Goal: Task Accomplishment & Management: Use online tool/utility

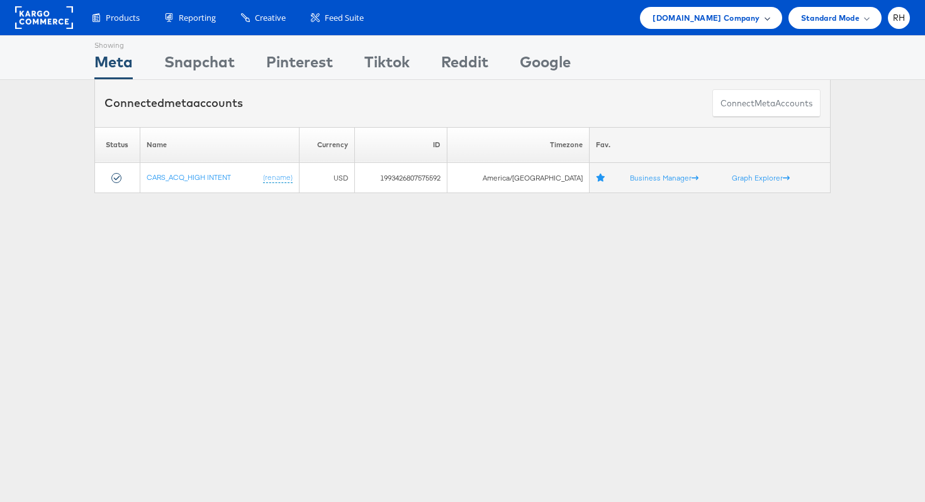
click at [707, 18] on span "Cars.com Company" at bounding box center [706, 17] width 107 height 13
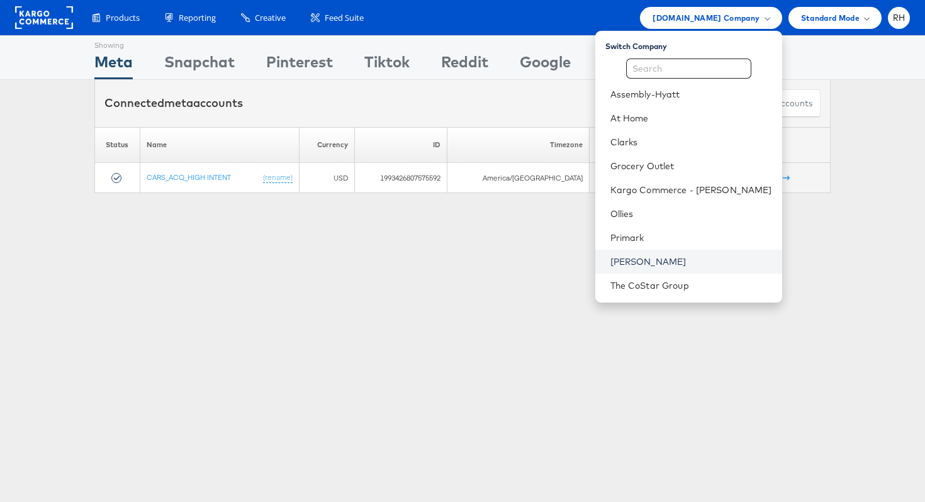
click at [675, 259] on link "[PERSON_NAME]" at bounding box center [691, 261] width 162 height 13
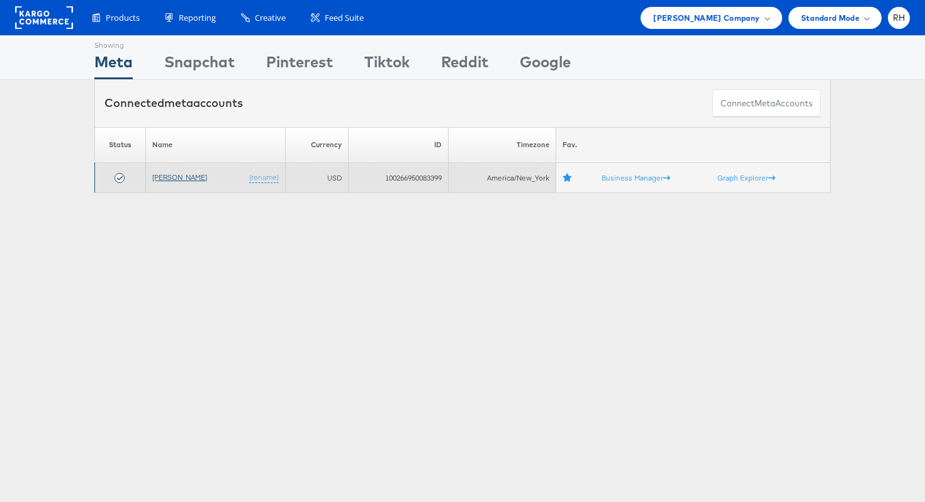
click at [172, 175] on link "[PERSON_NAME]" at bounding box center [179, 176] width 55 height 9
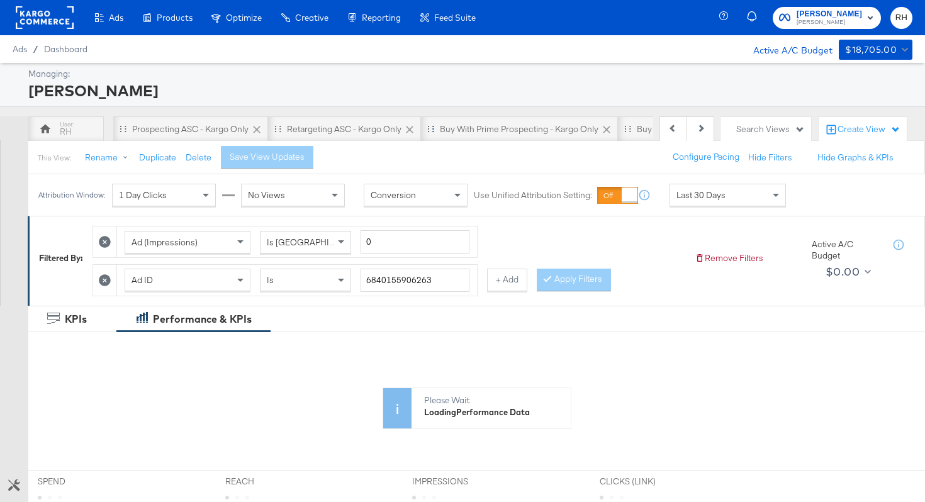
scroll to position [0, 300]
click at [600, 128] on icon at bounding box center [599, 130] width 8 height 8
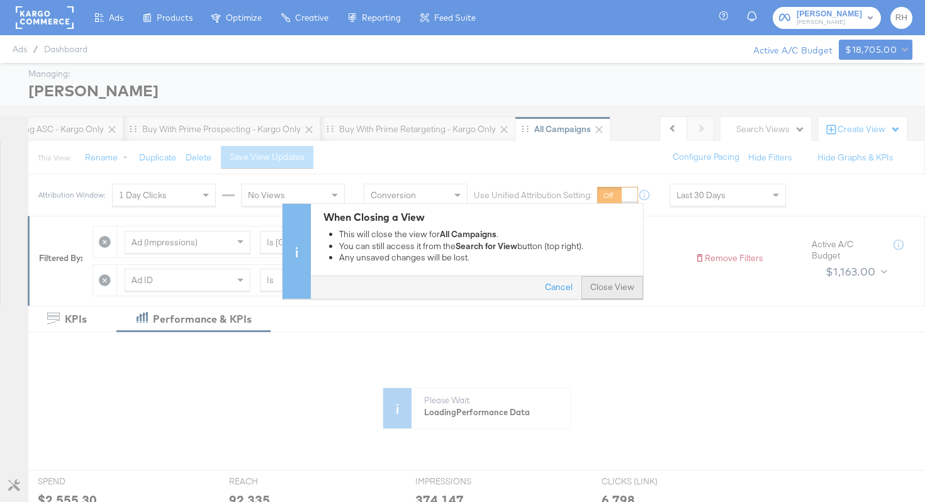
click at [612, 291] on button "Close View" at bounding box center [612, 287] width 62 height 23
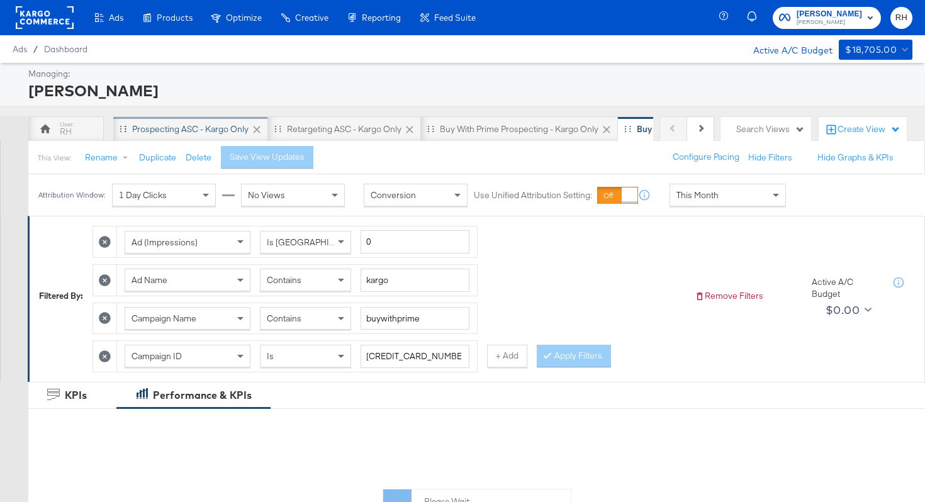
click at [191, 128] on div "Prospecting ASC - Kargo only" at bounding box center [190, 129] width 116 height 12
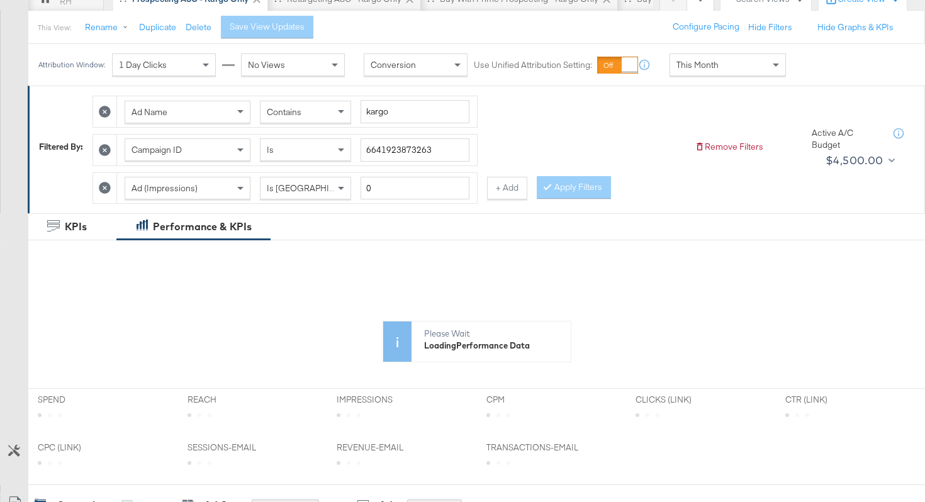
scroll to position [77, 0]
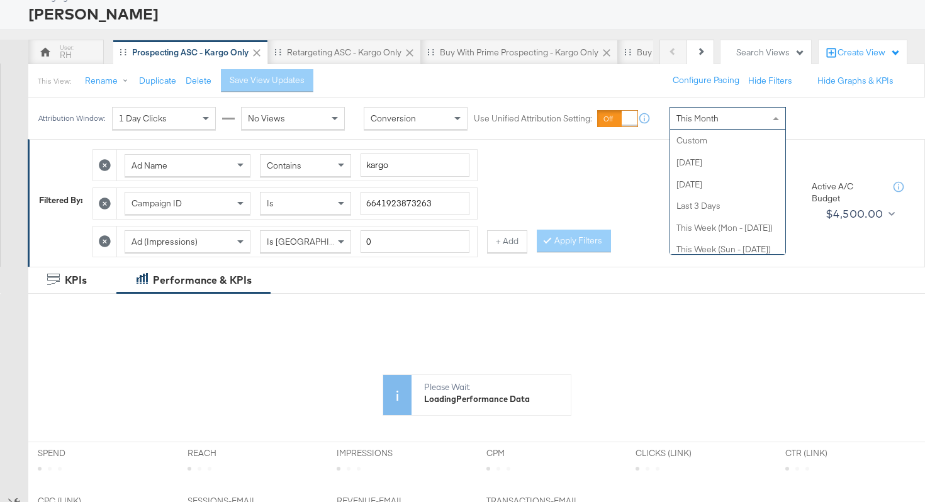
click at [691, 115] on span "This Month" at bounding box center [697, 118] width 42 height 11
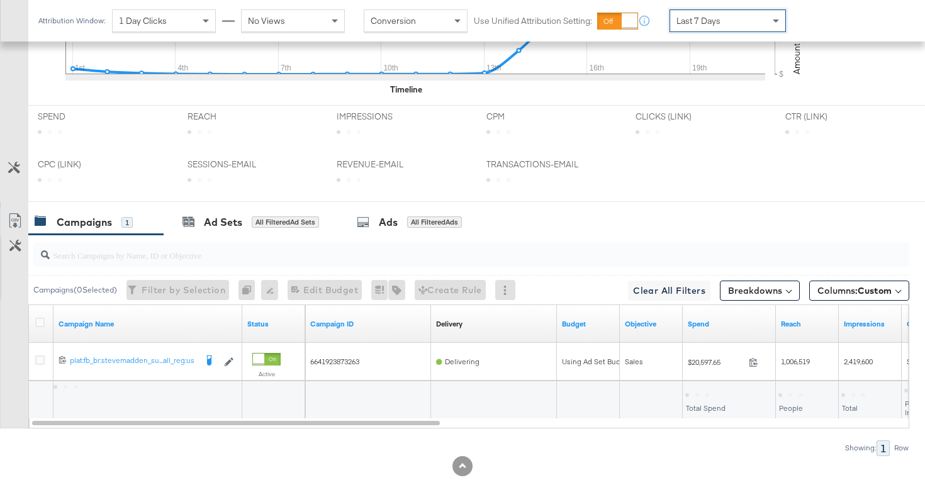
scroll to position [545, 0]
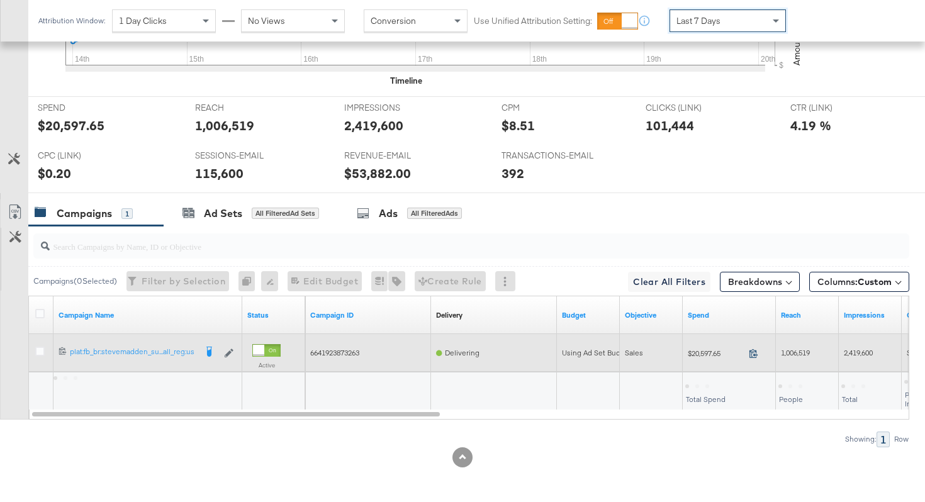
click at [752, 351] on icon at bounding box center [753, 353] width 9 height 9
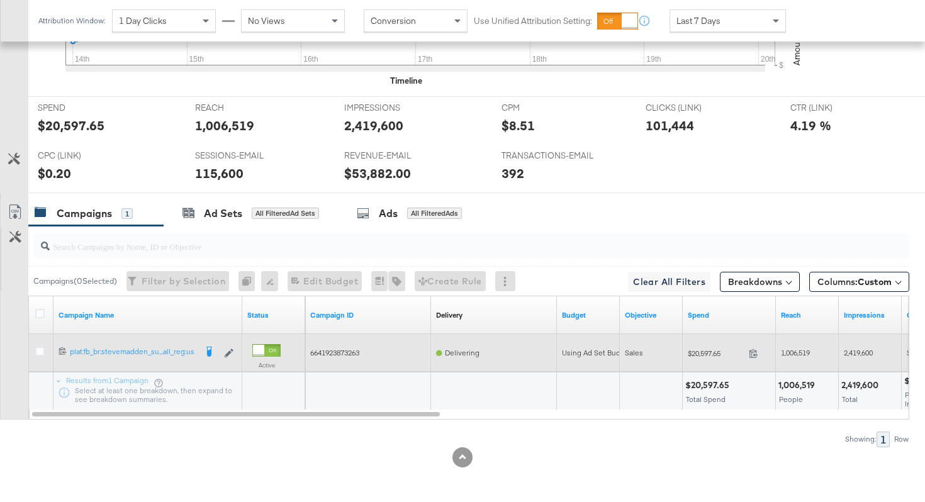
click at [792, 357] on div "1,006,519" at bounding box center [807, 353] width 53 height 10
click at [863, 352] on span "2,419,600" at bounding box center [858, 352] width 29 height 9
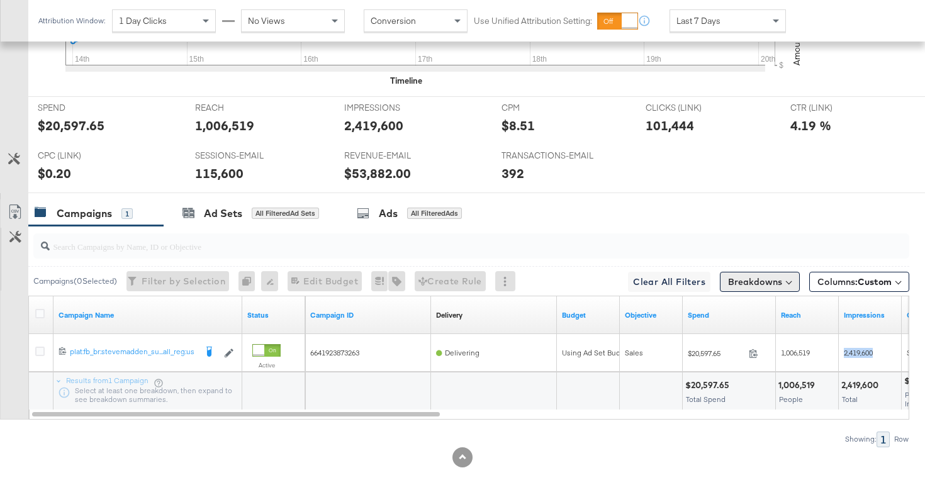
click at [776, 277] on button "Breakdowns" at bounding box center [760, 282] width 80 height 20
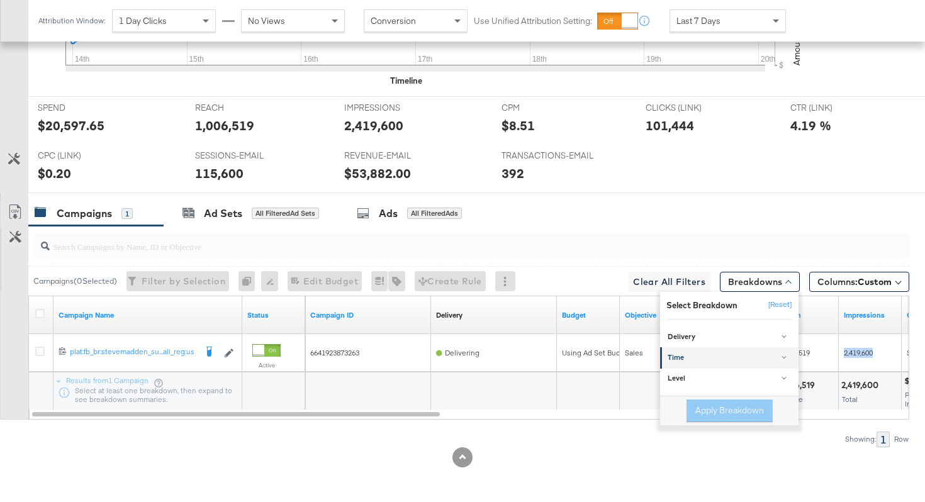
click at [732, 354] on div "Time" at bounding box center [730, 358] width 125 height 10
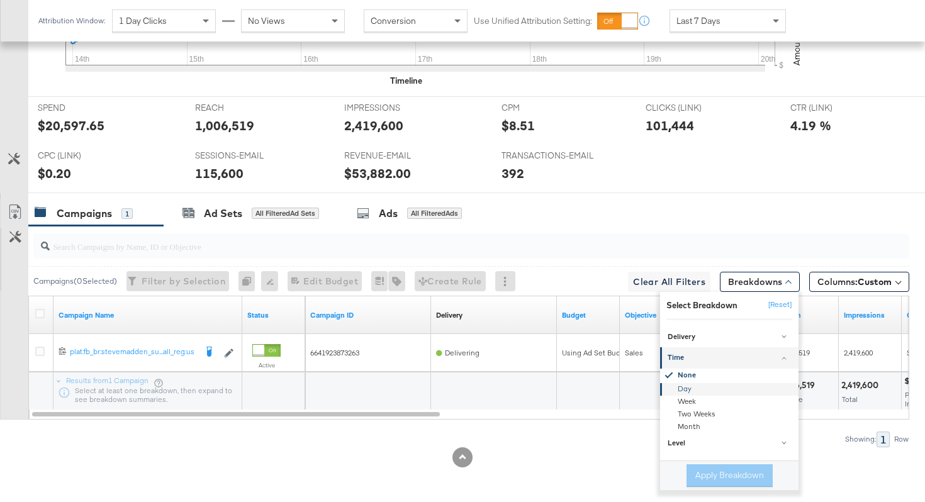
click at [705, 391] on div "Day" at bounding box center [730, 389] width 137 height 13
click at [711, 476] on button "Apply Breakdown" at bounding box center [729, 475] width 86 height 23
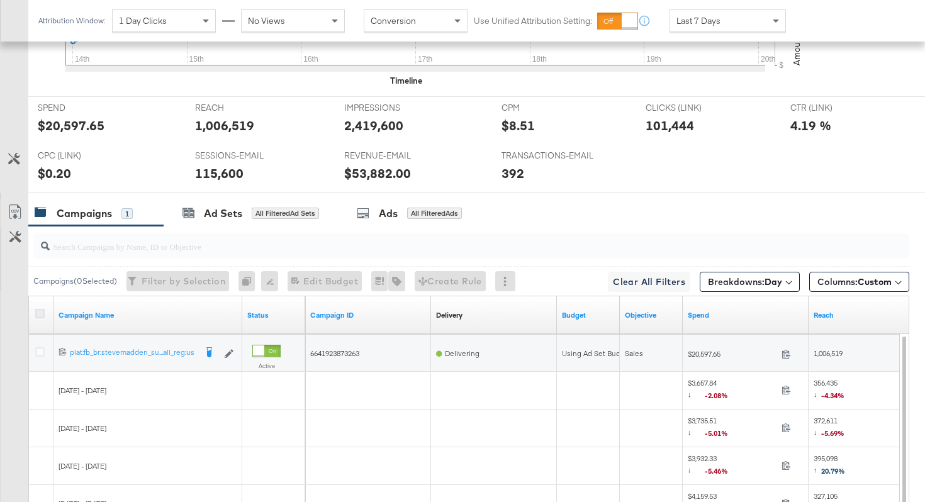
click at [40, 312] on icon at bounding box center [39, 313] width 9 height 9
click at [0, 0] on input "checkbox" at bounding box center [0, 0] width 0 height 0
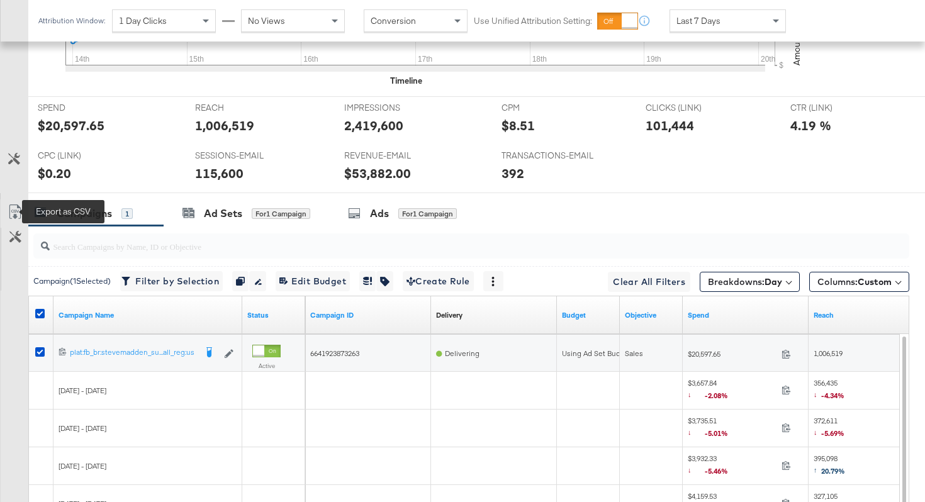
click at [18, 213] on icon at bounding box center [15, 211] width 15 height 15
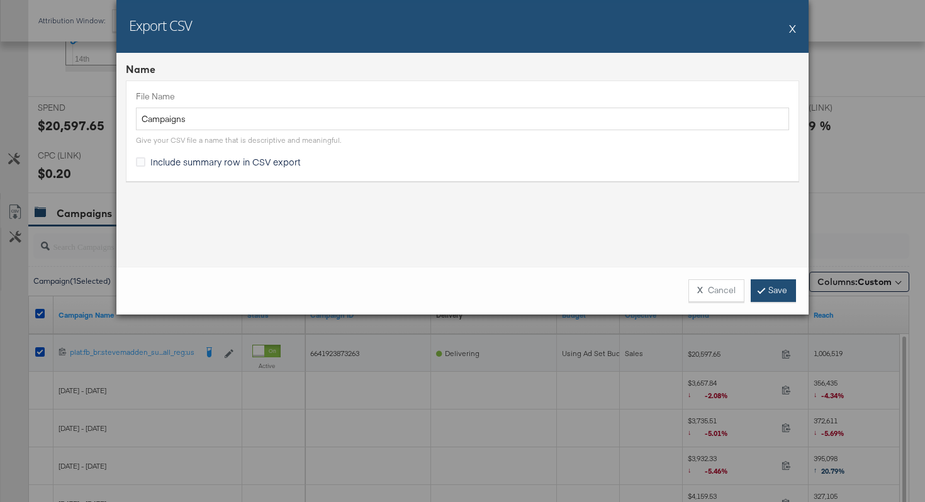
click at [775, 286] on link "Save" at bounding box center [773, 290] width 45 height 23
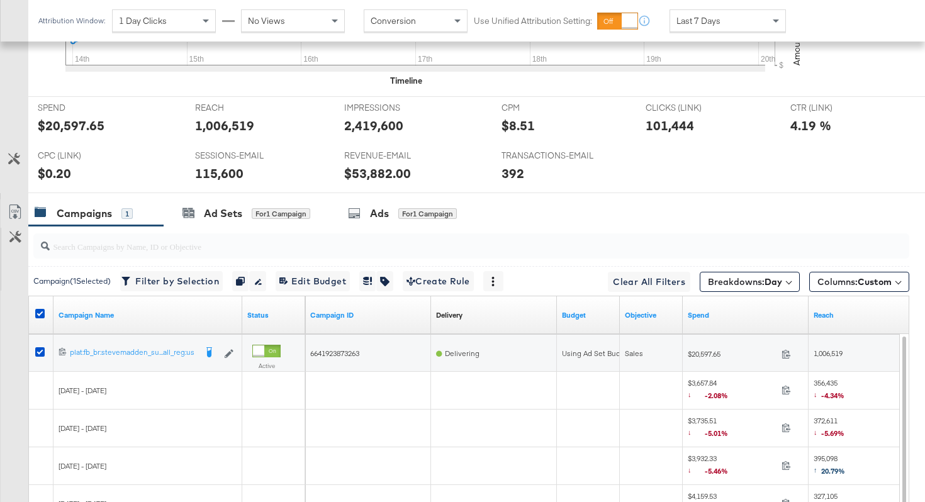
scroll to position [0, 0]
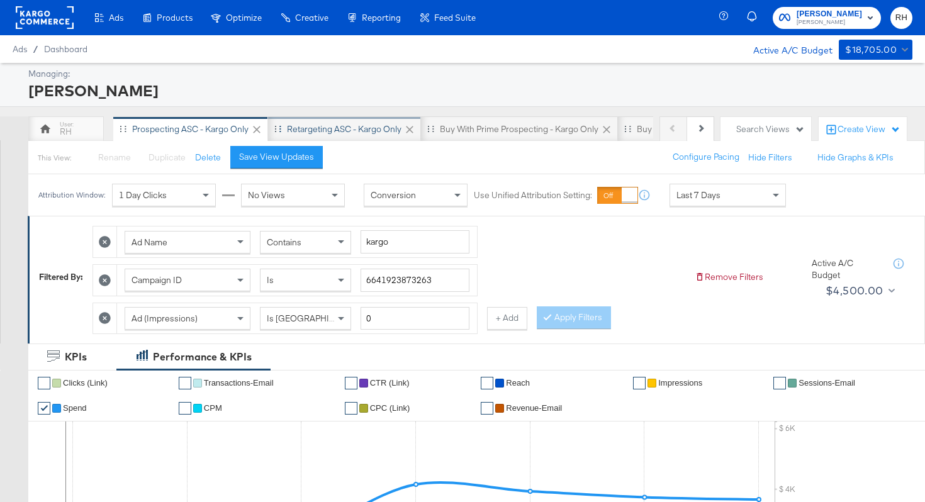
click at [369, 126] on div "Retargeting ASC - Kargo only" at bounding box center [344, 129] width 115 height 12
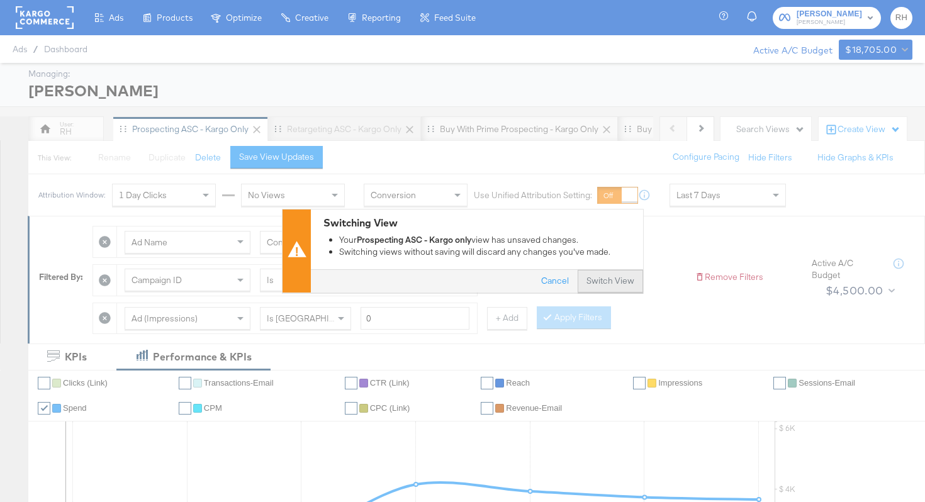
click at [613, 280] on button "Switch View" at bounding box center [610, 282] width 65 height 23
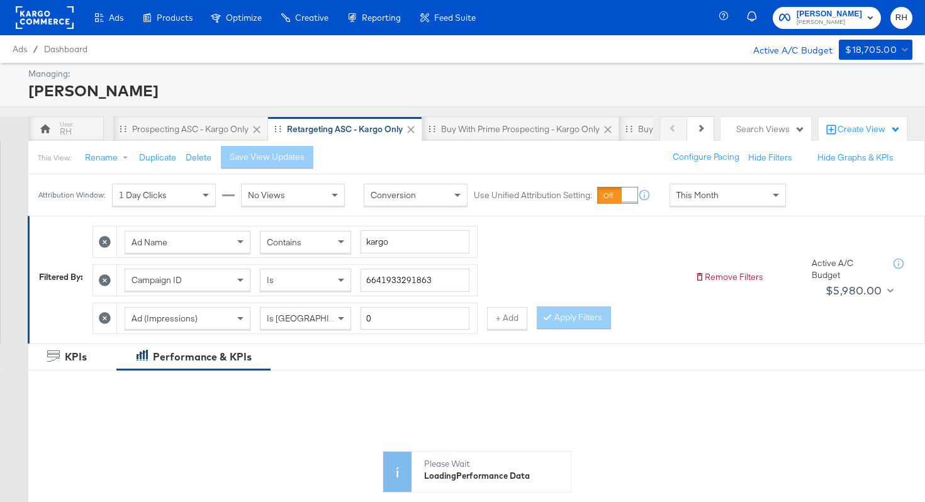
click at [683, 201] on div "This Month" at bounding box center [727, 194] width 115 height 21
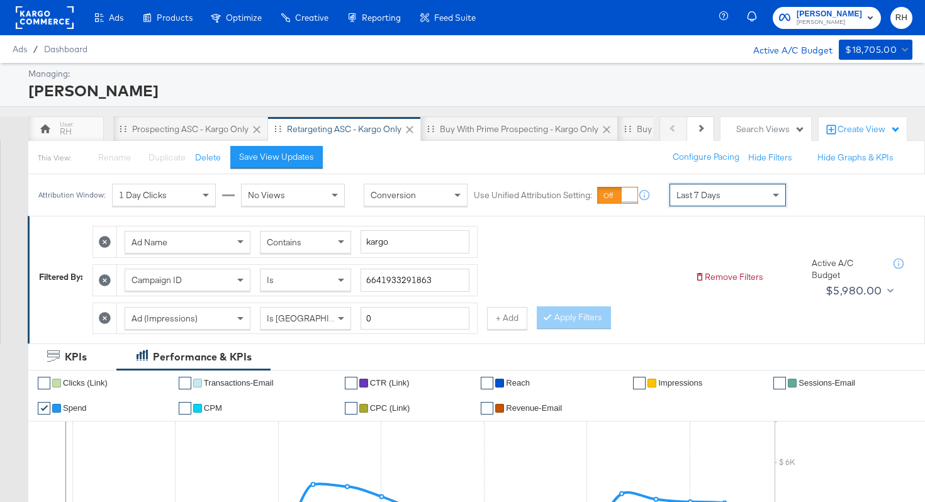
scroll to position [545, 0]
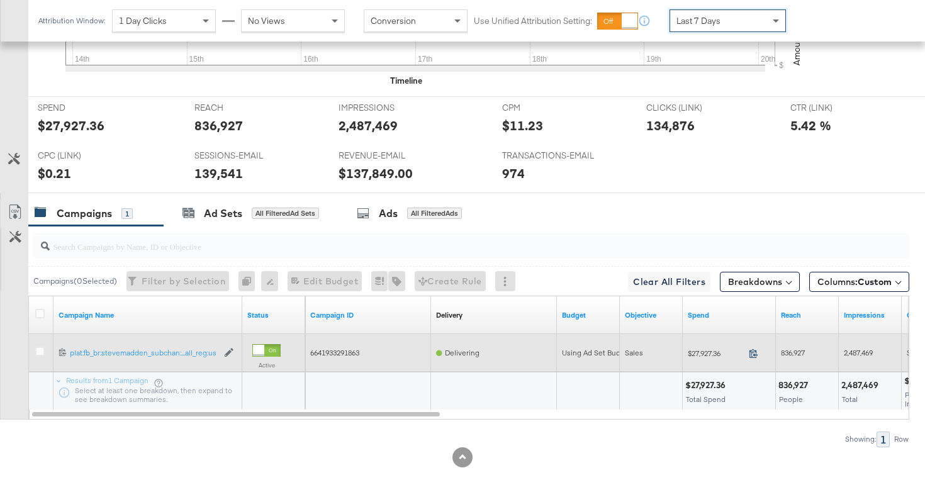
click at [751, 355] on icon at bounding box center [753, 353] width 9 height 9
click at [793, 350] on span "836,927" at bounding box center [793, 352] width 24 height 9
click at [856, 352] on span "2,487,469" at bounding box center [858, 352] width 29 height 9
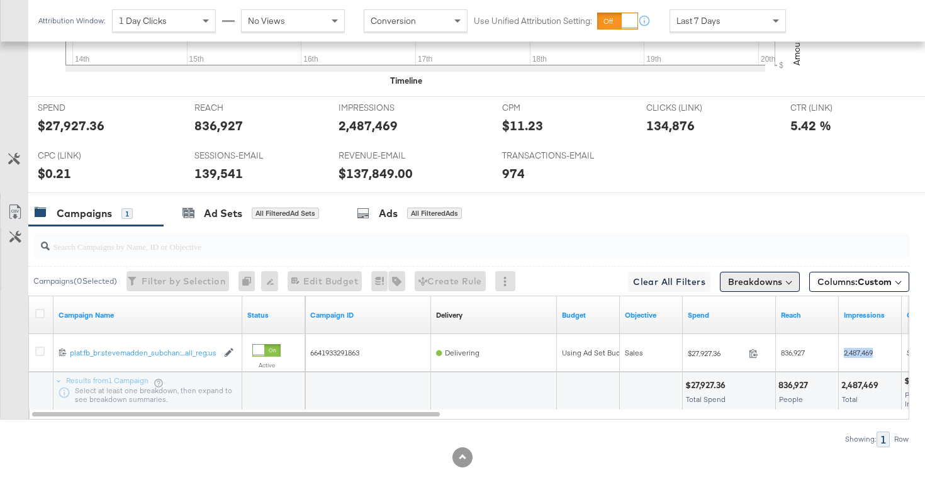
click at [754, 279] on button "Breakdowns" at bounding box center [760, 282] width 80 height 20
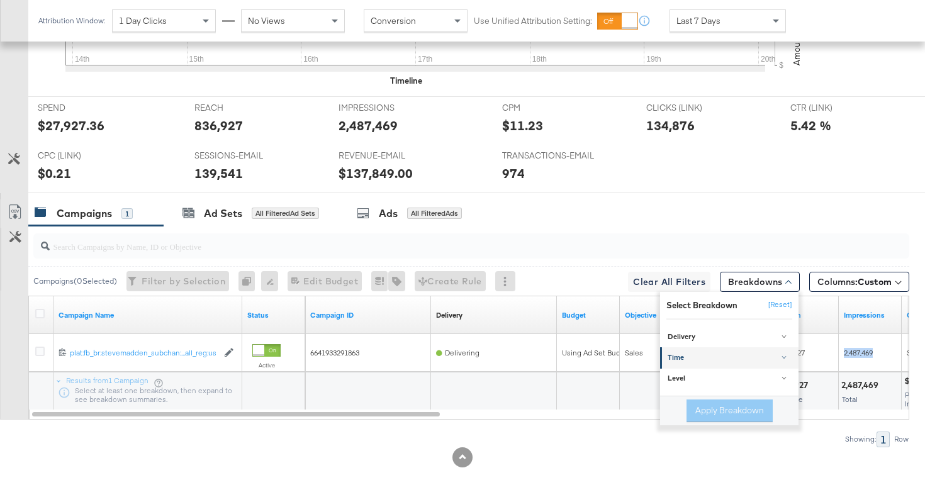
click at [709, 362] on div "Time" at bounding box center [730, 358] width 125 height 10
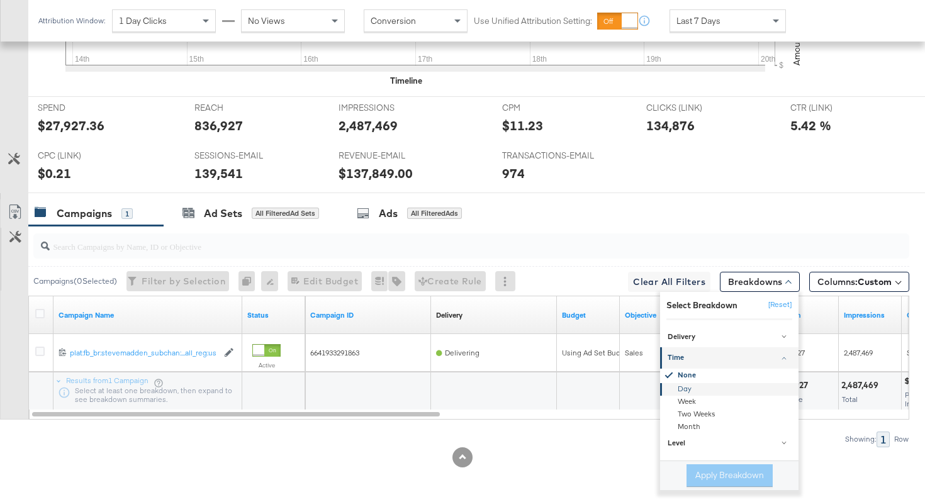
click at [691, 387] on div "Day" at bounding box center [730, 389] width 137 height 13
click at [709, 471] on button "Apply Breakdown" at bounding box center [729, 475] width 86 height 23
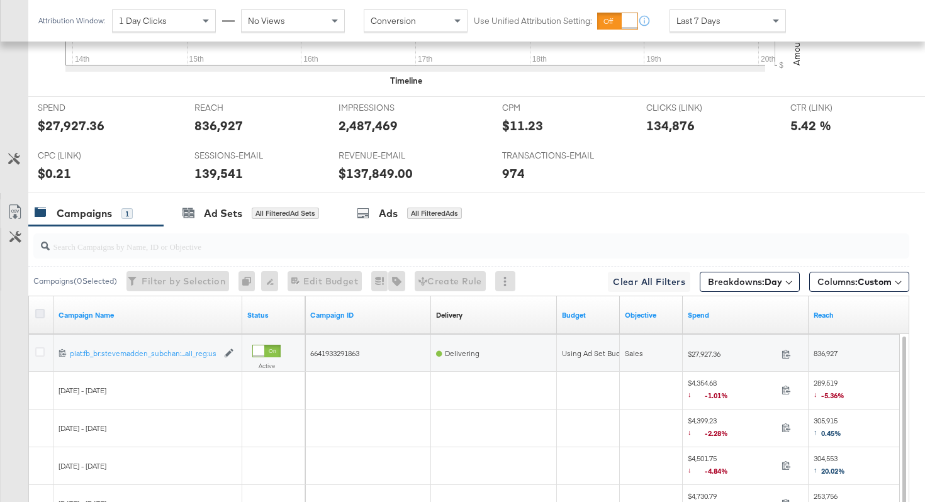
click at [43, 310] on icon at bounding box center [39, 313] width 9 height 9
click at [0, 0] on input "checkbox" at bounding box center [0, 0] width 0 height 0
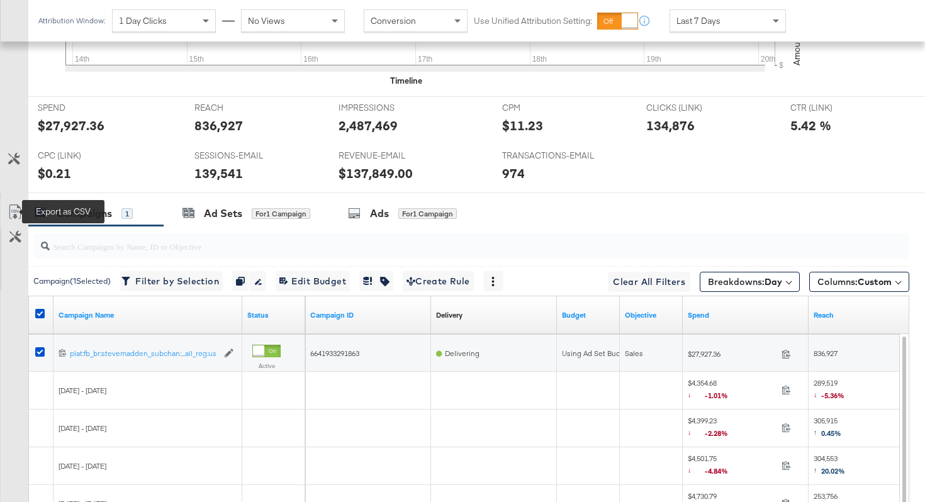
click at [13, 213] on icon at bounding box center [15, 211] width 15 height 15
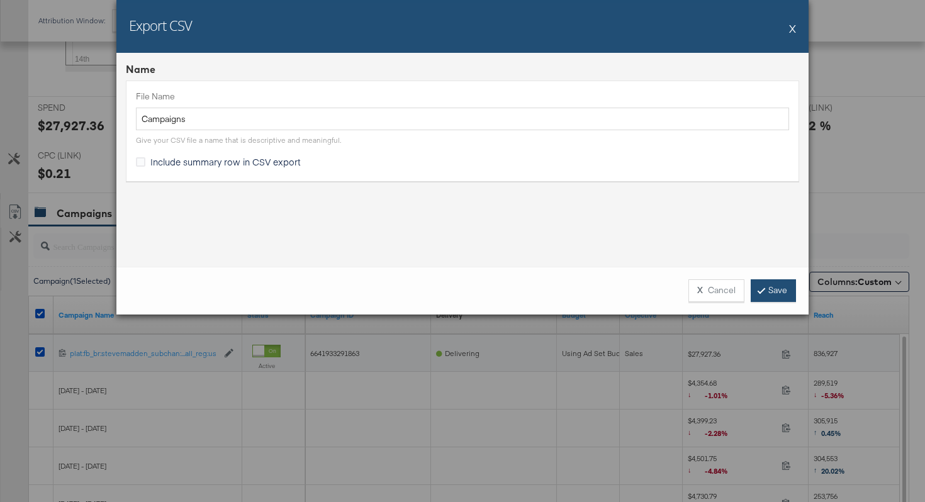
click at [772, 292] on link "Save" at bounding box center [773, 290] width 45 height 23
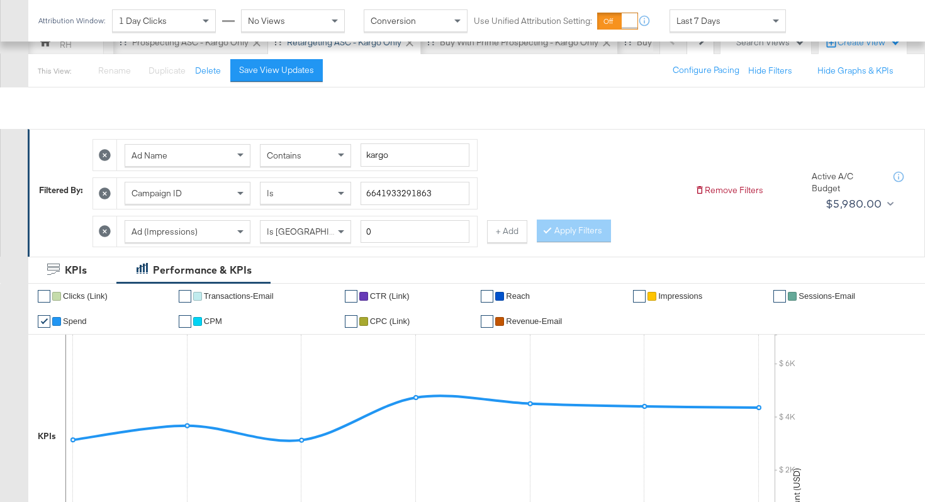
scroll to position [21, 0]
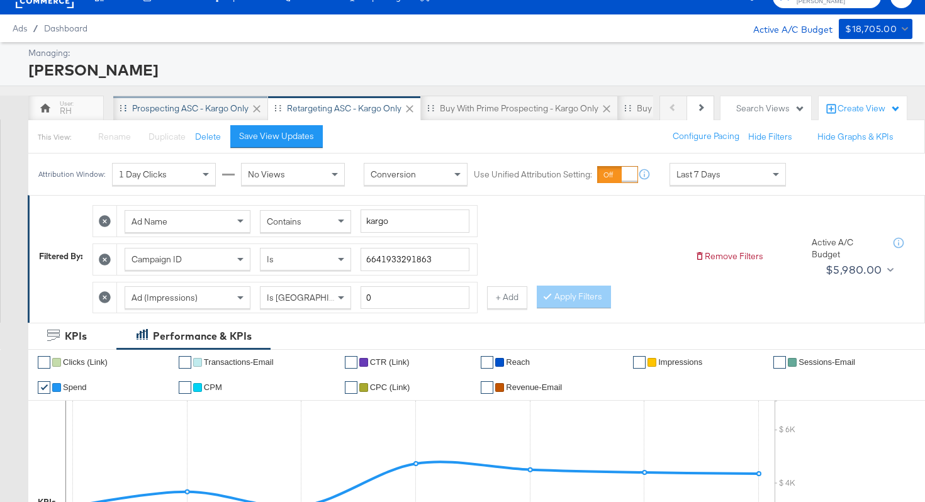
click at [158, 115] on div "Prospecting ASC - Kargo only" at bounding box center [190, 108] width 155 height 25
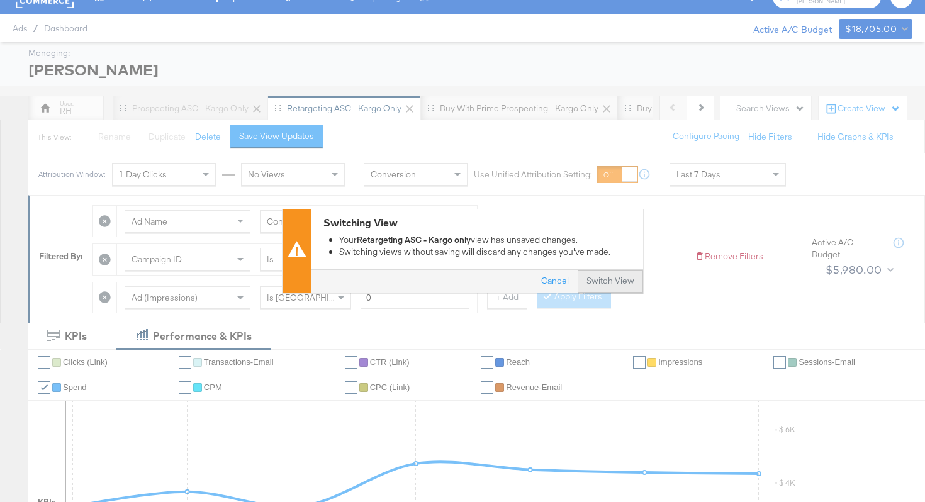
click at [602, 282] on button "Switch View" at bounding box center [610, 282] width 65 height 23
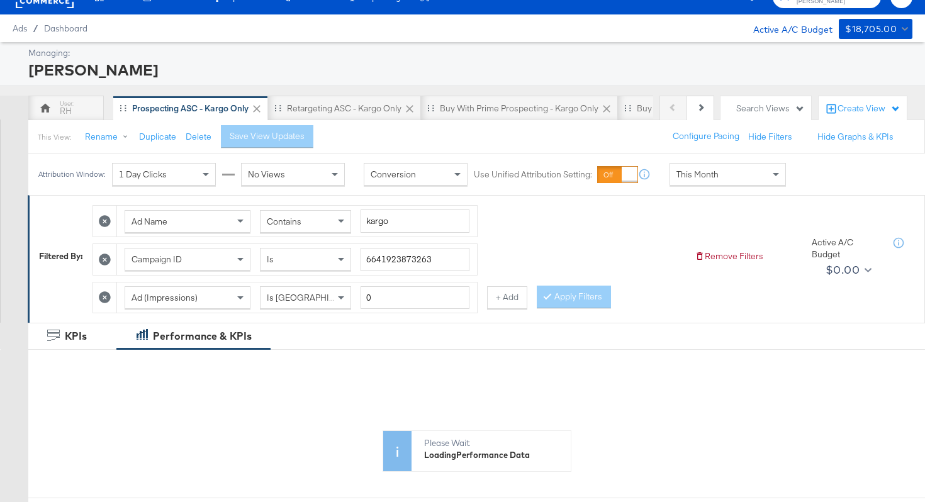
click at [685, 174] on span "This Month" at bounding box center [697, 174] width 42 height 11
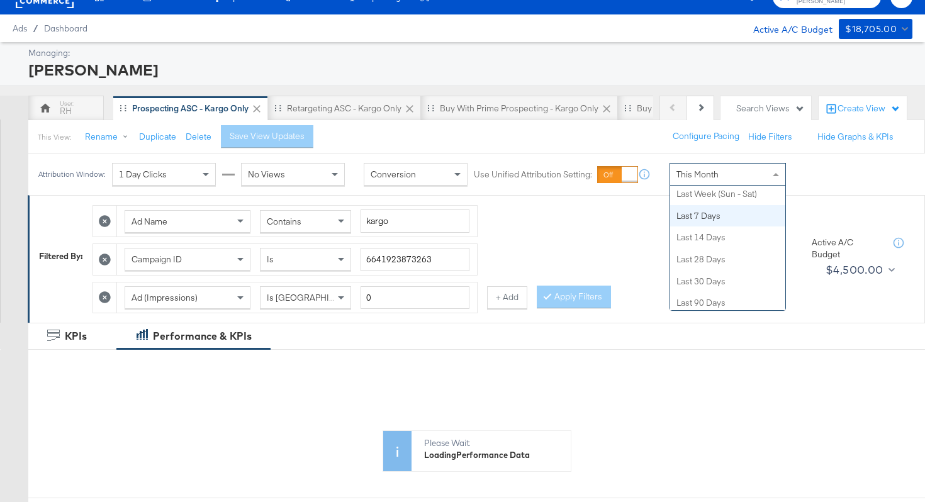
scroll to position [153, 0]
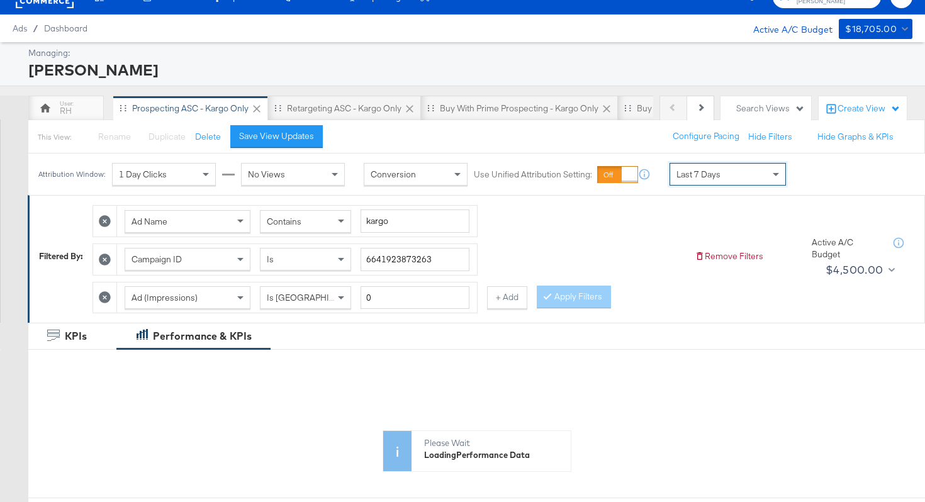
click at [313, 230] on div "Contains" at bounding box center [305, 221] width 90 height 21
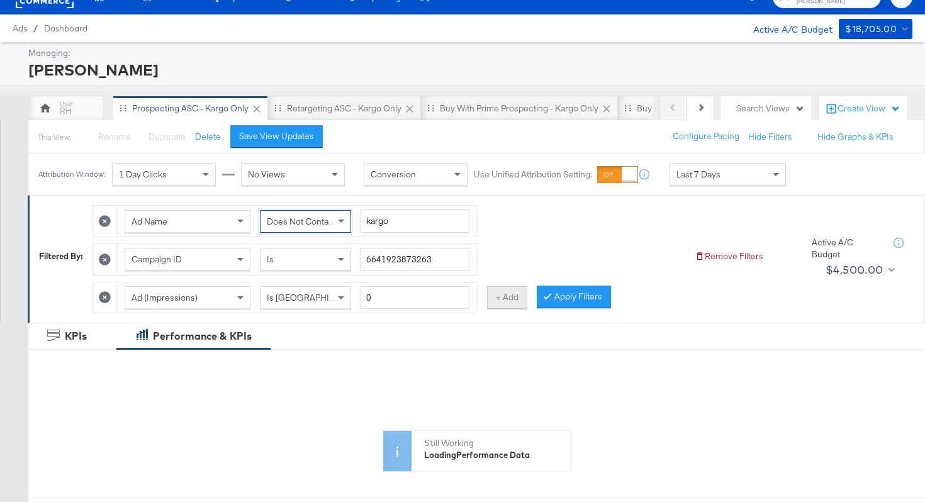
click at [508, 300] on button "+ Add" at bounding box center [507, 297] width 40 height 23
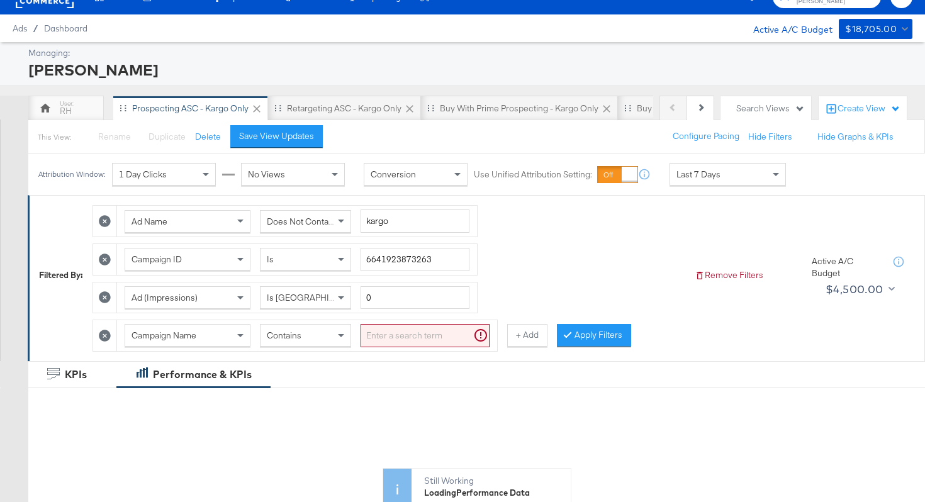
click at [228, 339] on div "Campaign Name" at bounding box center [187, 335] width 125 height 21
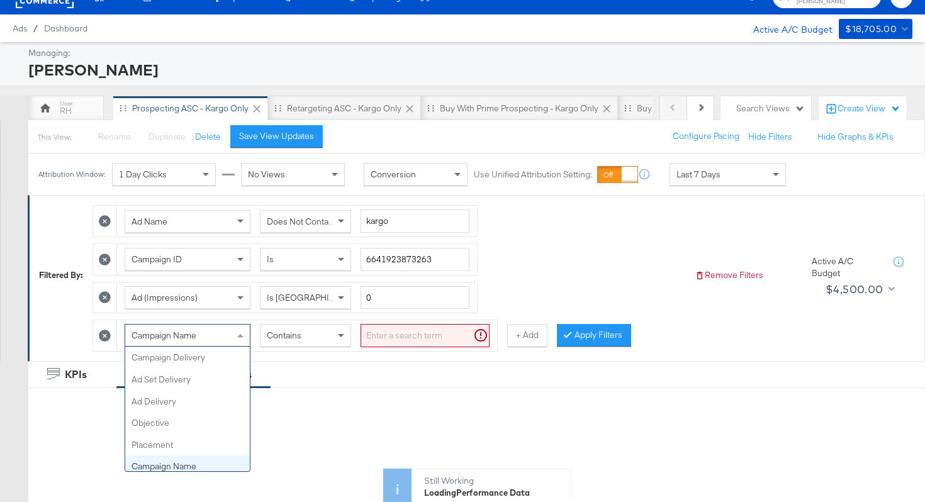
scroll to position [109, 0]
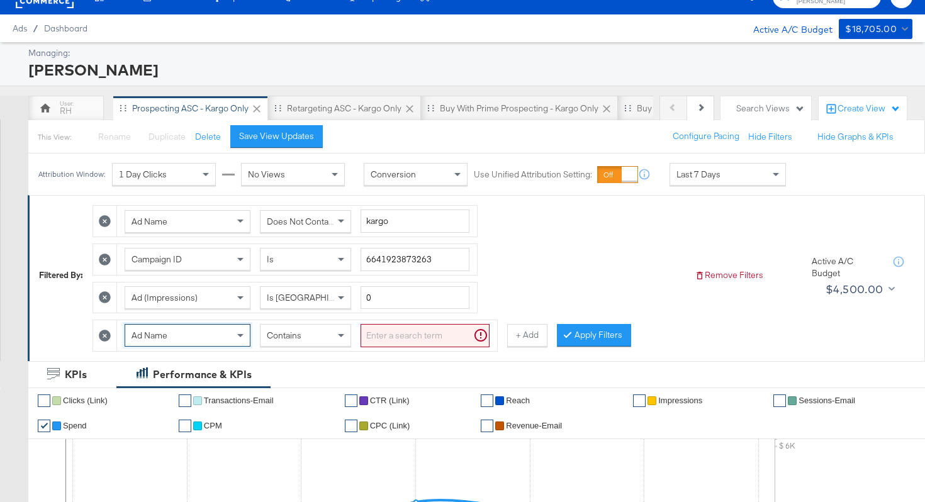
click at [381, 335] on input "search" at bounding box center [425, 335] width 129 height 23
type input "carousel"
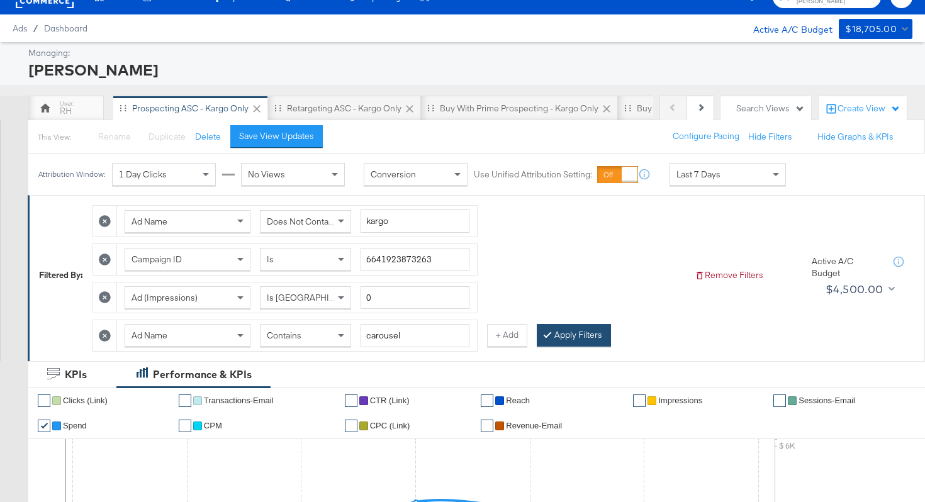
click at [559, 337] on button "Apply Filters" at bounding box center [574, 335] width 74 height 23
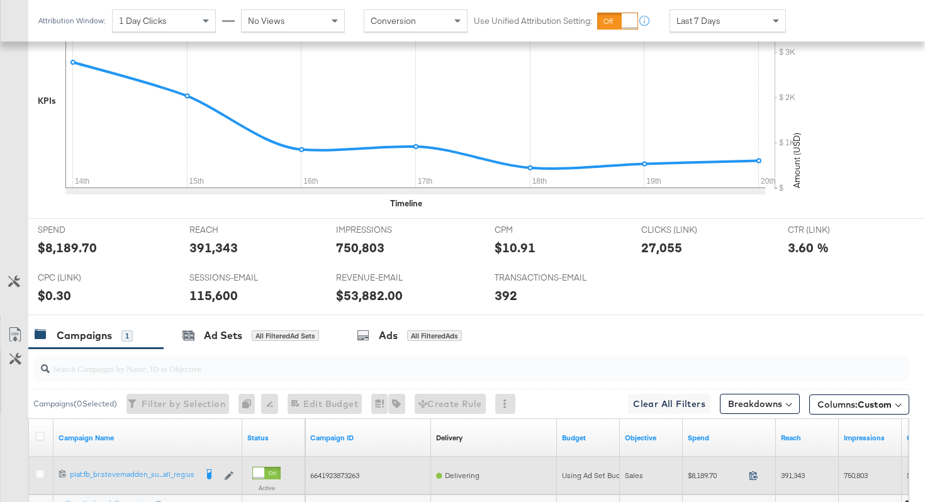
scroll to position [583, 0]
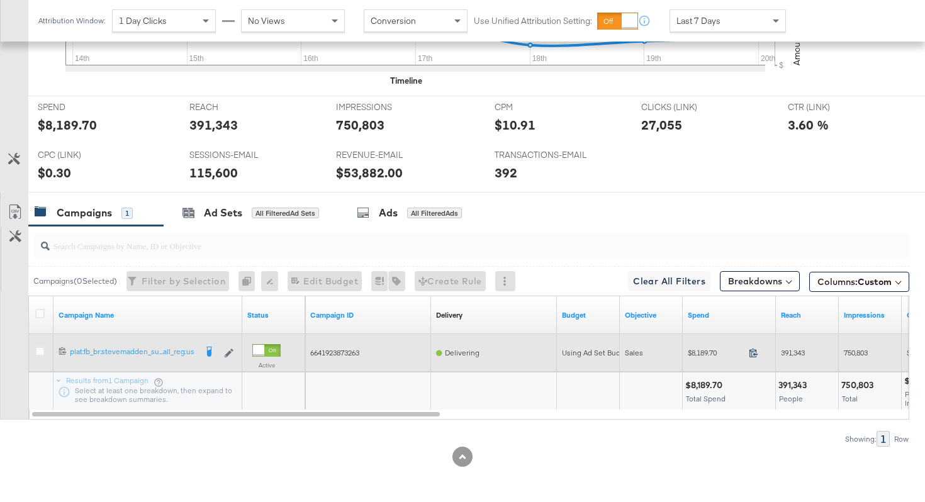
click at [756, 356] on icon at bounding box center [753, 352] width 9 height 9
click at [787, 351] on span "391,343" at bounding box center [793, 352] width 24 height 9
click at [866, 357] on span "750,803" at bounding box center [856, 352] width 24 height 9
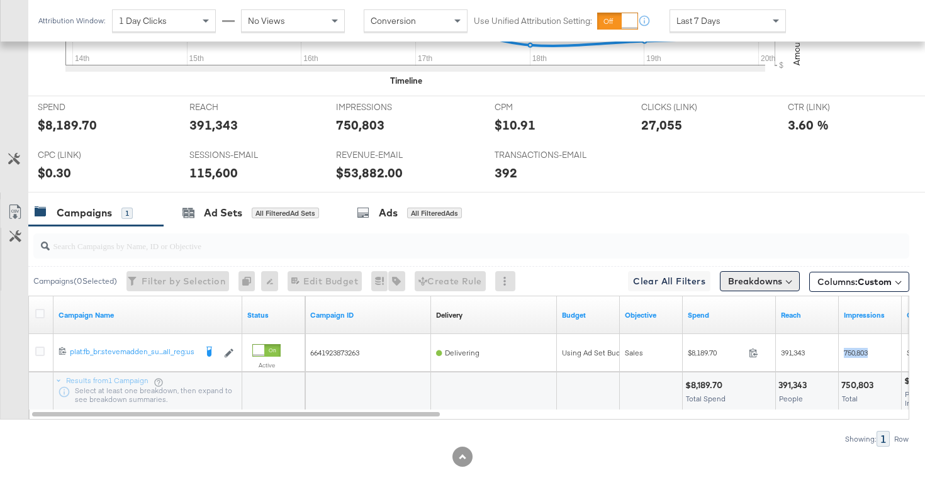
click at [763, 288] on button "Breakdowns" at bounding box center [760, 281] width 80 height 20
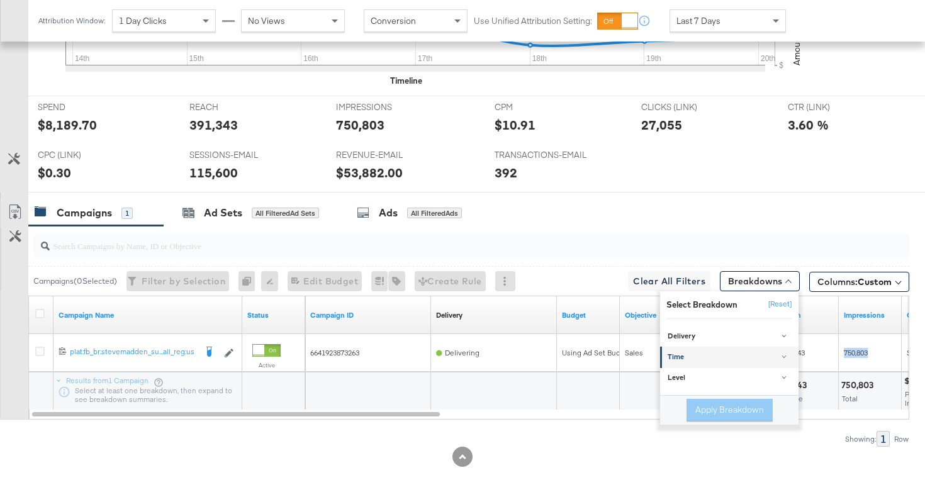
click at [733, 357] on div "Time" at bounding box center [730, 358] width 125 height 10
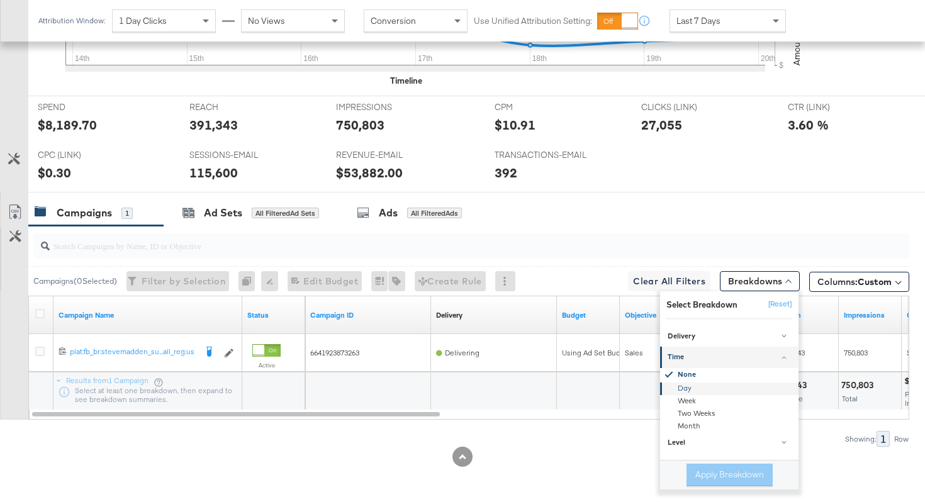
click at [686, 386] on div "Day" at bounding box center [730, 389] width 137 height 13
click at [715, 473] on button "Apply Breakdown" at bounding box center [729, 475] width 86 height 23
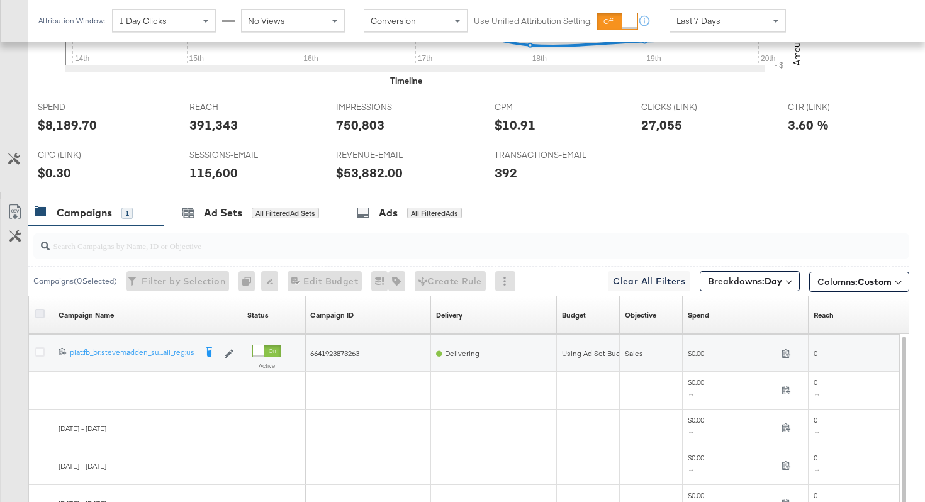
click at [37, 315] on icon at bounding box center [39, 313] width 9 height 9
click at [0, 0] on input "checkbox" at bounding box center [0, 0] width 0 height 0
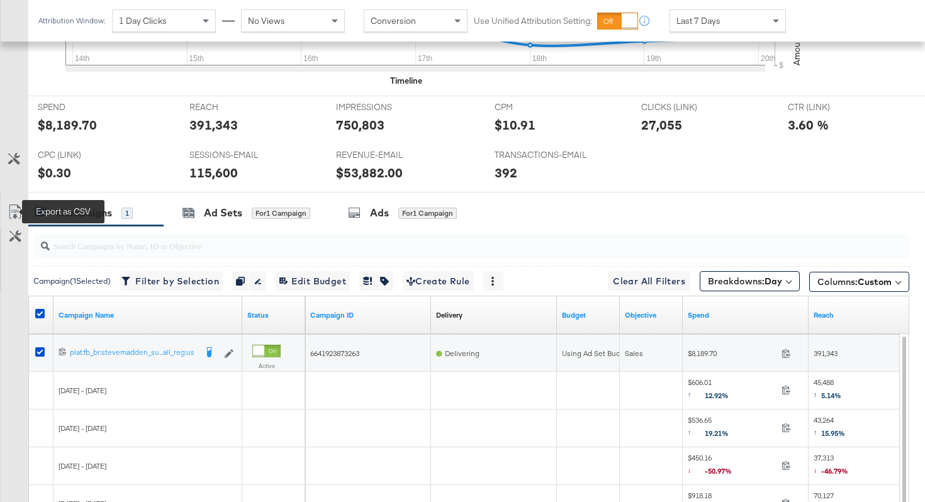
click at [15, 216] on icon at bounding box center [15, 214] width 8 height 9
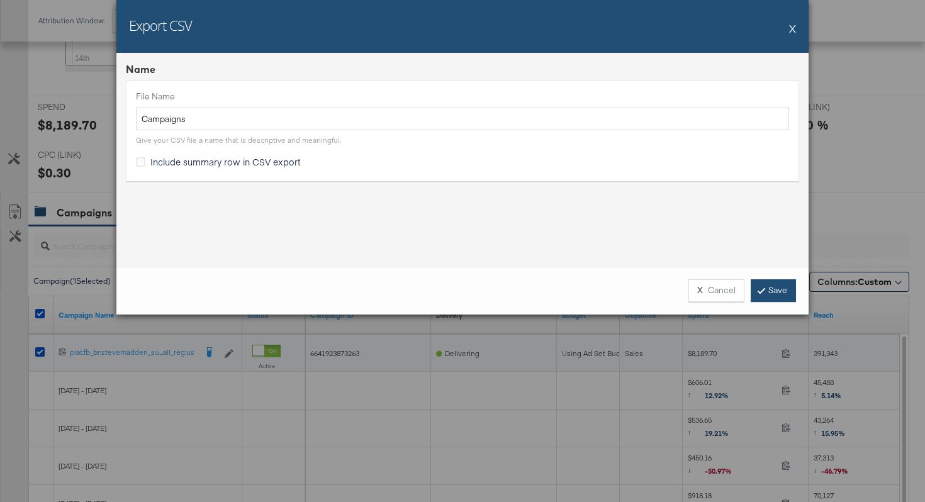
click at [775, 286] on link "Save" at bounding box center [773, 290] width 45 height 23
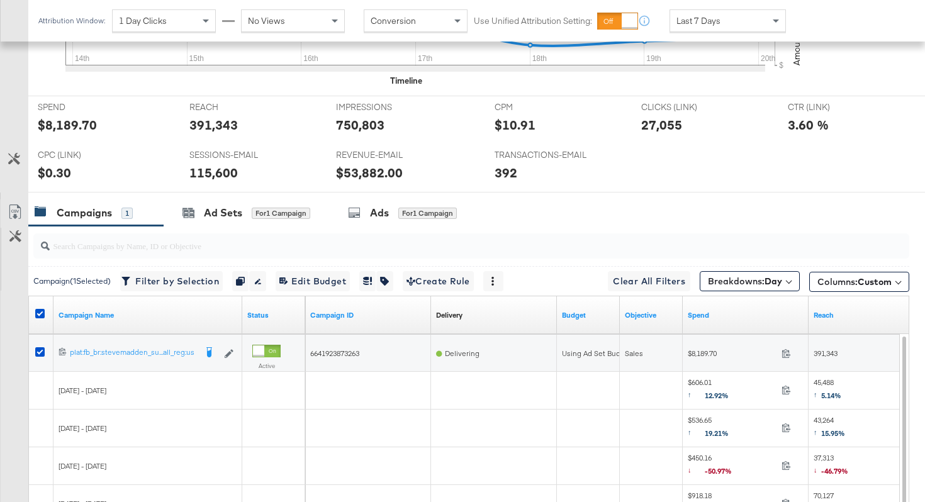
scroll to position [0, 0]
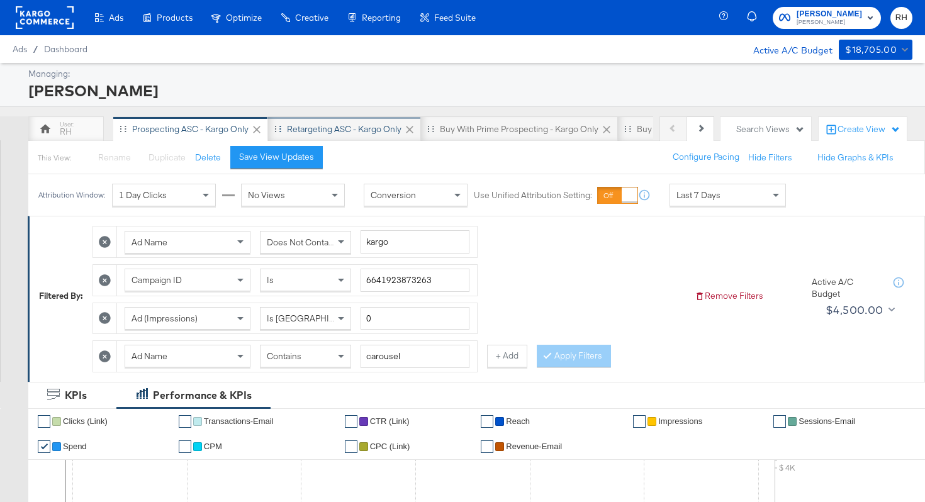
click at [344, 134] on div "Retargeting ASC - Kargo only" at bounding box center [344, 129] width 115 height 12
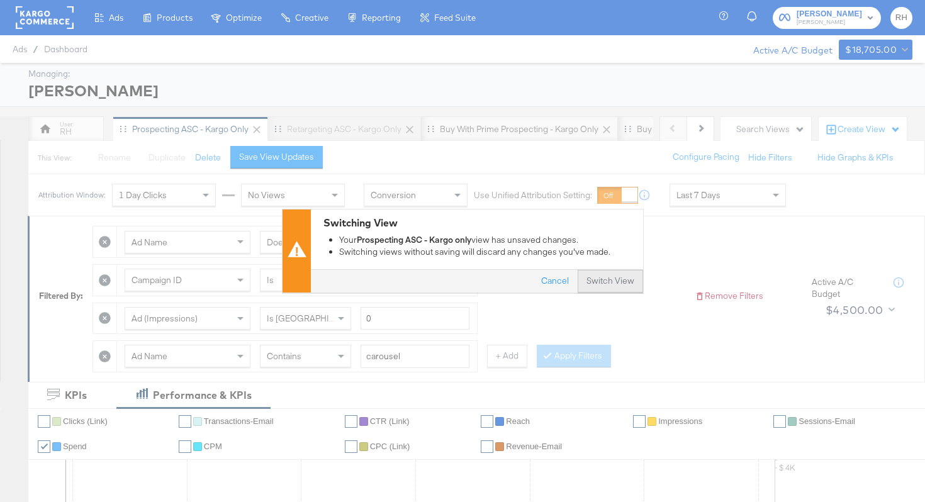
click at [623, 276] on button "Switch View" at bounding box center [610, 282] width 65 height 23
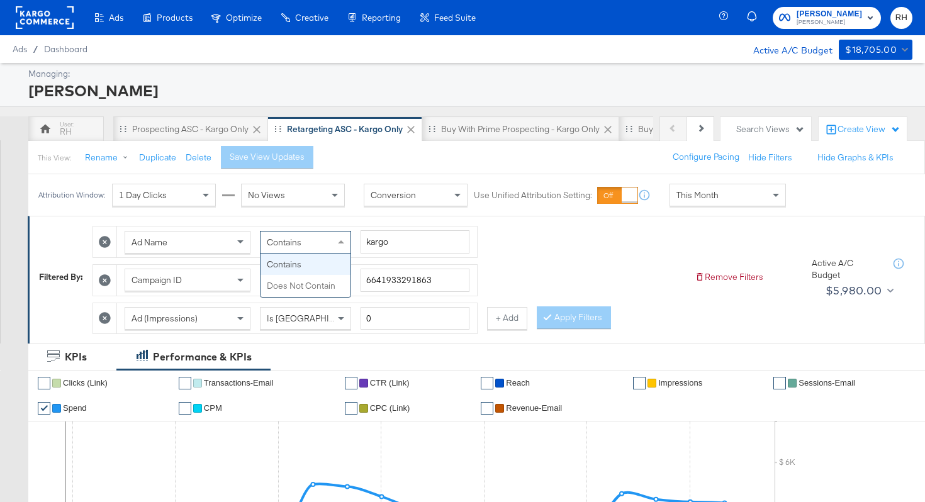
click at [327, 235] on div "Contains" at bounding box center [305, 242] width 90 height 21
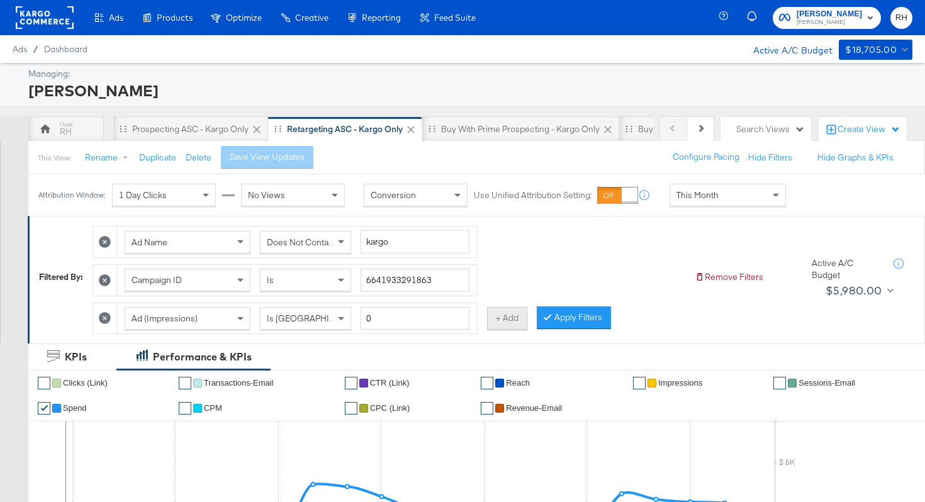
click at [498, 318] on button "+ Add" at bounding box center [507, 318] width 40 height 23
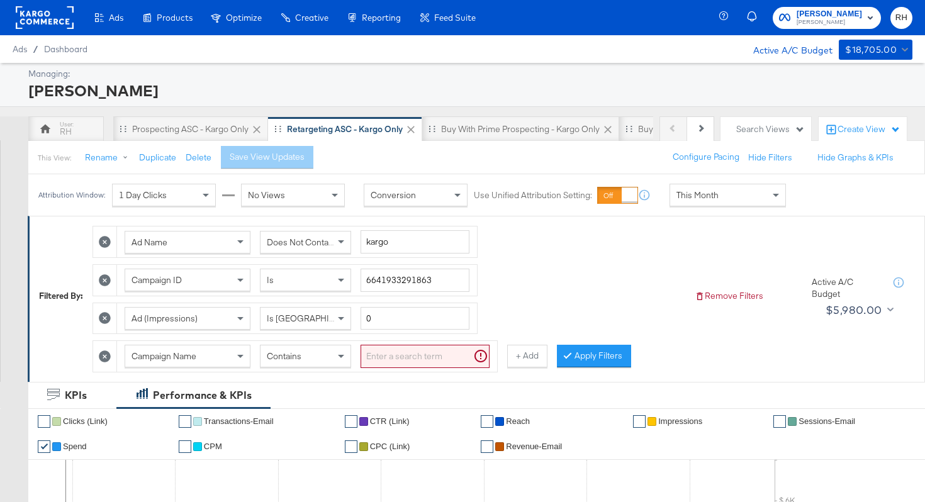
click at [211, 363] on div "Campaign Name" at bounding box center [187, 355] width 125 height 21
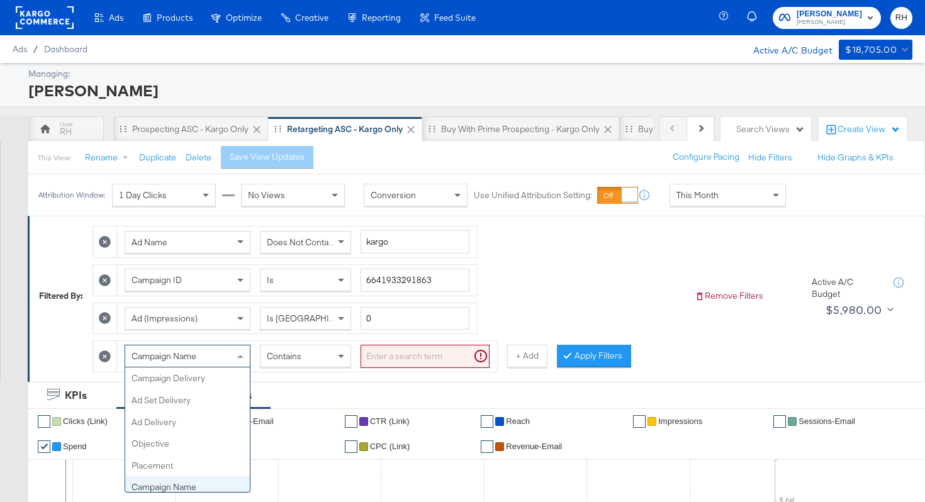
scroll to position [109, 0]
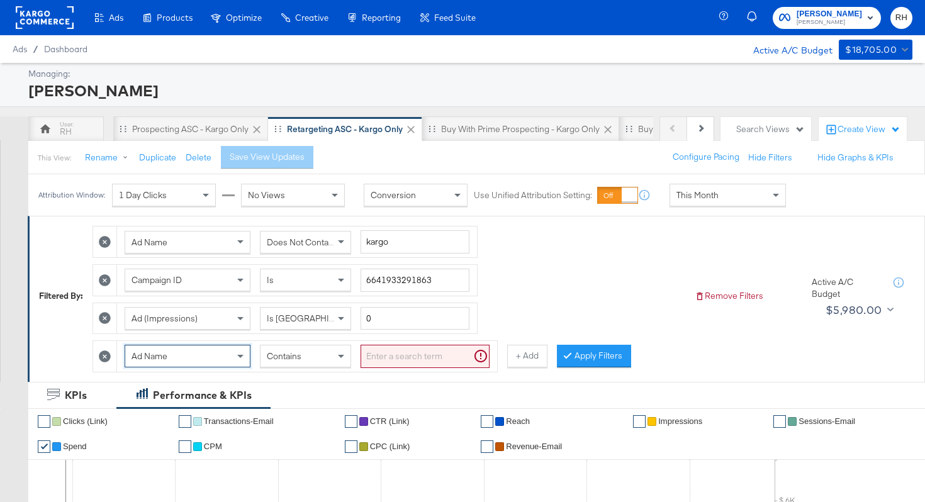
click at [374, 358] on input "search" at bounding box center [425, 356] width 129 height 23
type input "carousel"
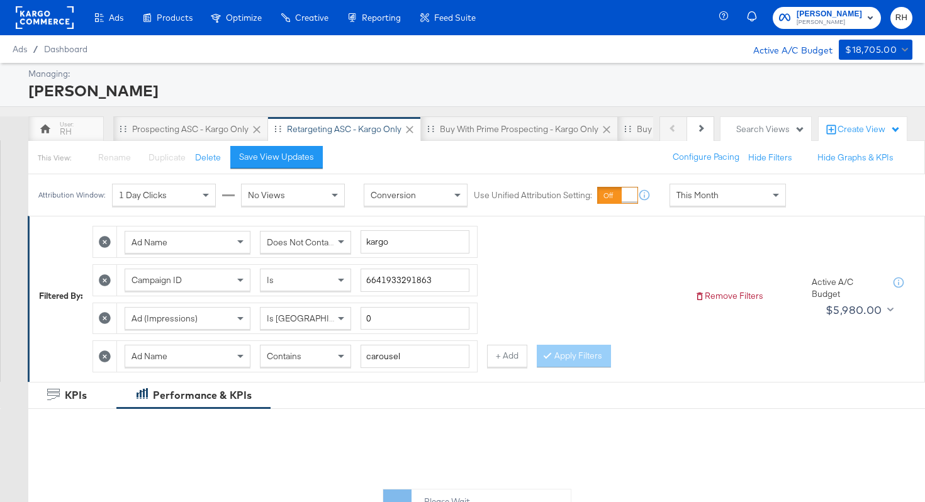
click at [734, 190] on div "This Month" at bounding box center [727, 194] width 115 height 21
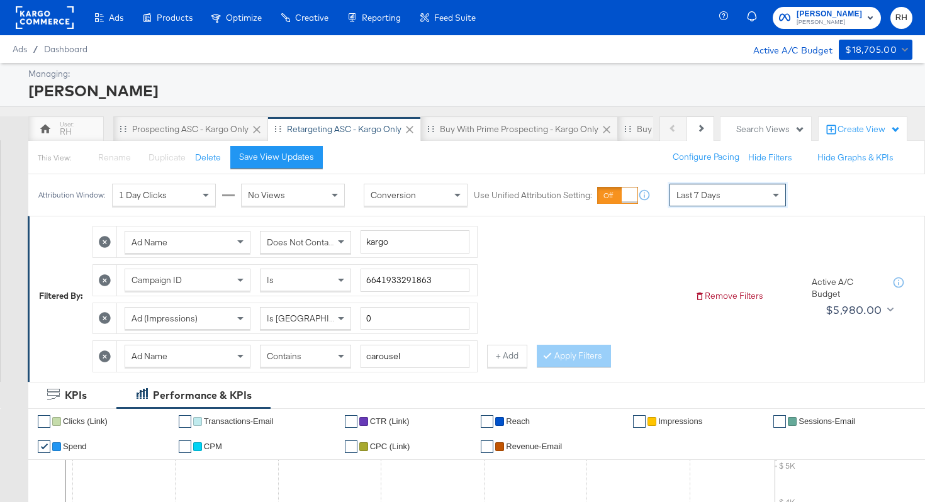
scroll to position [583, 0]
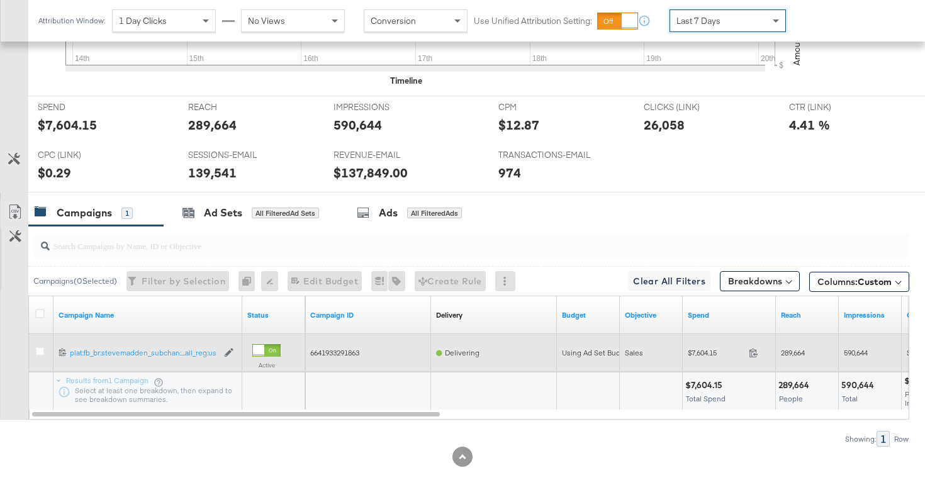
click at [748, 354] on span at bounding box center [757, 354] width 27 height 9
click at [794, 348] on span "289,664" at bounding box center [793, 352] width 24 height 9
click at [848, 352] on span "590,644" at bounding box center [856, 352] width 24 height 9
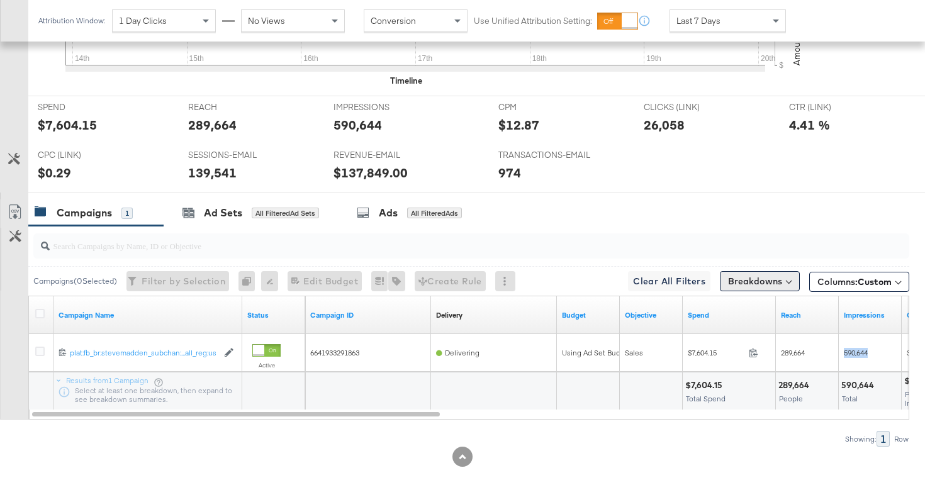
click at [770, 283] on button "Breakdowns" at bounding box center [760, 281] width 80 height 20
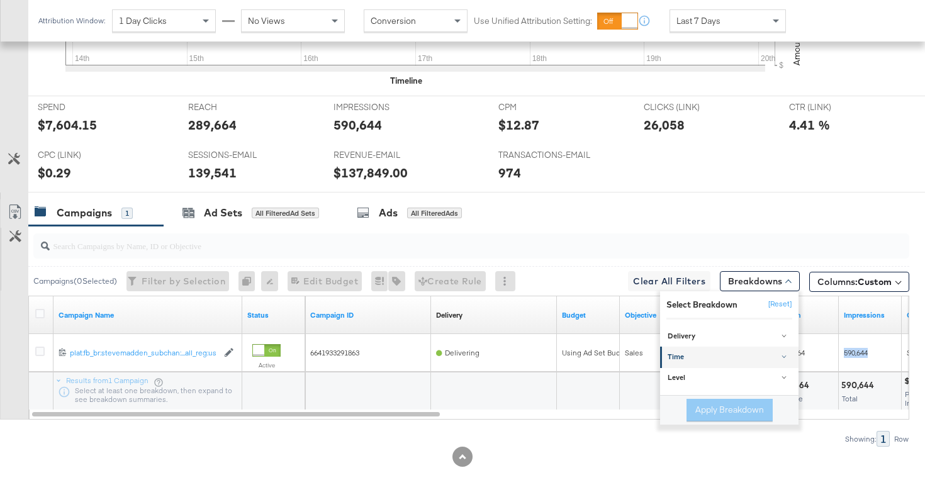
click at [728, 353] on div "Time" at bounding box center [730, 358] width 125 height 10
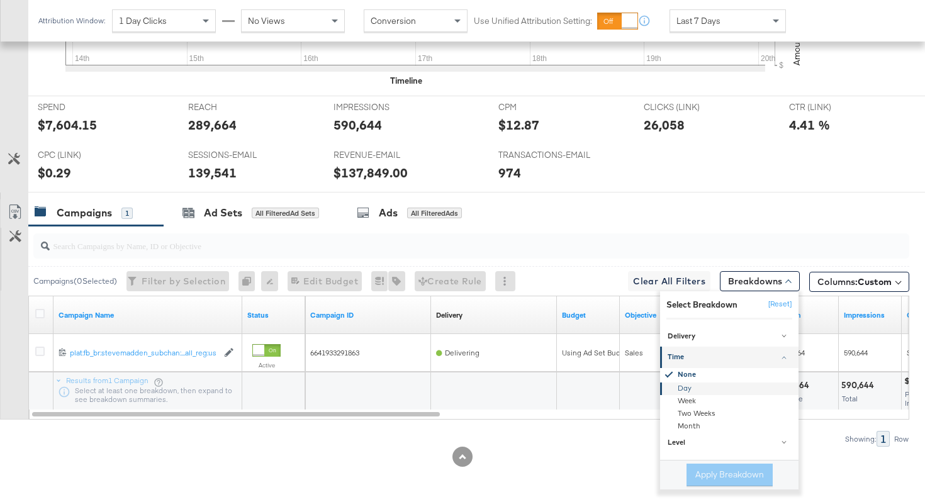
click at [685, 386] on div "Day" at bounding box center [730, 389] width 137 height 13
click at [722, 473] on button "Apply Breakdown" at bounding box center [729, 475] width 86 height 23
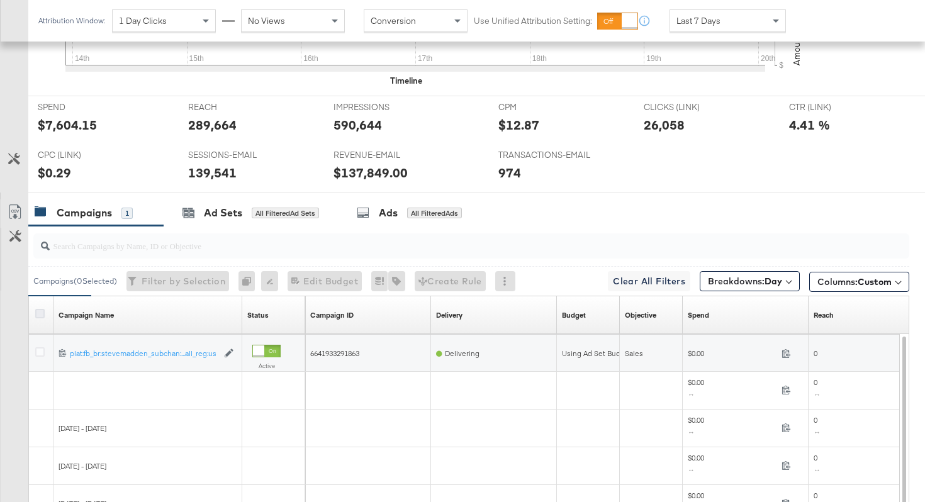
click at [38, 314] on icon at bounding box center [39, 313] width 9 height 9
click at [0, 0] on input "checkbox" at bounding box center [0, 0] width 0 height 0
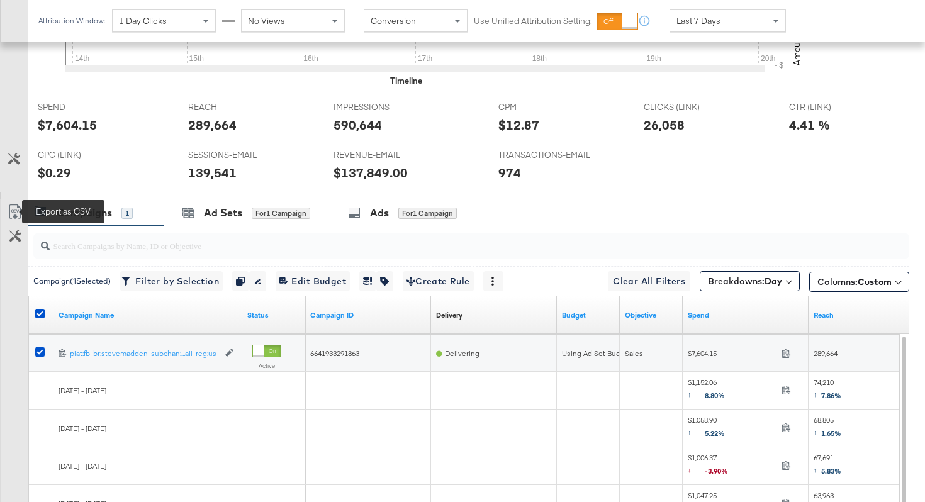
click at [9, 210] on icon at bounding box center [15, 211] width 15 height 15
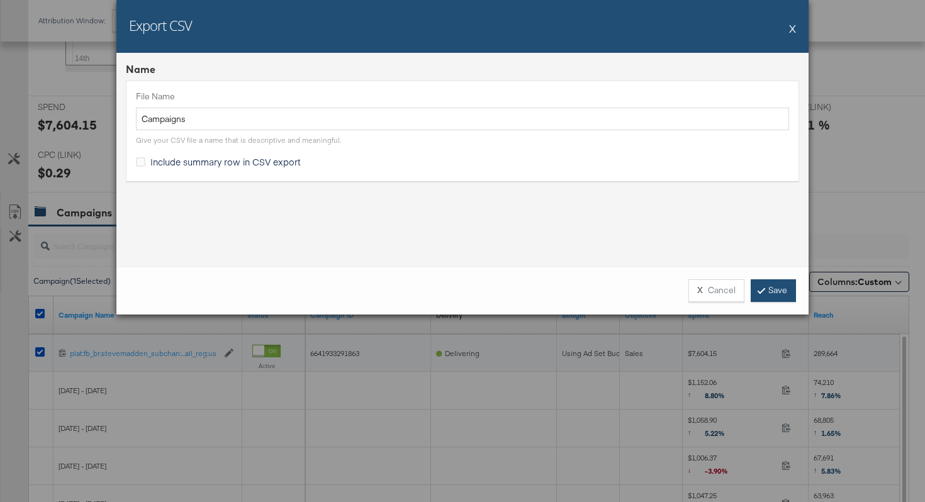
click at [766, 294] on link "Save" at bounding box center [773, 290] width 45 height 23
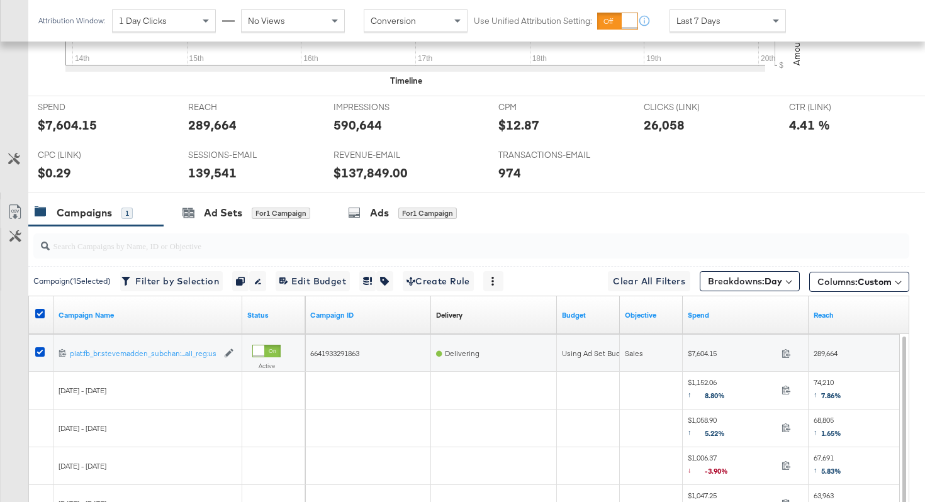
scroll to position [0, 0]
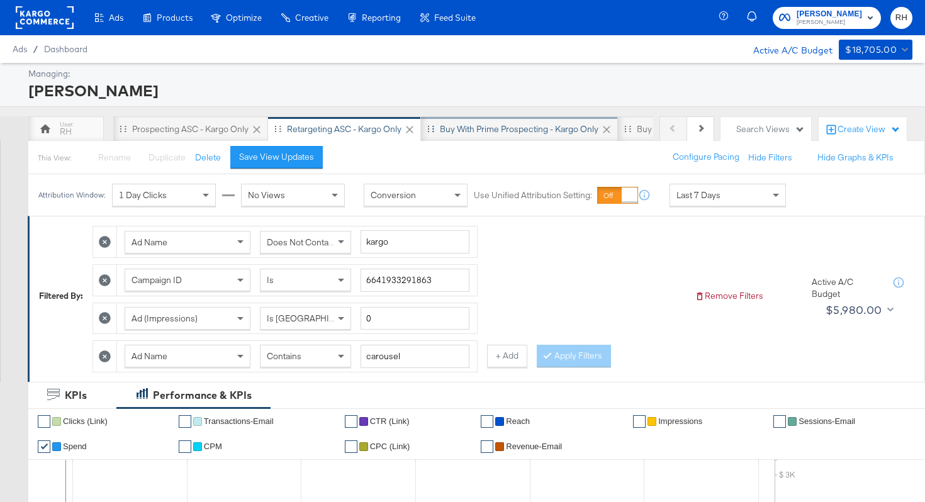
click at [474, 129] on div "Buy with Prime Prospecting - Kargo only" at bounding box center [519, 129] width 159 height 12
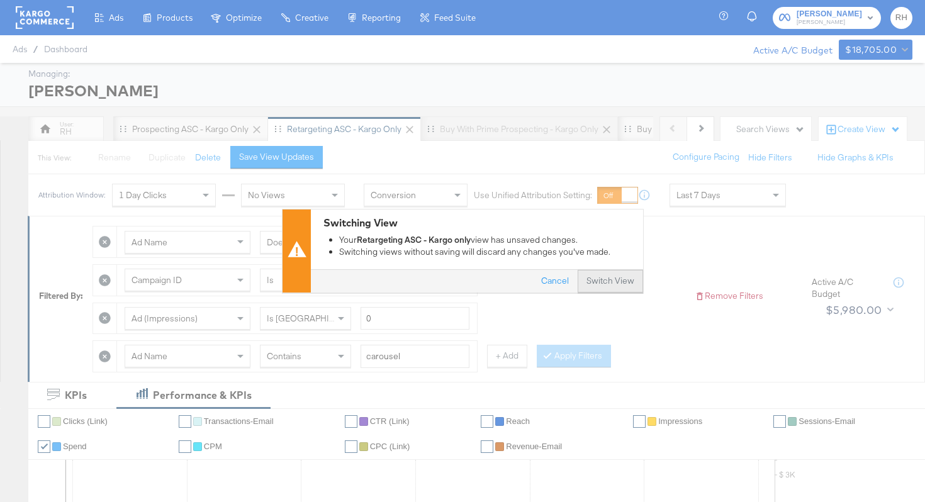
click at [621, 282] on button "Switch View" at bounding box center [610, 282] width 65 height 23
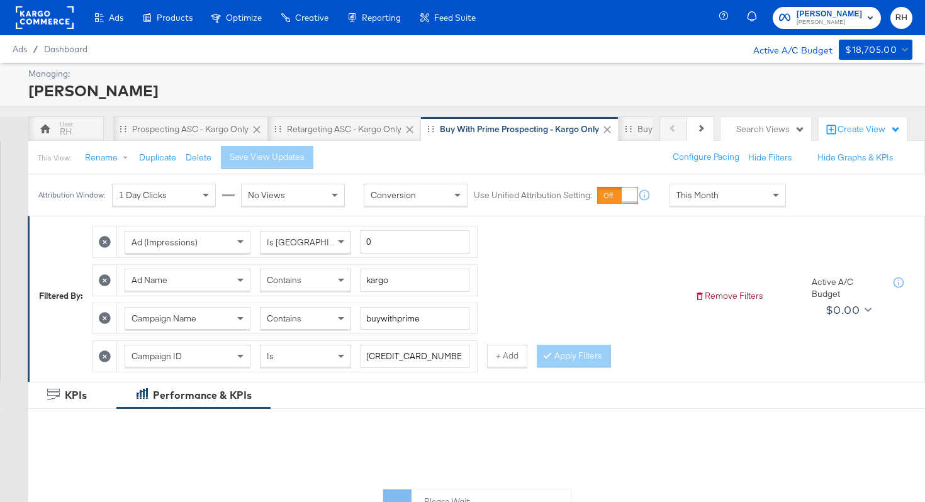
click at [686, 196] on span "This Month" at bounding box center [697, 194] width 42 height 11
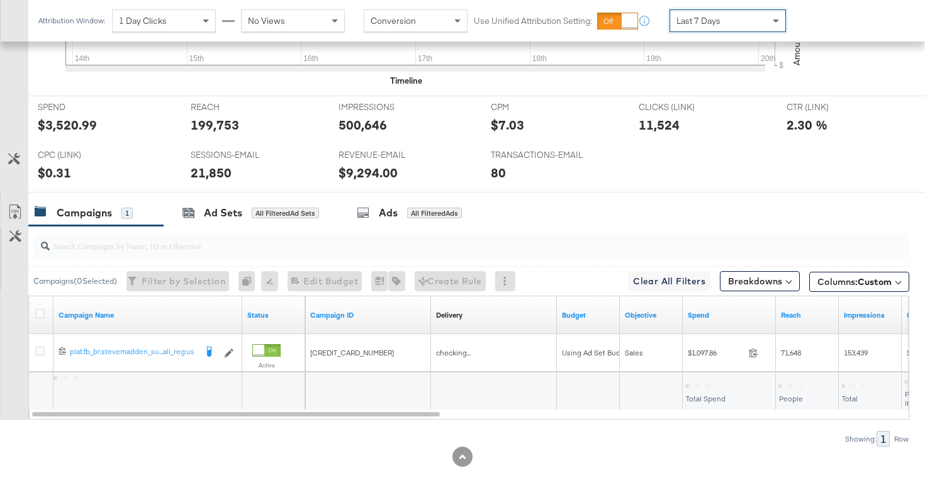
scroll to position [583, 0]
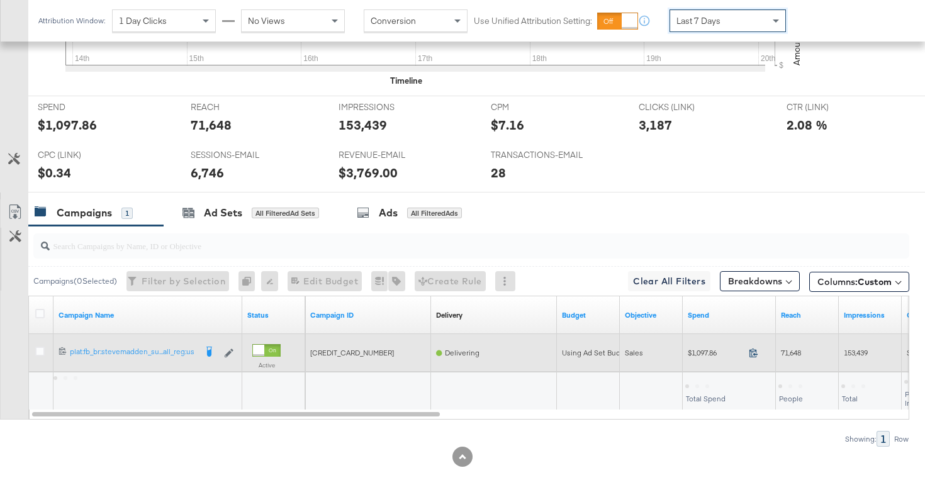
click at [754, 355] on icon at bounding box center [753, 353] width 8 height 9
click at [790, 354] on span "71,648" at bounding box center [791, 352] width 20 height 9
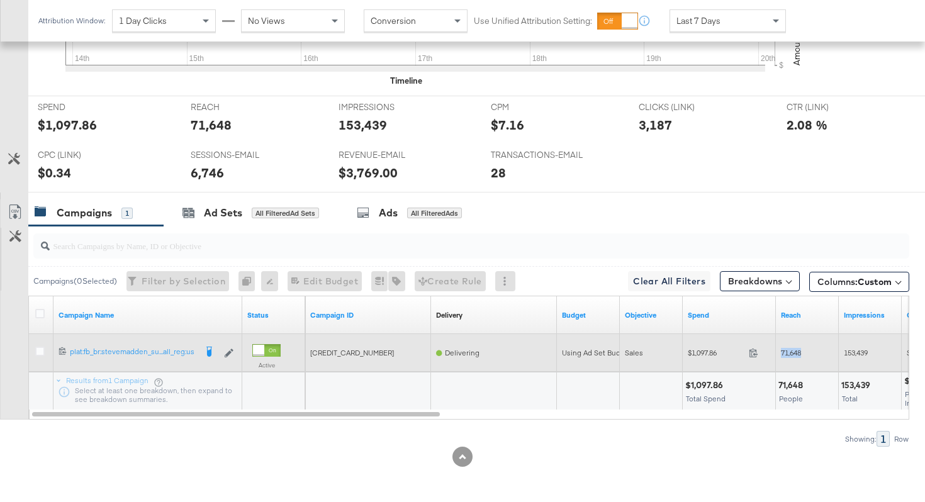
click at [853, 352] on span "153,439" at bounding box center [856, 352] width 24 height 9
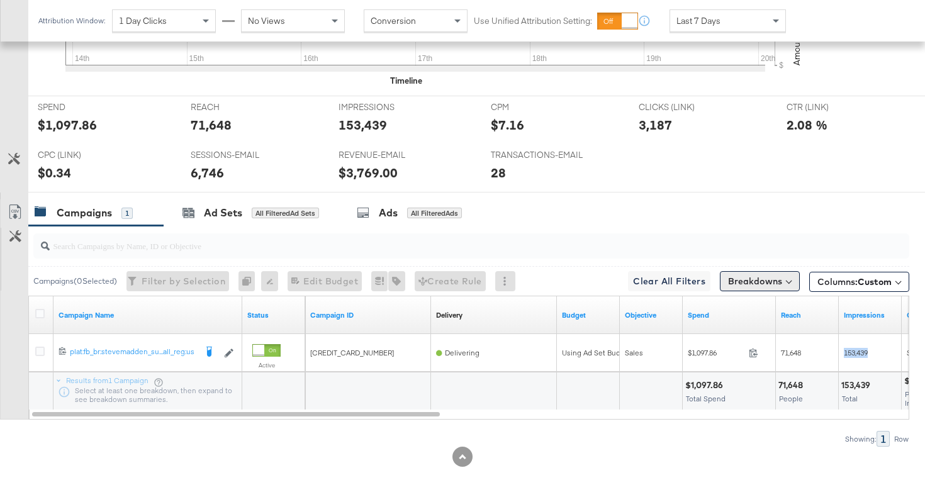
click at [759, 287] on button "Breakdowns" at bounding box center [760, 281] width 80 height 20
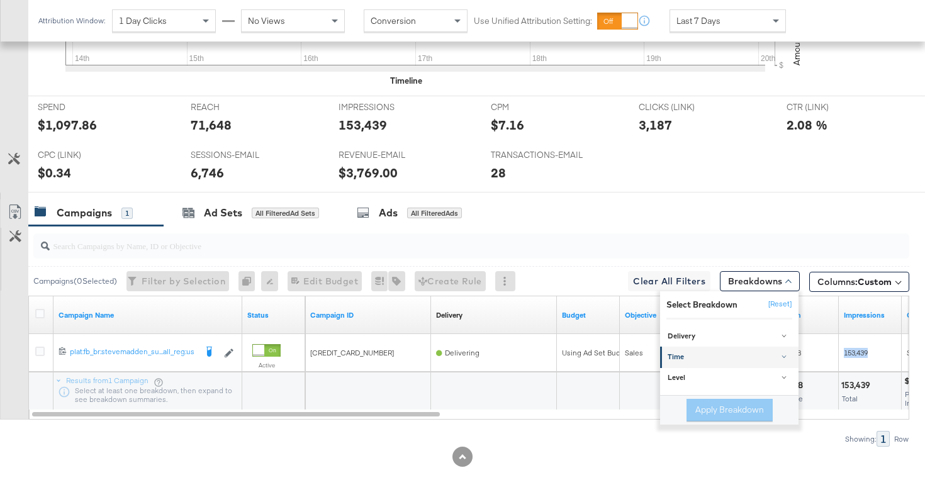
click at [735, 356] on div "Time" at bounding box center [730, 358] width 125 height 10
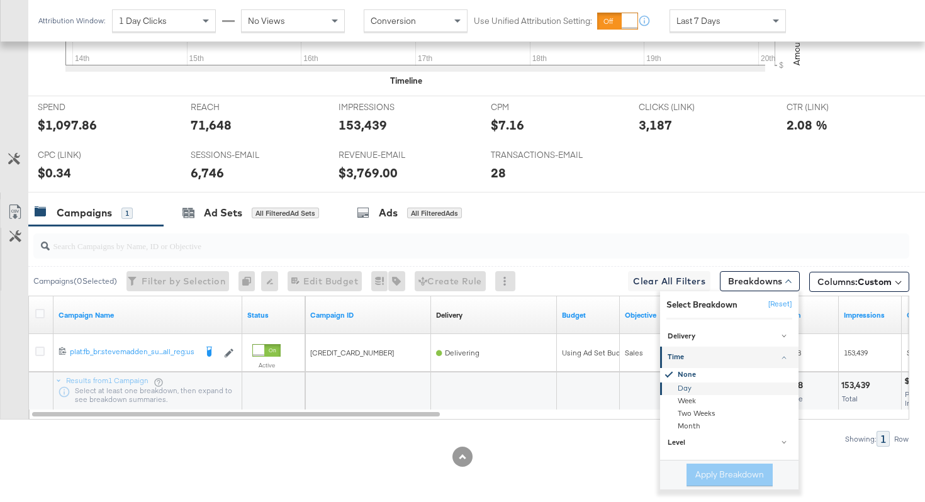
click at [689, 388] on div "Day" at bounding box center [730, 389] width 137 height 13
click at [710, 473] on button "Apply Breakdown" at bounding box center [729, 475] width 86 height 23
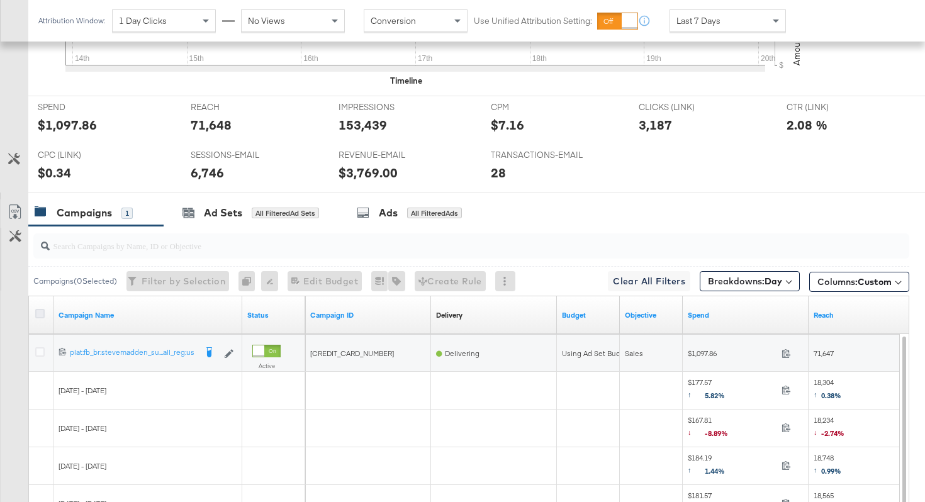
click at [40, 313] on icon at bounding box center [39, 313] width 9 height 9
click at [0, 0] on input "checkbox" at bounding box center [0, 0] width 0 height 0
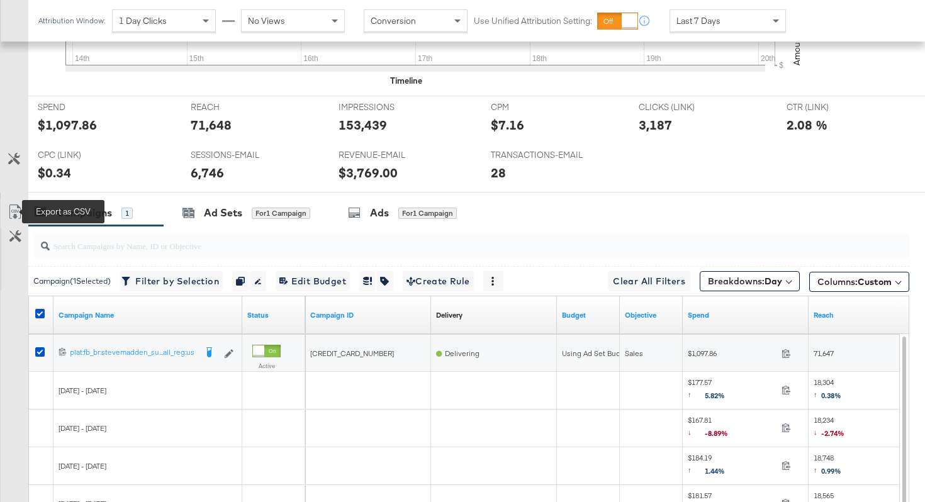
click at [13, 206] on icon at bounding box center [15, 211] width 15 height 15
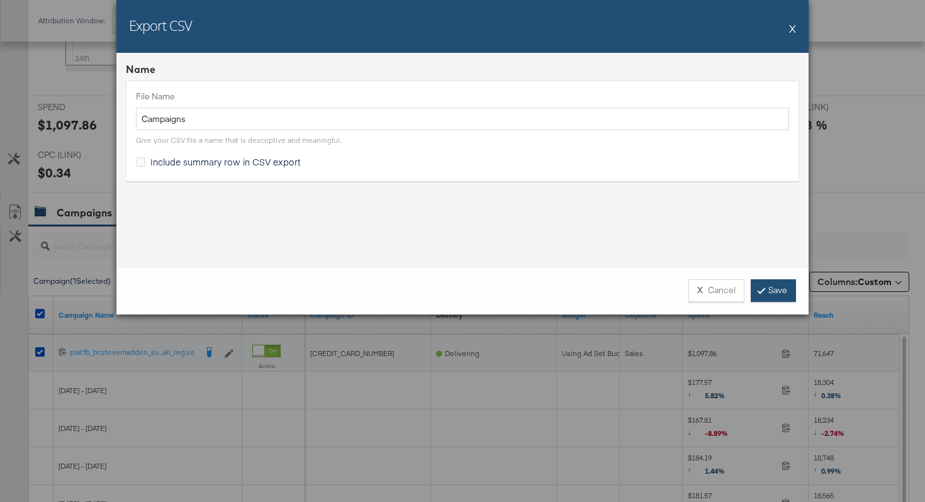
click at [754, 296] on link "Save" at bounding box center [773, 290] width 45 height 23
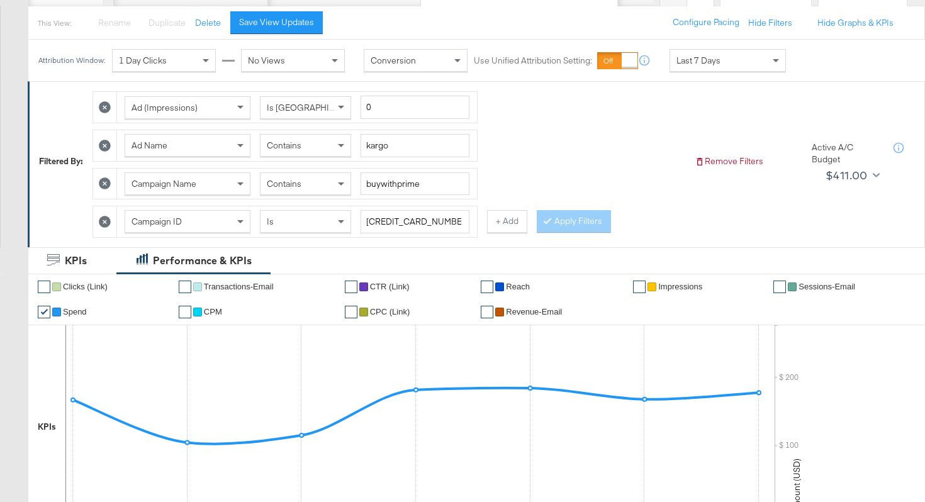
scroll to position [100, 0]
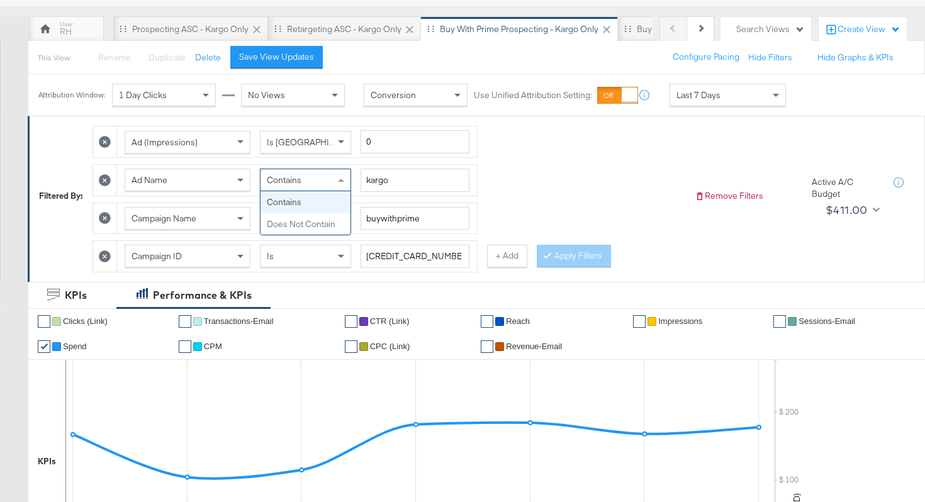
click at [316, 175] on div "Contains" at bounding box center [305, 179] width 90 height 21
click at [575, 259] on button "Apply Filters" at bounding box center [574, 256] width 74 height 23
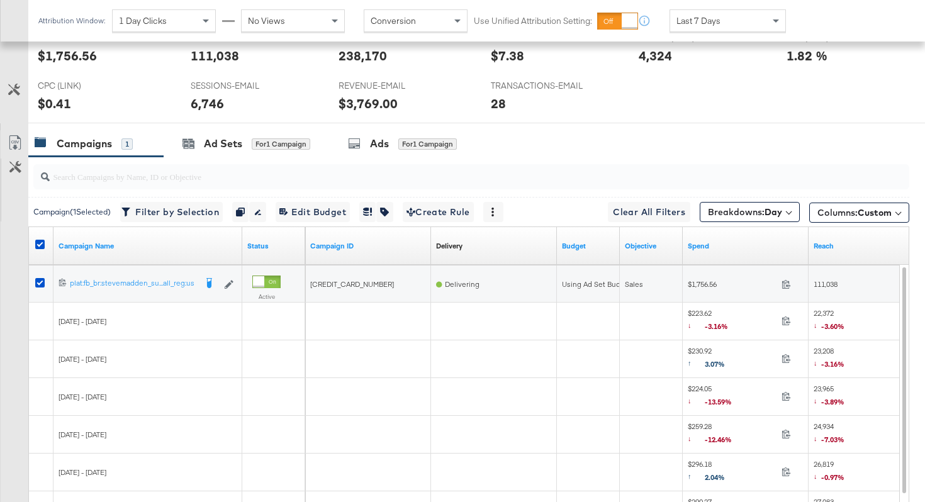
scroll to position [697, 0]
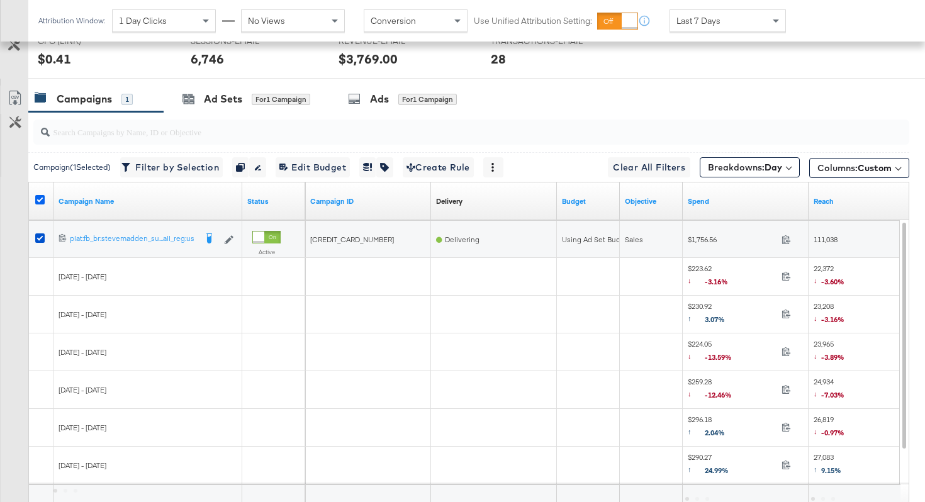
click at [42, 199] on icon at bounding box center [39, 199] width 9 height 9
click at [0, 0] on input "checkbox" at bounding box center [0, 0] width 0 height 0
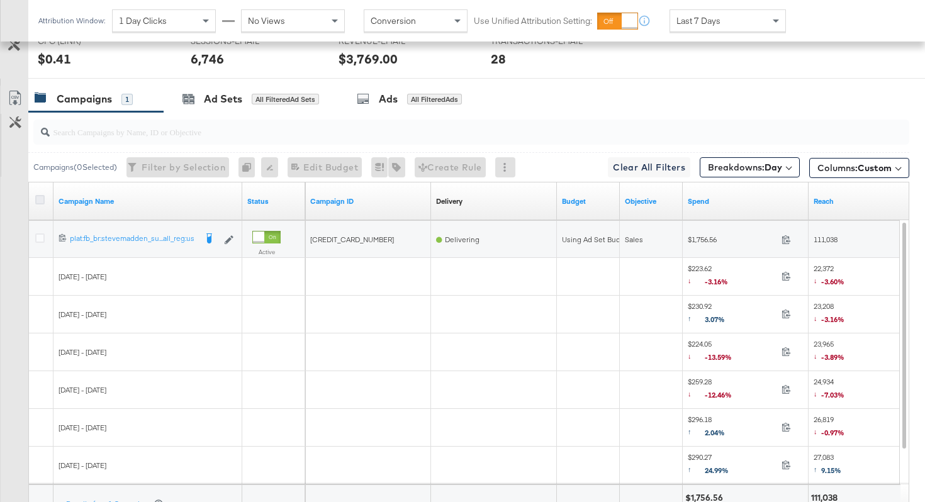
click at [42, 199] on icon at bounding box center [39, 199] width 9 height 9
click at [0, 0] on input "checkbox" at bounding box center [0, 0] width 0 height 0
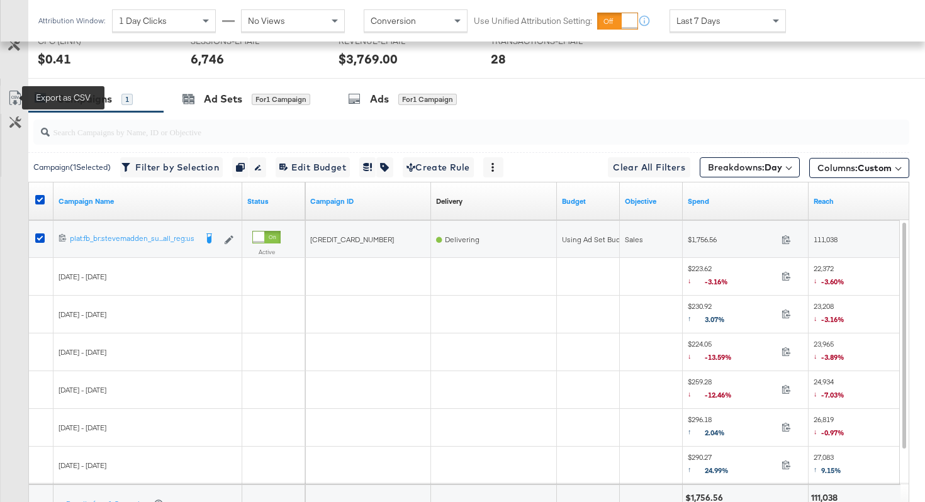
click at [12, 93] on icon at bounding box center [15, 98] width 15 height 15
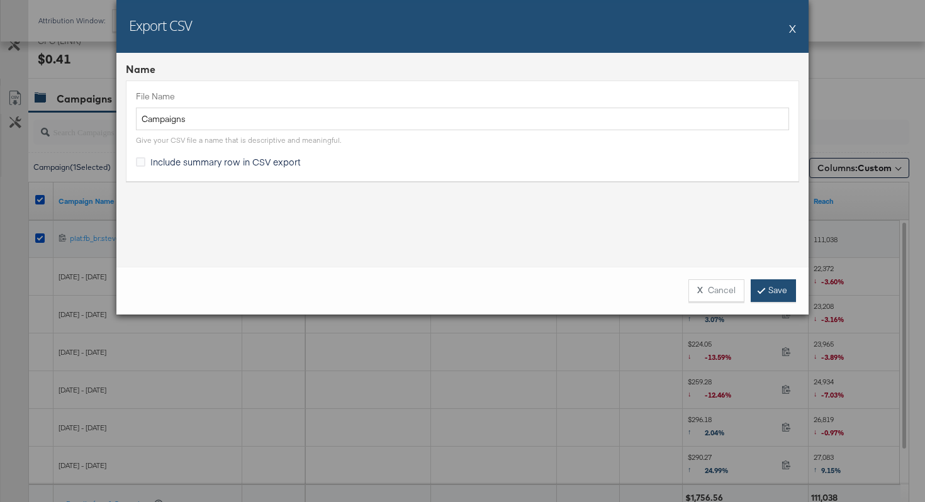
click at [783, 288] on link "Save" at bounding box center [773, 290] width 45 height 23
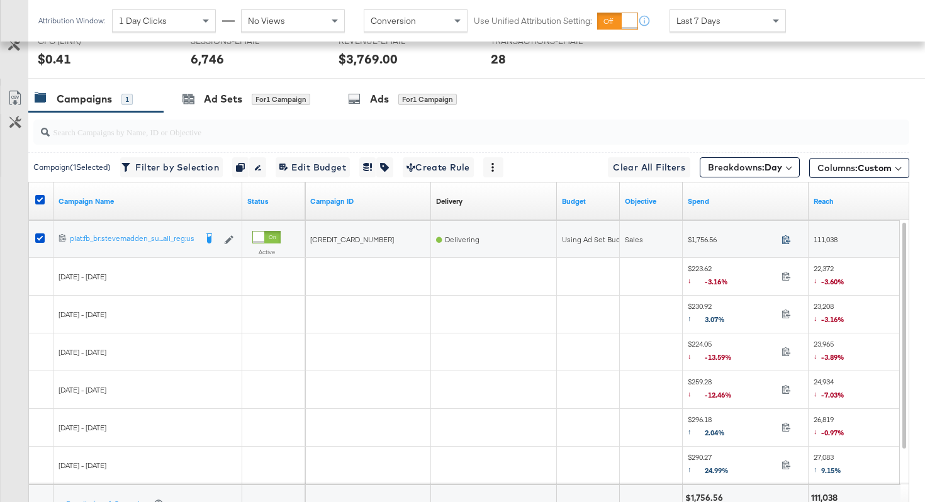
click at [781, 240] on icon at bounding box center [785, 239] width 9 height 9
click at [832, 240] on span "111,038" at bounding box center [826, 239] width 24 height 9
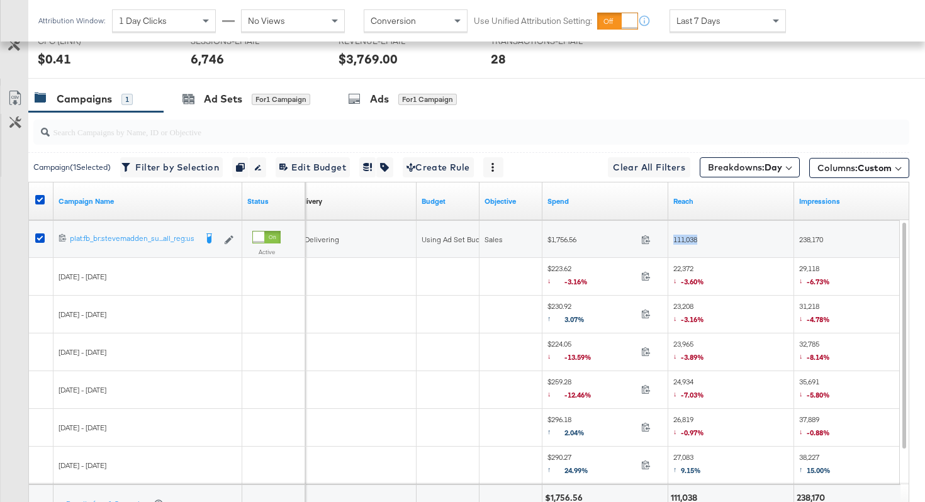
click at [805, 237] on span "238,170" at bounding box center [811, 239] width 24 height 9
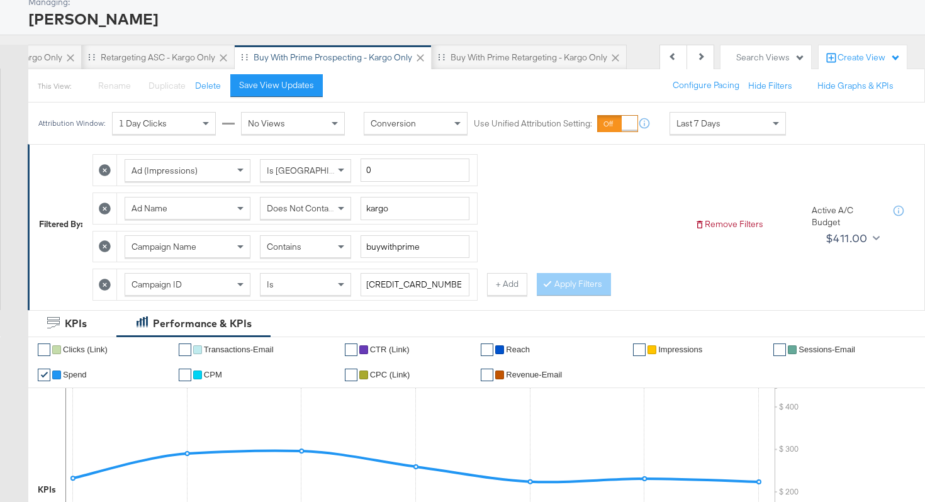
scroll to position [0, 204]
click at [522, 56] on div "Buy with Prime Retargeting - Kargo only" at bounding box center [512, 58] width 157 height 12
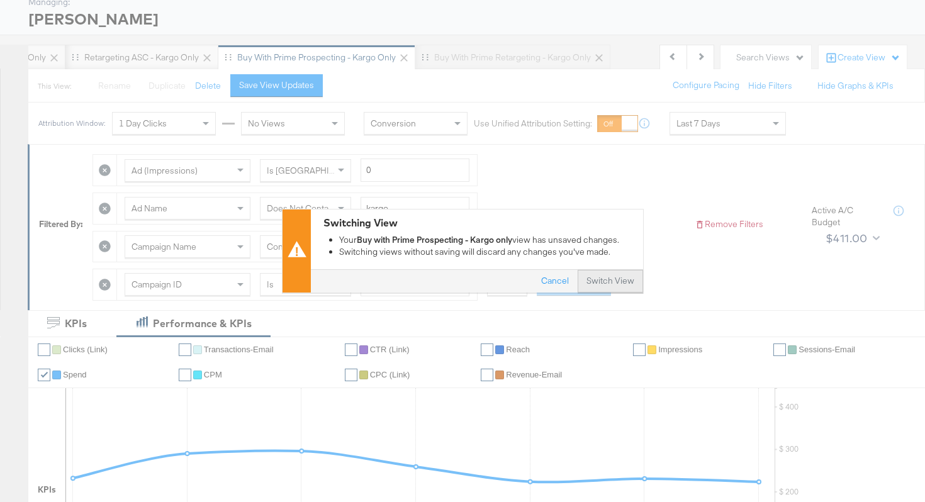
click at [622, 281] on button "Switch View" at bounding box center [610, 282] width 65 height 23
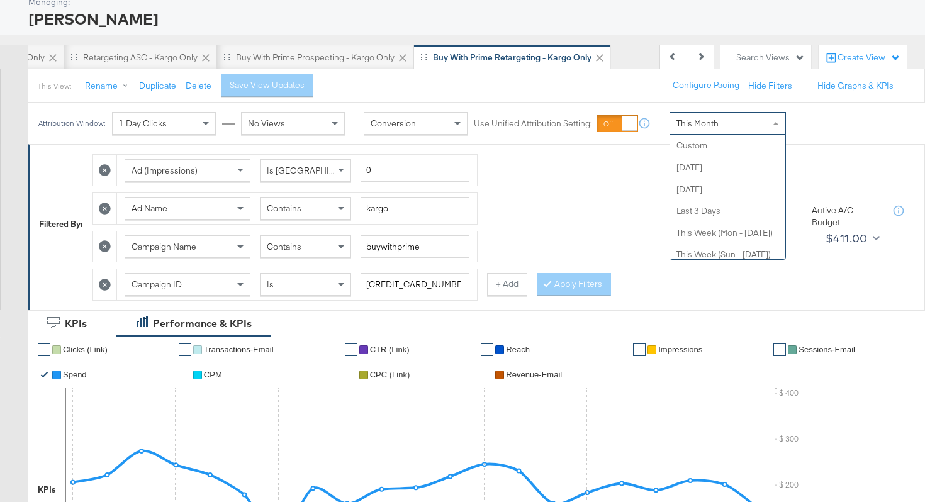
click at [690, 115] on div "This Month" at bounding box center [727, 123] width 115 height 21
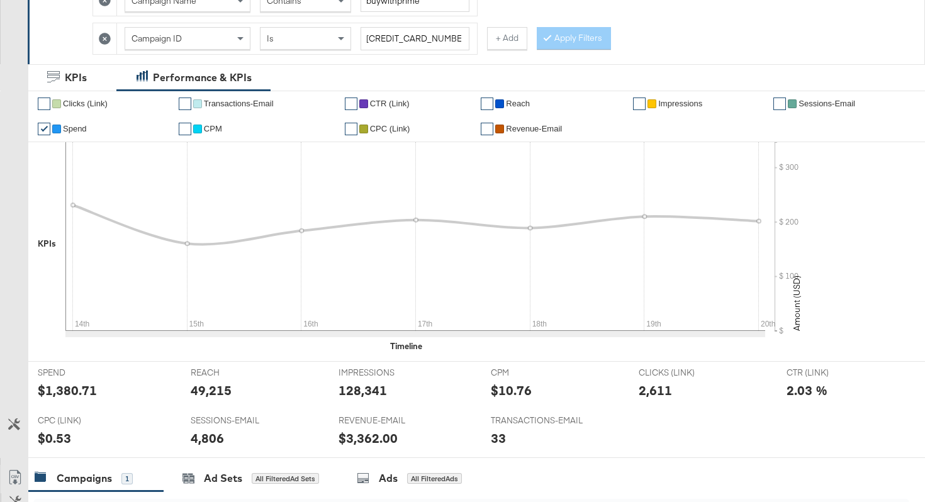
scroll to position [583, 0]
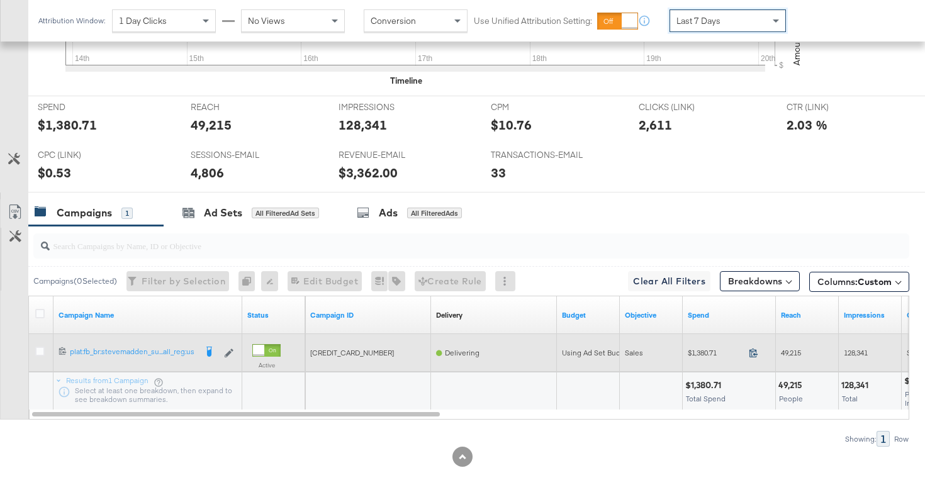
click at [753, 353] on icon at bounding box center [753, 352] width 9 height 9
click at [795, 352] on span "49,215" at bounding box center [791, 352] width 20 height 9
click at [856, 352] on span "128,341" at bounding box center [856, 352] width 24 height 9
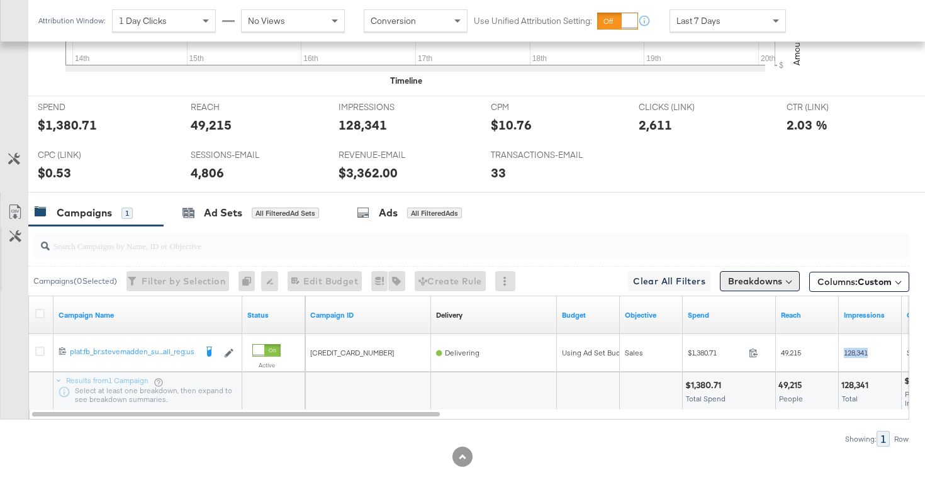
click at [747, 283] on button "Breakdowns" at bounding box center [760, 281] width 80 height 20
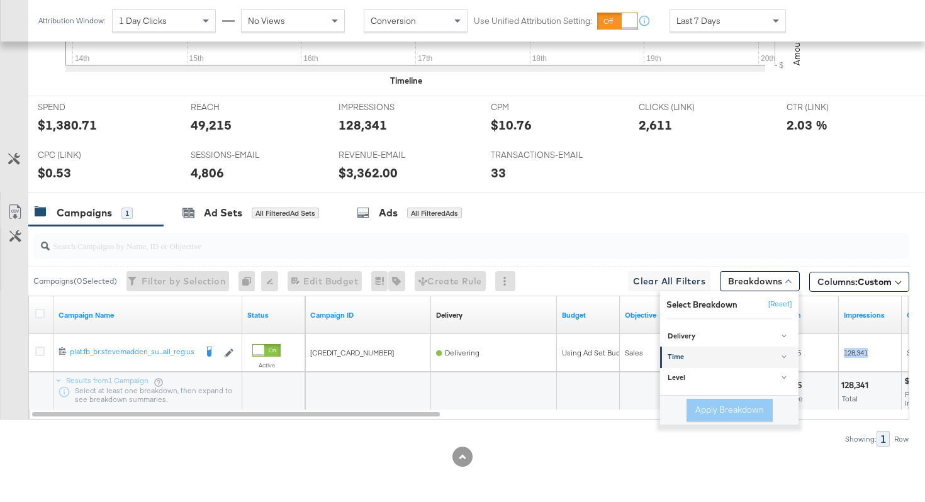
click at [695, 359] on div "Time" at bounding box center [730, 358] width 125 height 10
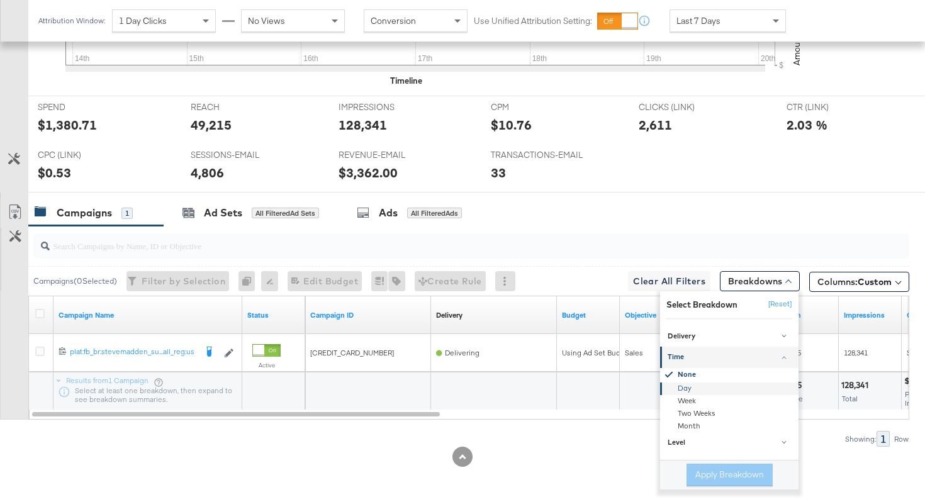
click at [679, 389] on div "Day" at bounding box center [730, 389] width 137 height 13
click at [712, 484] on button "Apply Breakdown" at bounding box center [729, 475] width 86 height 23
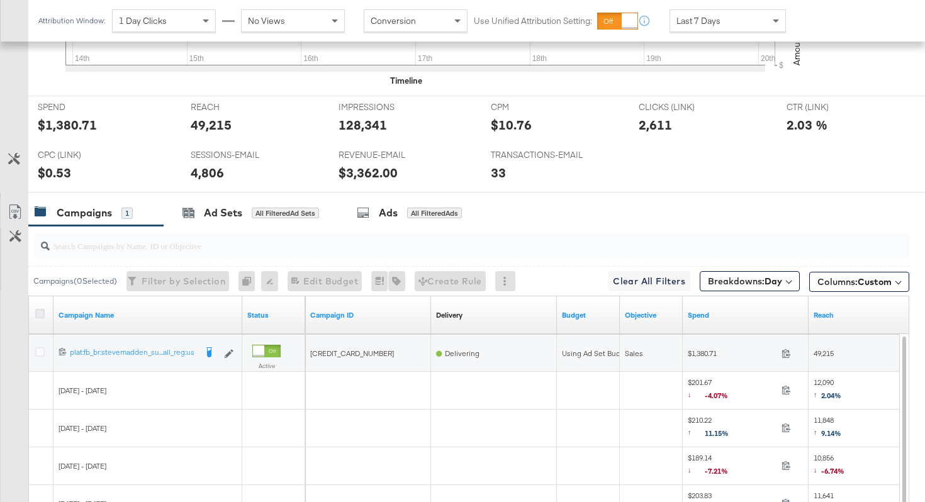
click at [43, 315] on icon at bounding box center [39, 313] width 9 height 9
click at [0, 0] on input "checkbox" at bounding box center [0, 0] width 0 height 0
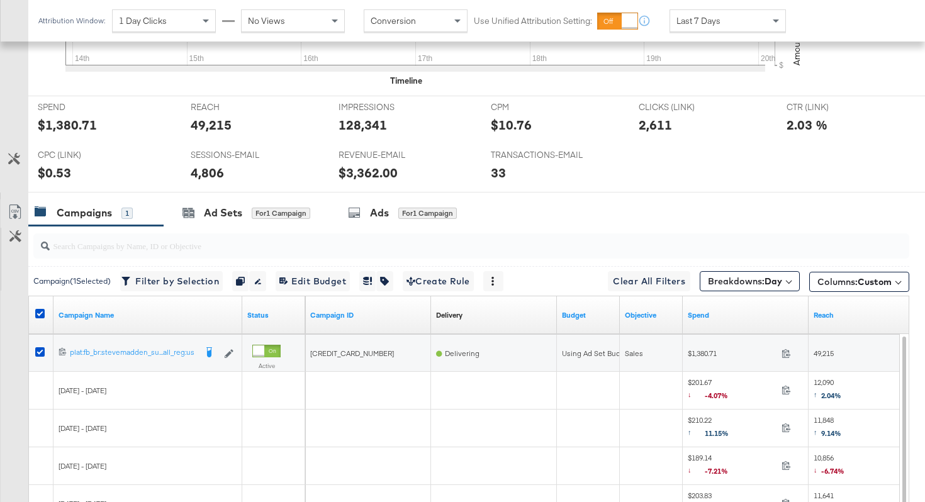
click at [16, 203] on link "Export as CSV" at bounding box center [15, 213] width 28 height 28
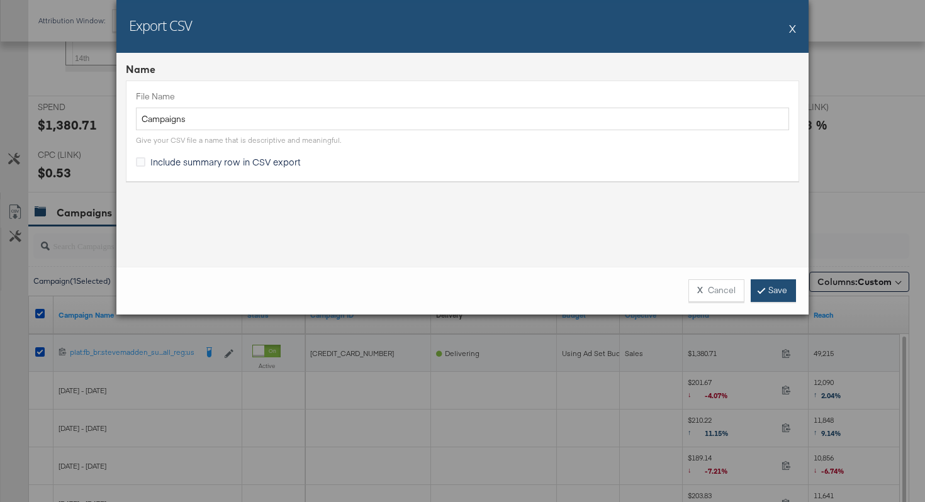
click at [773, 298] on link "Save" at bounding box center [773, 290] width 45 height 23
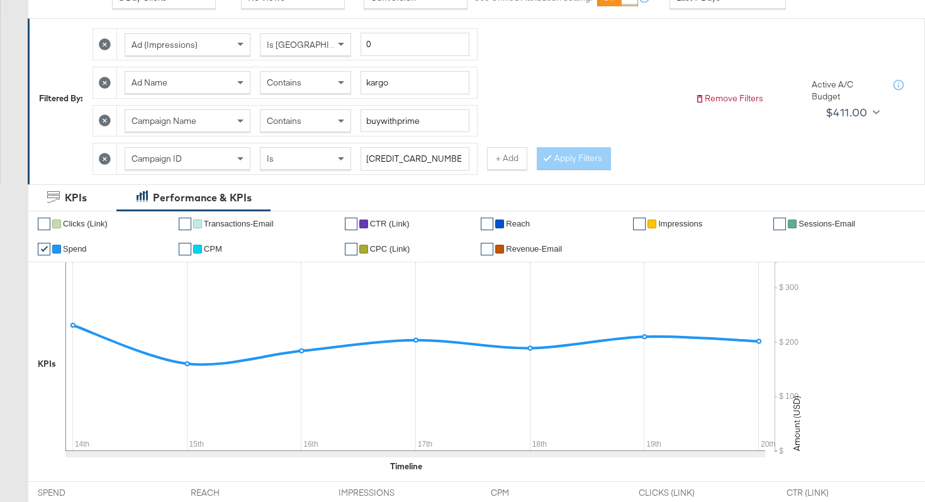
scroll to position [0, 0]
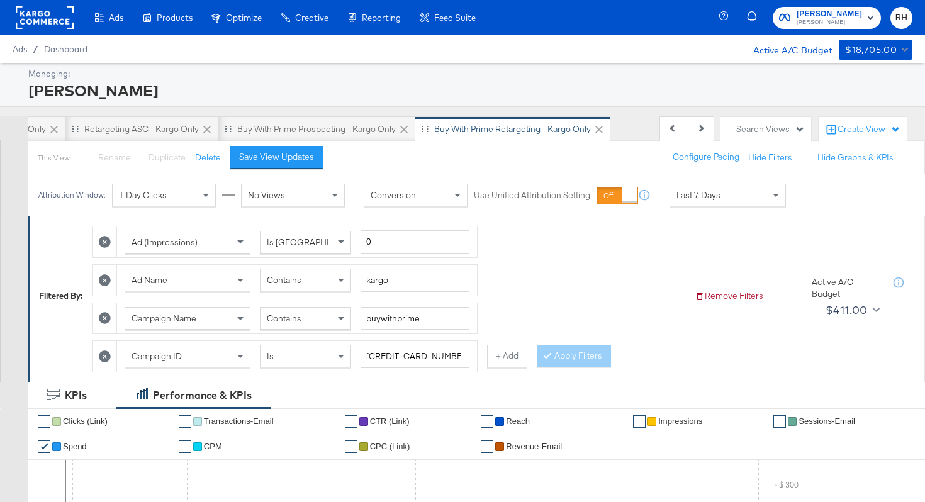
click at [316, 281] on div "Contains" at bounding box center [305, 279] width 90 height 21
click at [568, 359] on button "Apply Filters" at bounding box center [574, 356] width 74 height 23
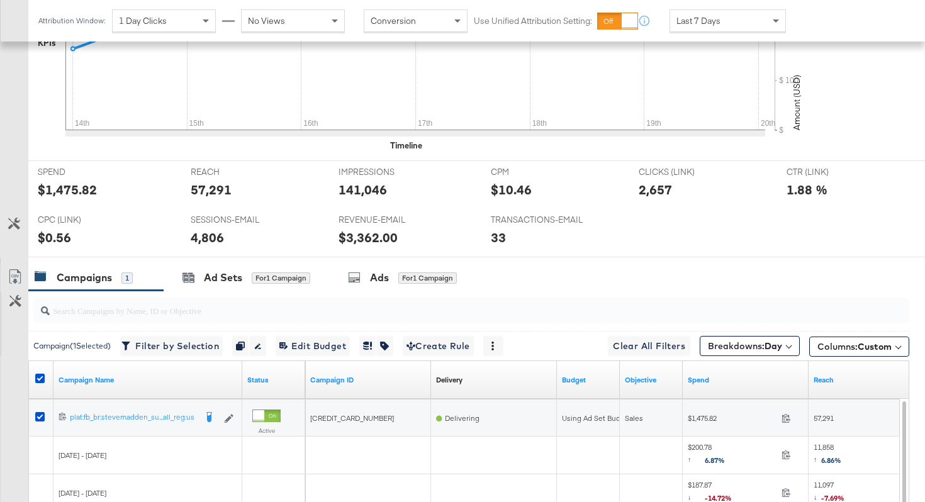
scroll to position [540, 0]
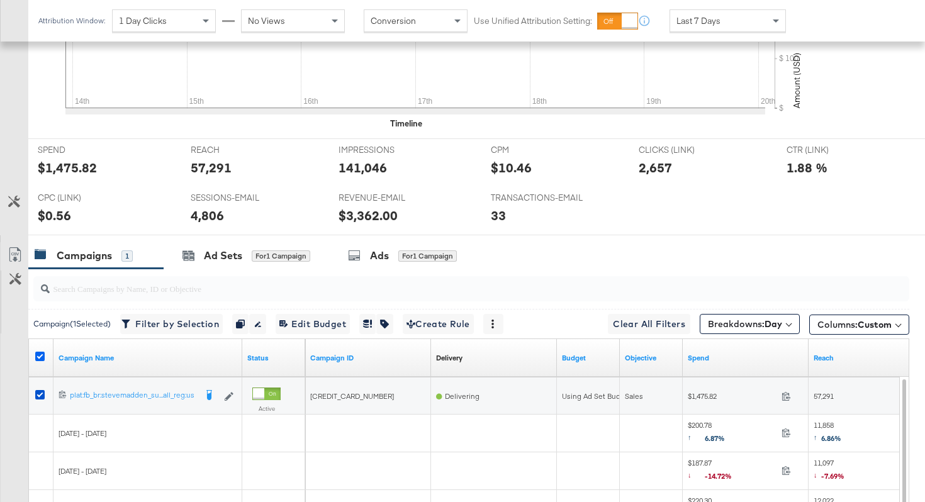
click at [39, 357] on icon at bounding box center [39, 356] width 9 height 9
click at [0, 0] on input "checkbox" at bounding box center [0, 0] width 0 height 0
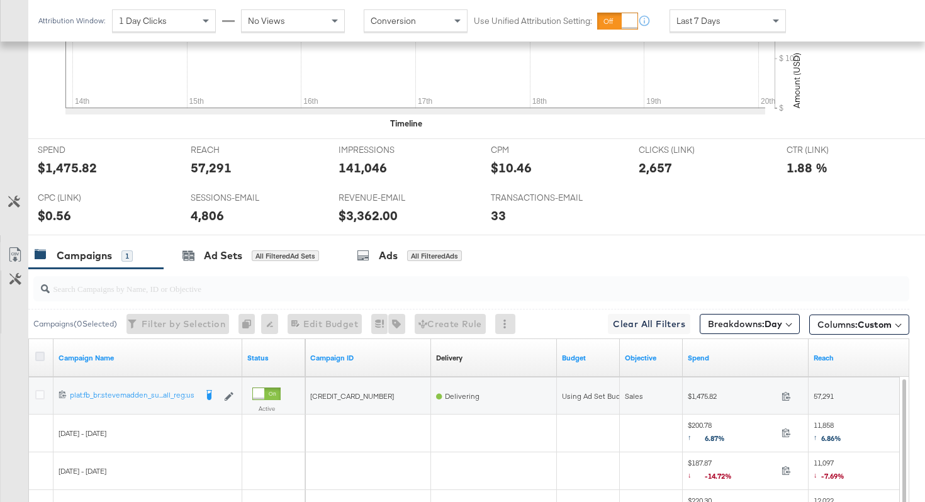
click at [39, 357] on icon at bounding box center [39, 356] width 9 height 9
click at [0, 0] on input "checkbox" at bounding box center [0, 0] width 0 height 0
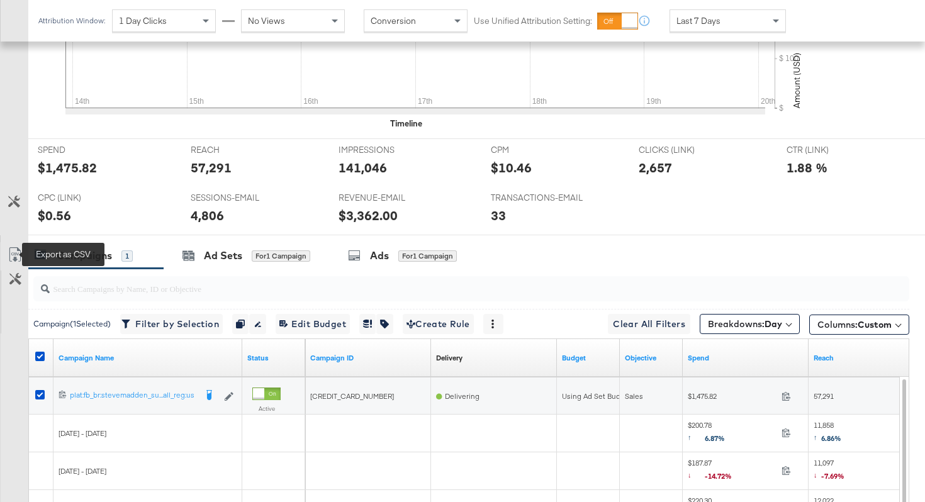
click at [16, 251] on icon at bounding box center [15, 254] width 15 height 15
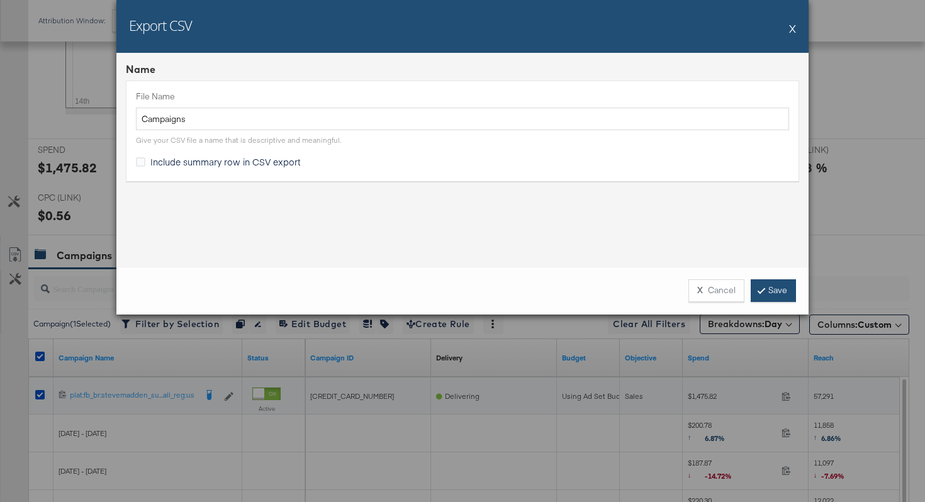
click at [776, 291] on link "Save" at bounding box center [773, 290] width 45 height 23
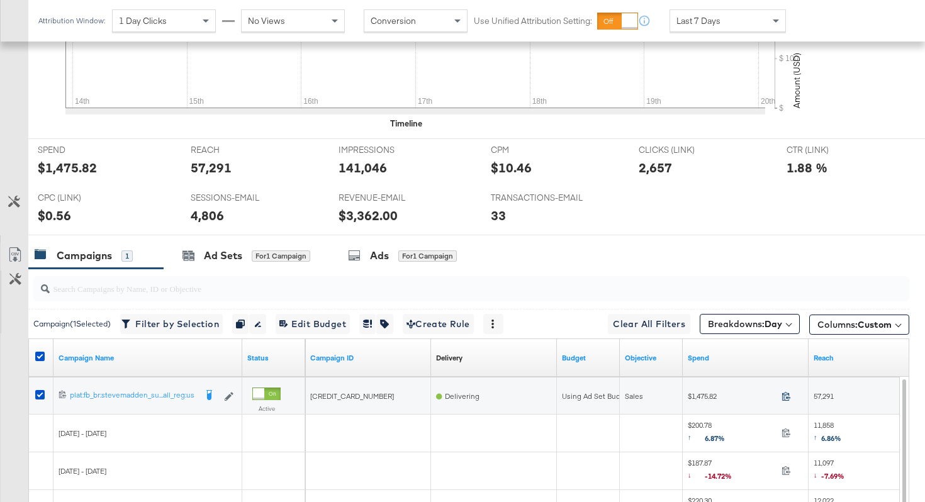
click at [786, 397] on icon at bounding box center [785, 395] width 9 height 9
click at [827, 395] on span "57,291" at bounding box center [824, 395] width 20 height 9
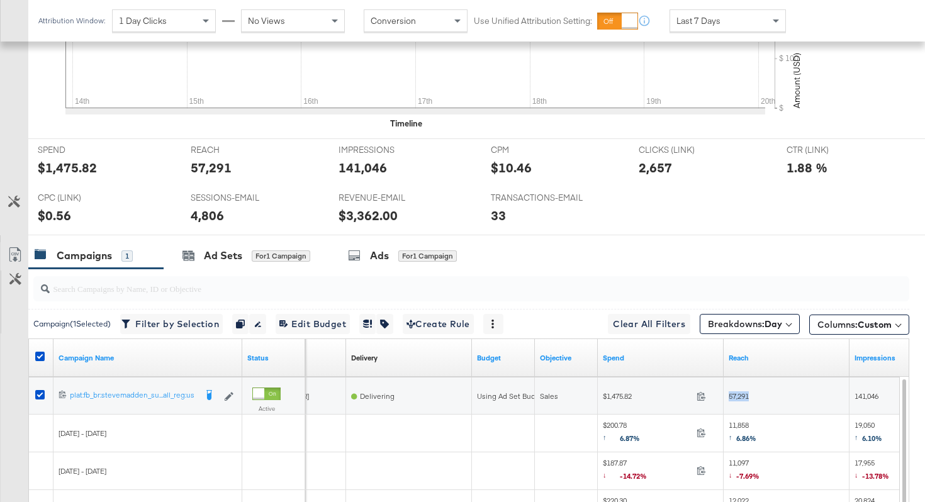
click at [865, 396] on span "141,046" at bounding box center [866, 395] width 24 height 9
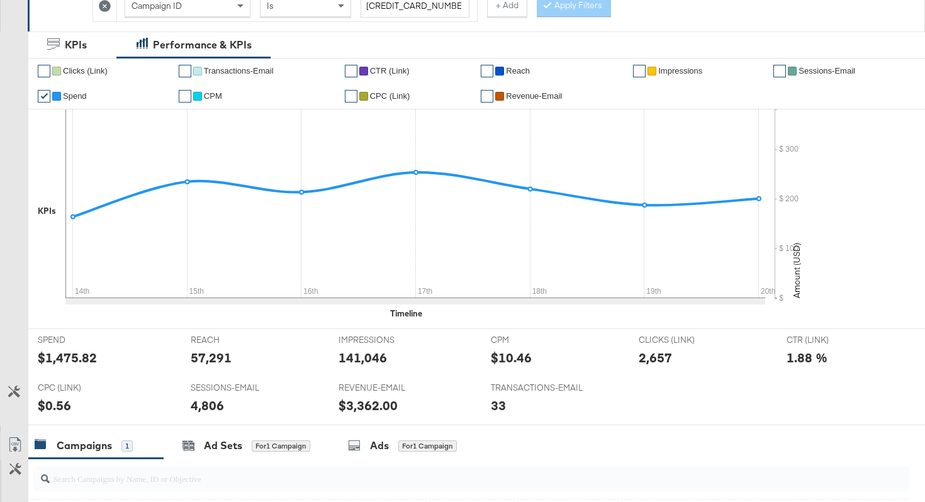
scroll to position [0, 0]
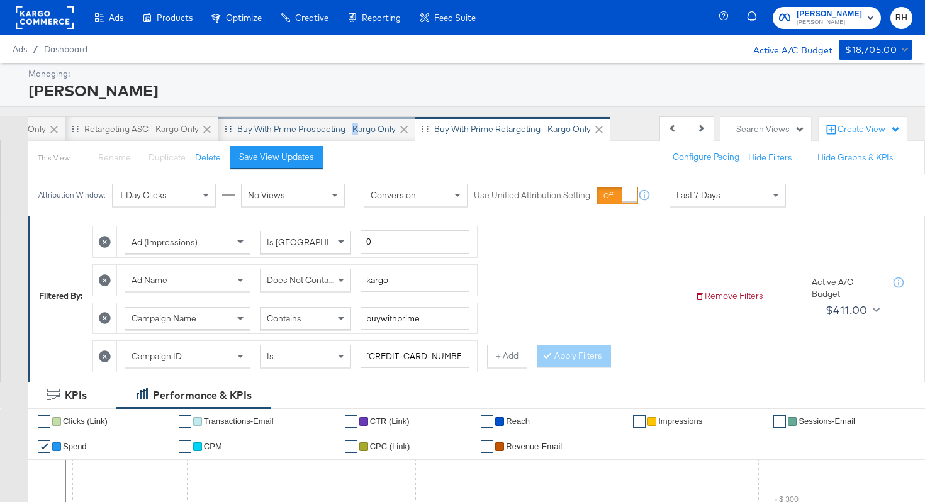
click at [354, 130] on div "Buy with Prime Prospecting - Kargo only" at bounding box center [316, 129] width 159 height 12
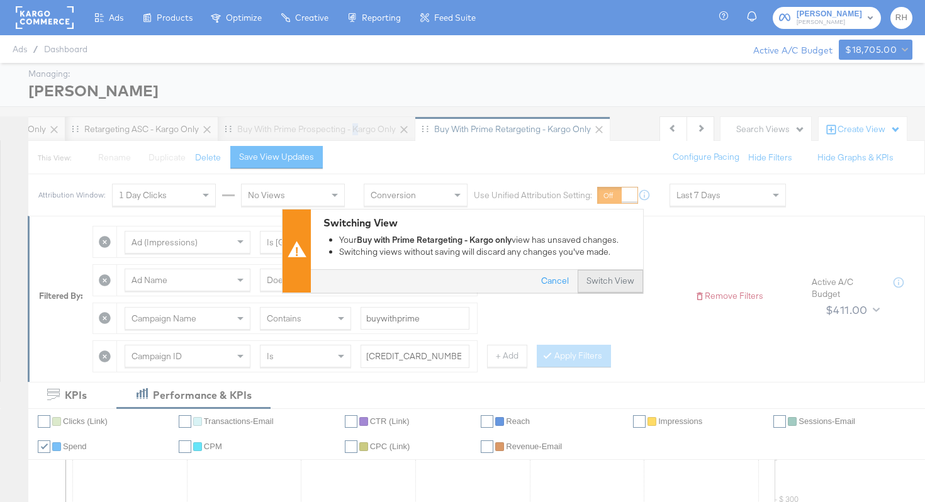
click at [602, 280] on button "Switch View" at bounding box center [610, 282] width 65 height 23
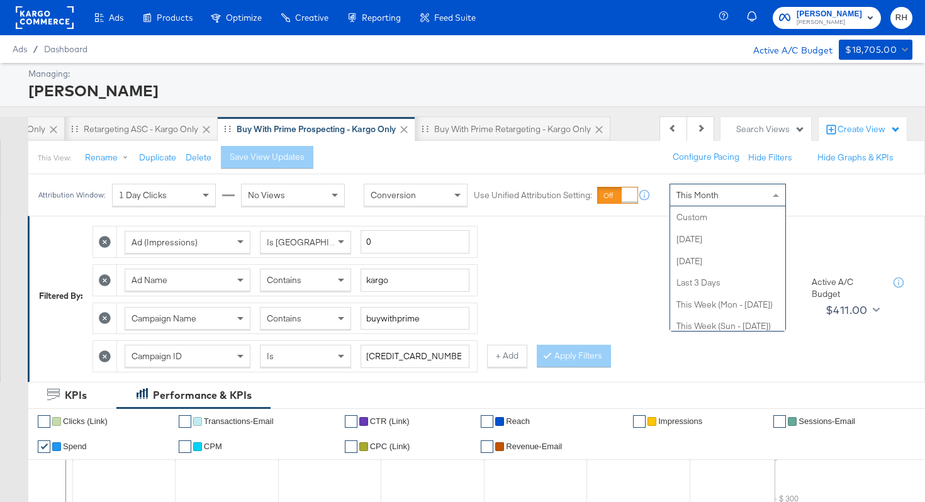
click at [679, 201] on div "This Month" at bounding box center [727, 194] width 115 height 21
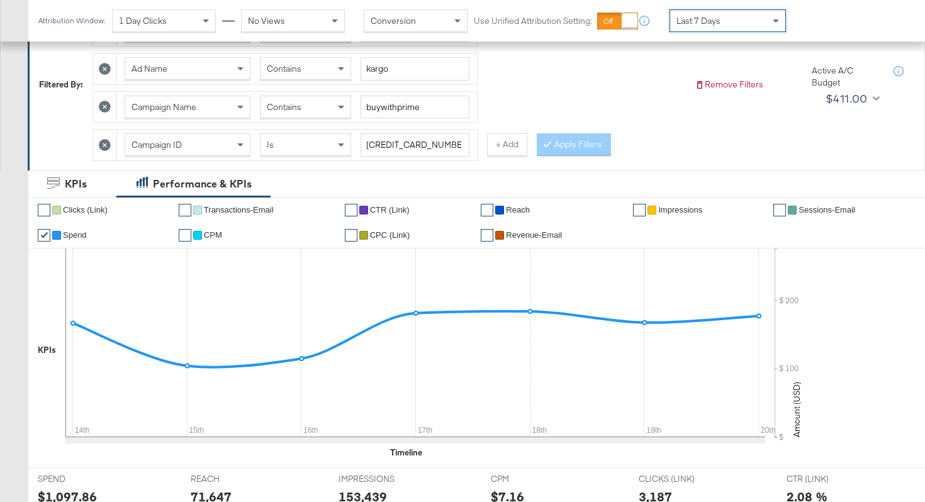
scroll to position [583, 0]
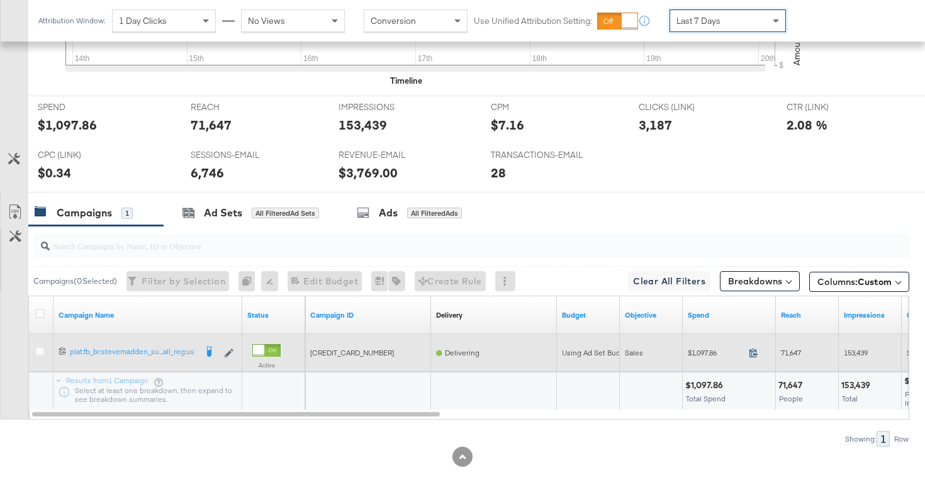
click at [757, 354] on icon at bounding box center [753, 352] width 9 height 9
click at [796, 350] on span "71,647" at bounding box center [791, 352] width 20 height 9
click at [854, 351] on span "153,439" at bounding box center [856, 352] width 24 height 9
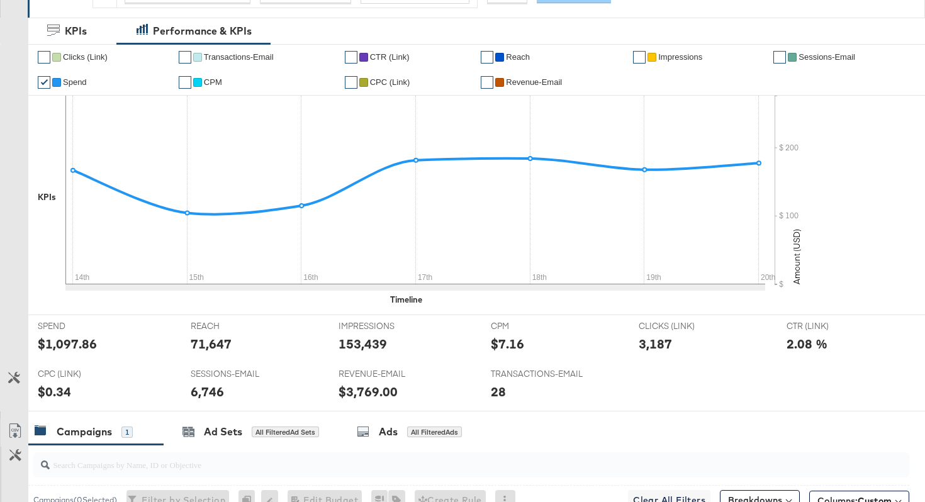
scroll to position [0, 0]
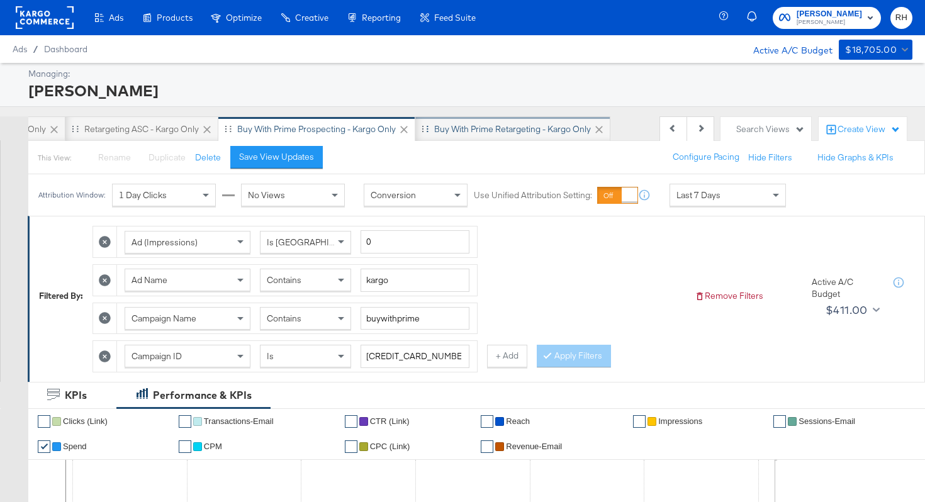
click at [488, 130] on div "Buy with Prime Retargeting - Kargo only" at bounding box center [512, 129] width 157 height 12
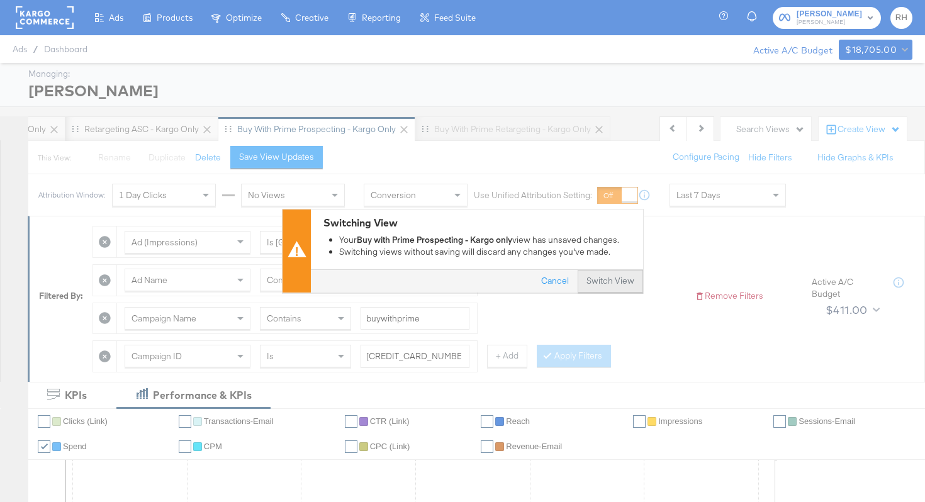
click at [624, 287] on button "Switch View" at bounding box center [610, 282] width 65 height 23
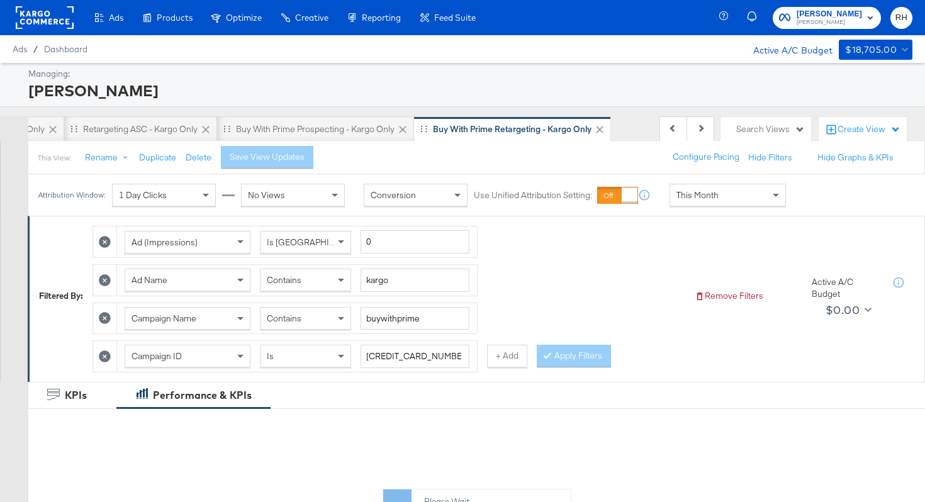
click at [686, 188] on div "This Month" at bounding box center [727, 194] width 115 height 21
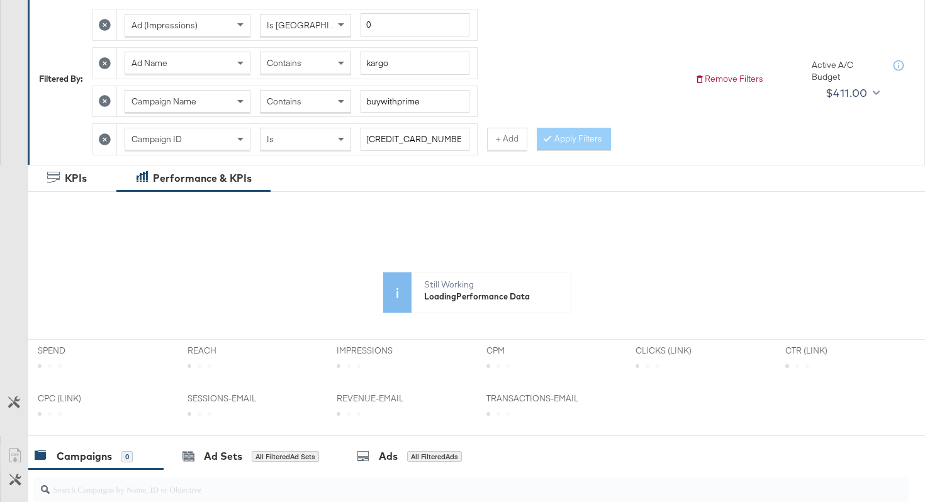
scroll to position [498, 0]
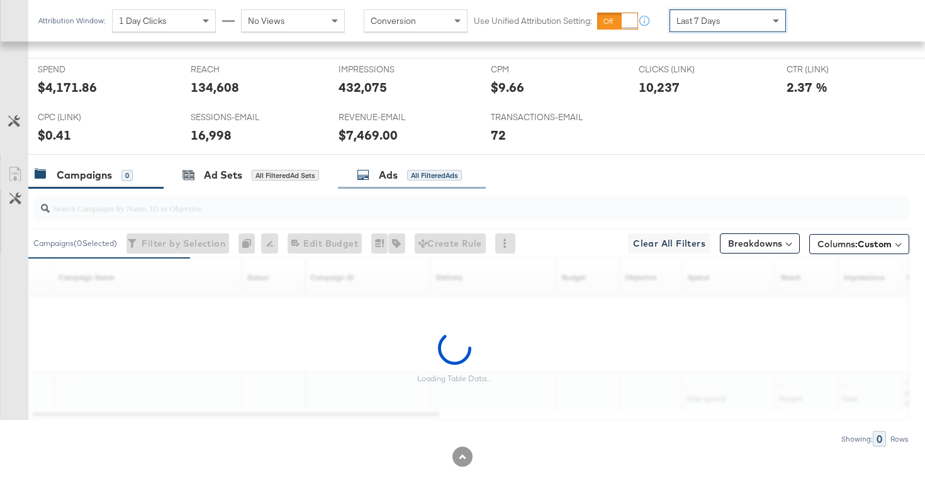
click at [383, 181] on div "Ads" at bounding box center [388, 175] width 19 height 14
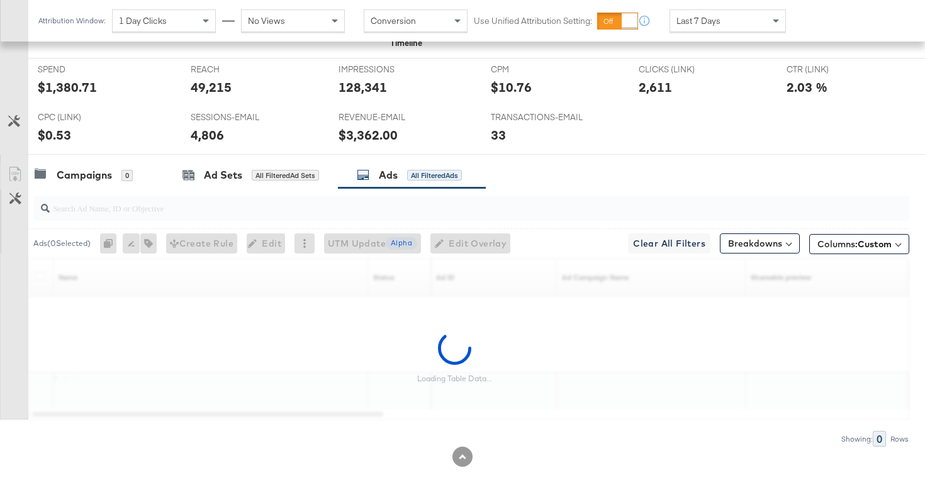
click at [365, 205] on input "search" at bounding box center [440, 203] width 781 height 25
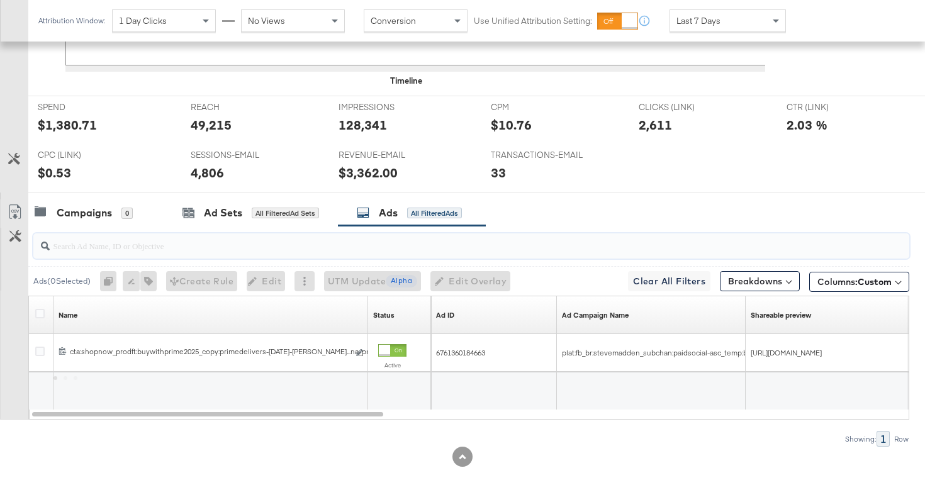
scroll to position [583, 0]
paste input "cta:shopnow_prodft:buywithprime2025_copy:primedelivers-[DATE]-KARGO-BWP_lp:plp_…"
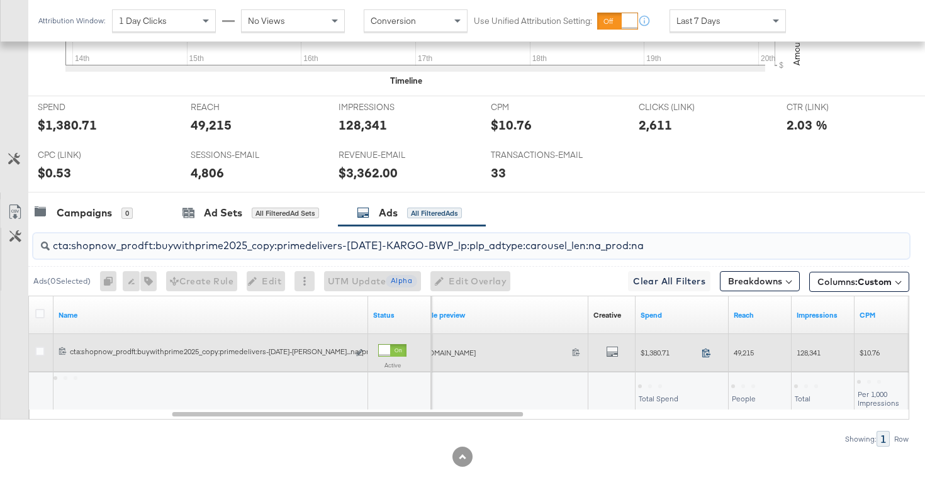
type input "cta:shopnow_prodft:buywithprime2025_copy:primedelivers-[DATE]-KARGO-BWP_lp:plp_…"
click at [709, 354] on icon at bounding box center [706, 352] width 9 height 9
click at [740, 350] on span "49,215" at bounding box center [744, 352] width 20 height 9
click at [801, 348] on span "128,341" at bounding box center [809, 352] width 24 height 9
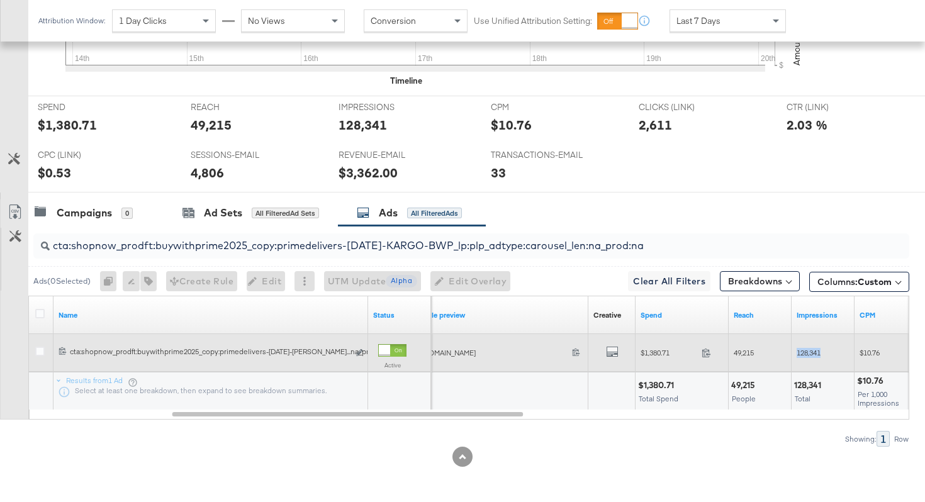
click at [801, 348] on span "128,341" at bounding box center [809, 352] width 24 height 9
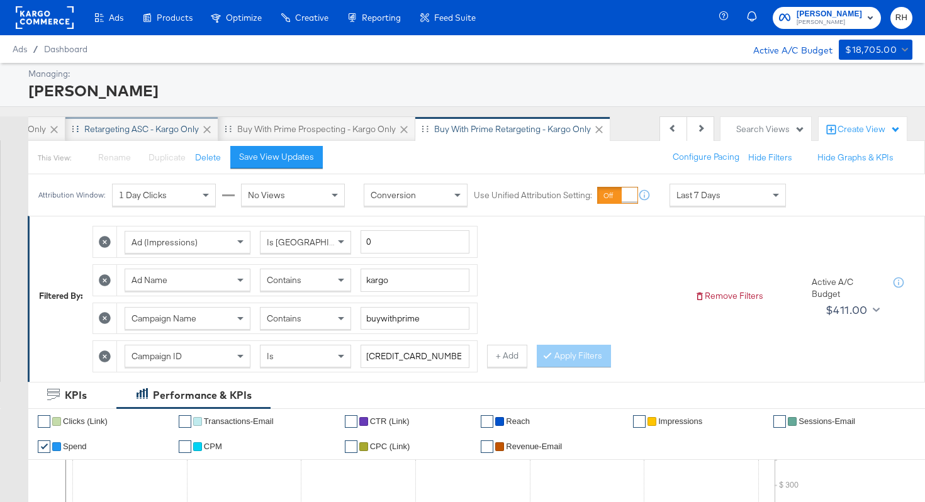
scroll to position [0, 0]
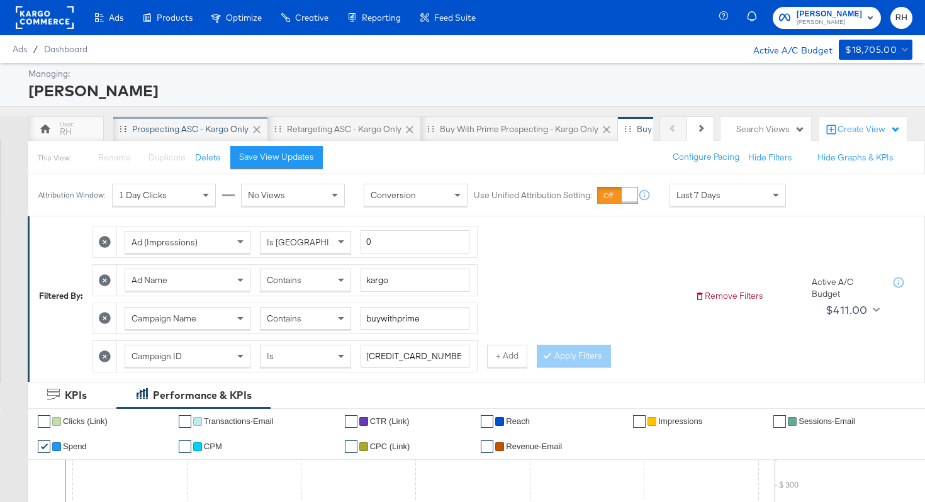
click at [173, 128] on div "Prospecting ASC - Kargo only" at bounding box center [190, 129] width 116 height 12
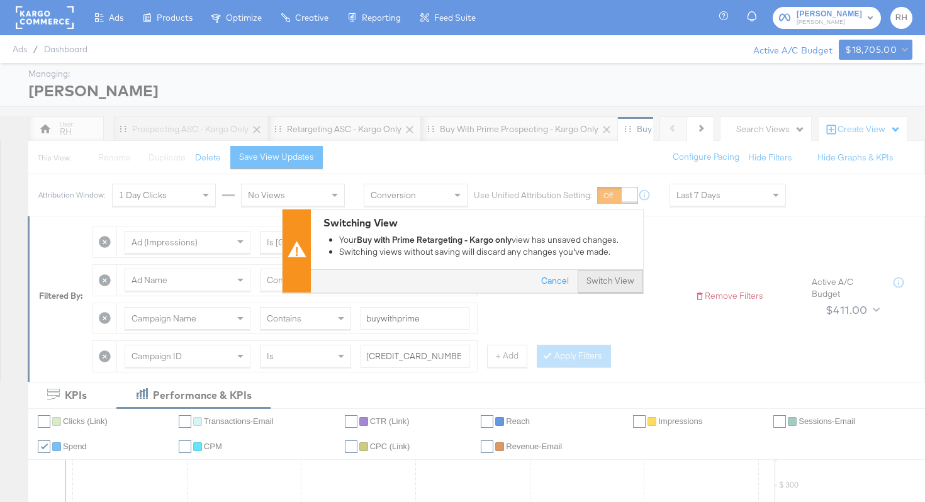
click at [613, 286] on button "Switch View" at bounding box center [610, 282] width 65 height 23
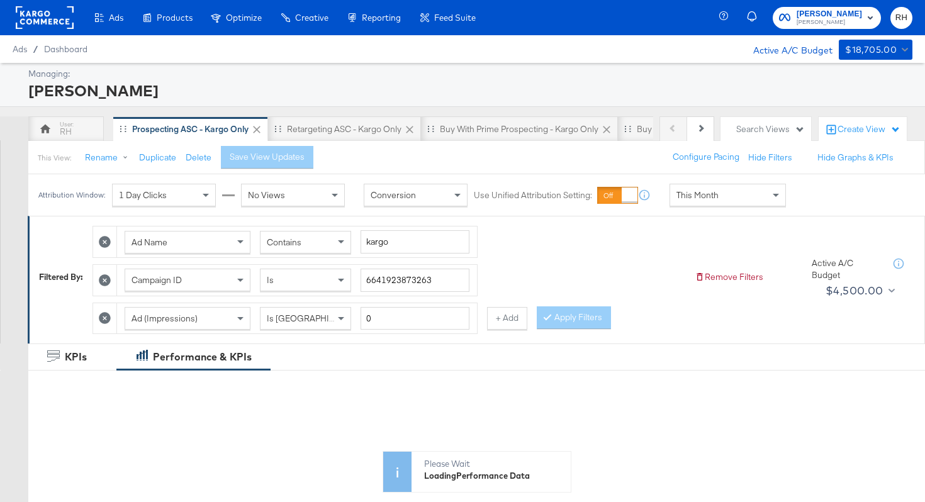
click at [690, 189] on div "This Month" at bounding box center [727, 194] width 115 height 21
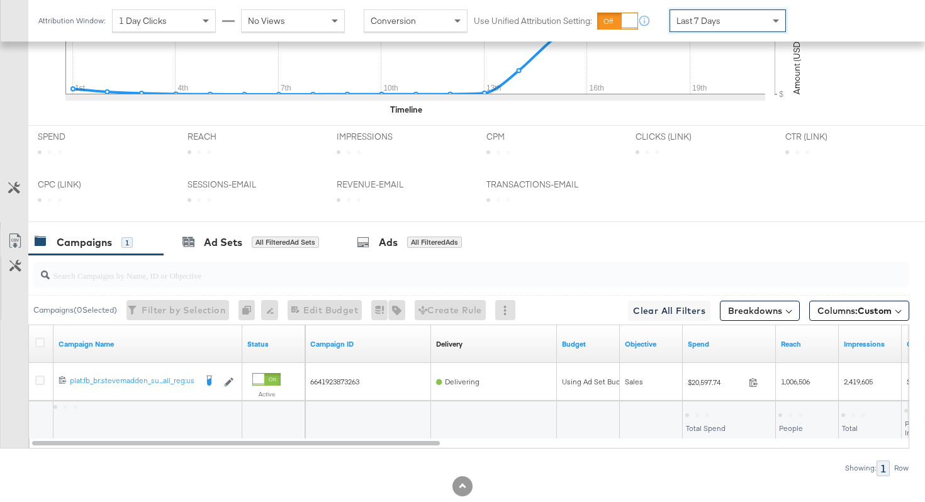
scroll to position [545, 0]
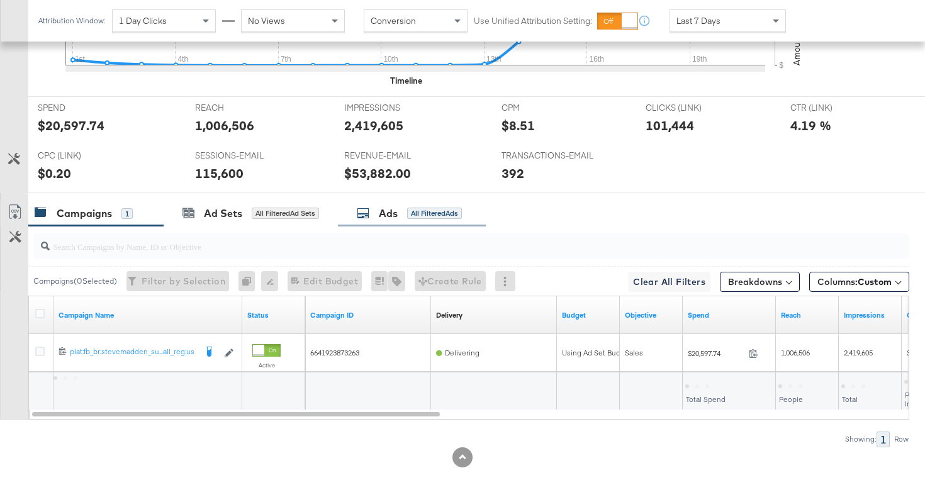
click at [428, 214] on div "All Filtered Ads" at bounding box center [434, 213] width 55 height 11
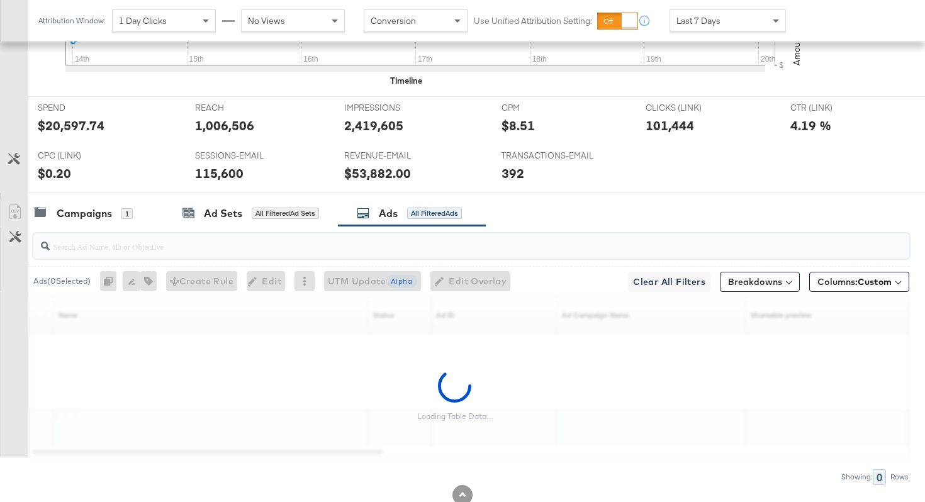
click at [356, 244] on input "search" at bounding box center [440, 241] width 781 height 25
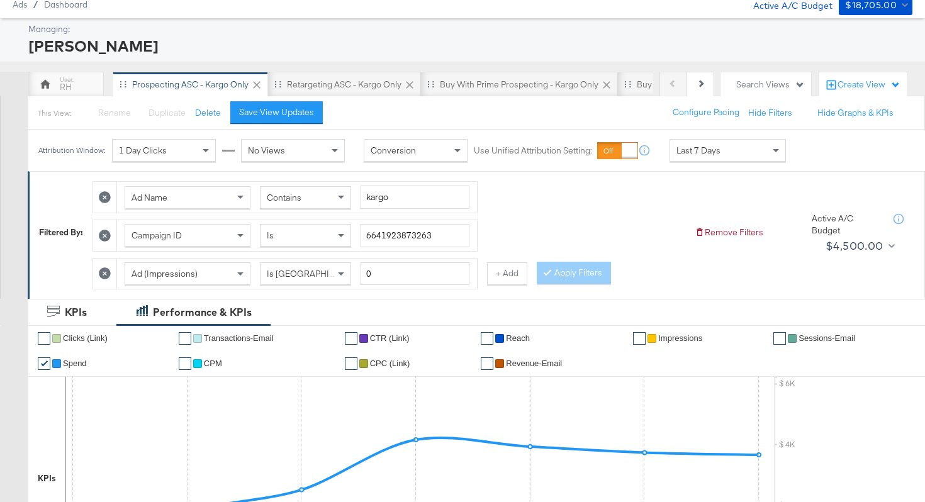
scroll to position [0, 0]
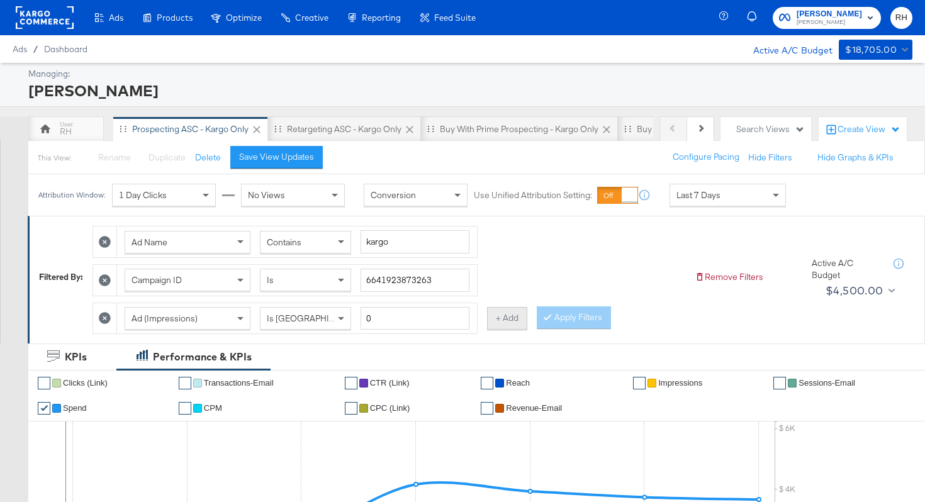
type input "most"
click at [501, 327] on button "+ Add" at bounding box center [507, 318] width 40 height 23
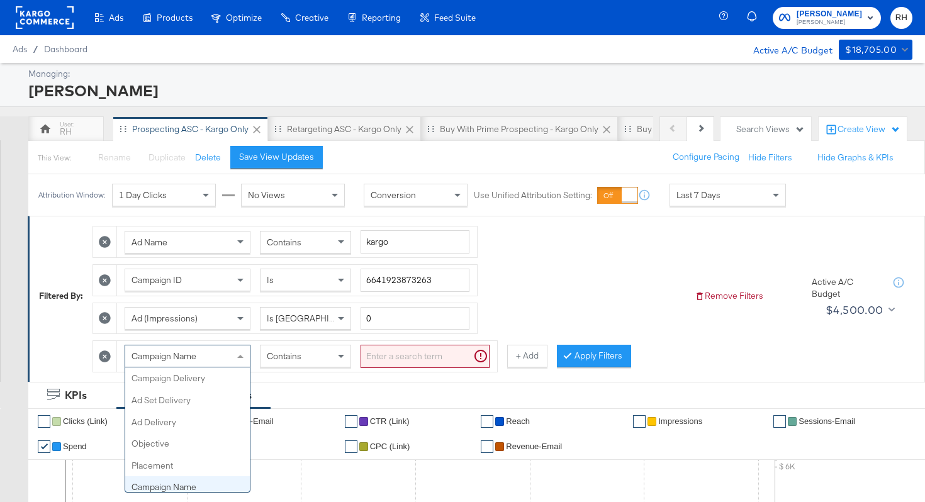
click at [201, 350] on div "Campaign Name" at bounding box center [187, 355] width 125 height 21
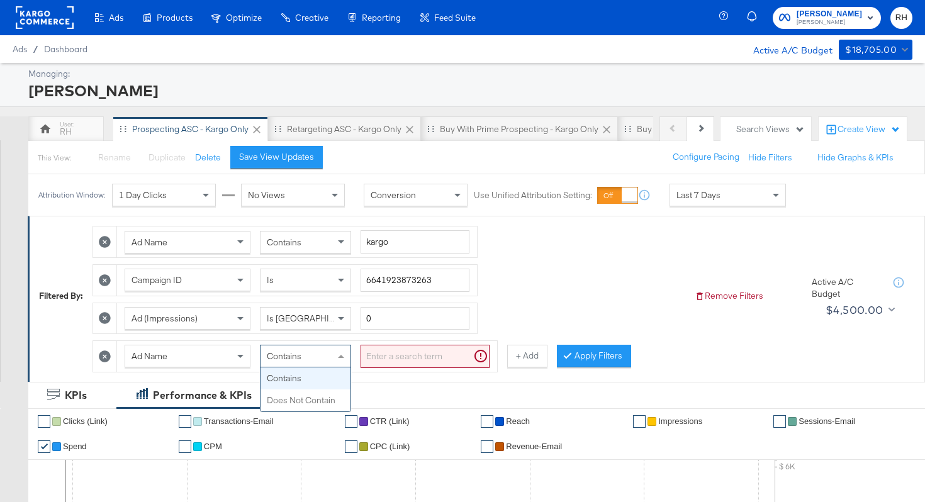
click at [323, 355] on div "Contains" at bounding box center [305, 355] width 90 height 21
click at [377, 358] on input "search" at bounding box center [425, 356] width 129 height 23
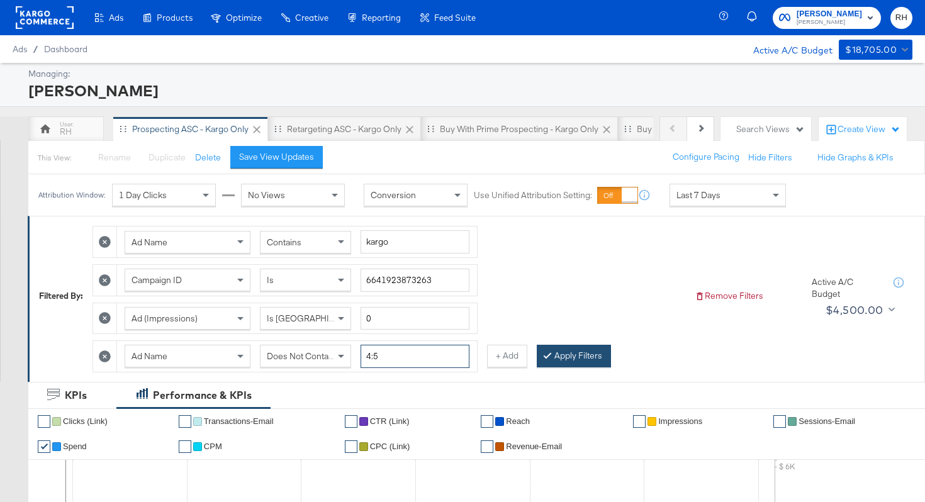
type input "4:5"
click at [568, 347] on button "Apply Filters" at bounding box center [574, 356] width 74 height 23
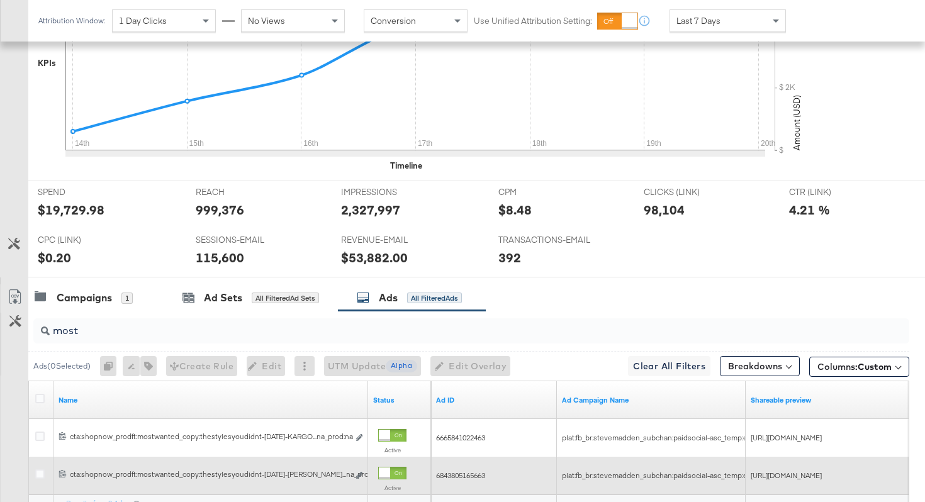
scroll to position [621, 0]
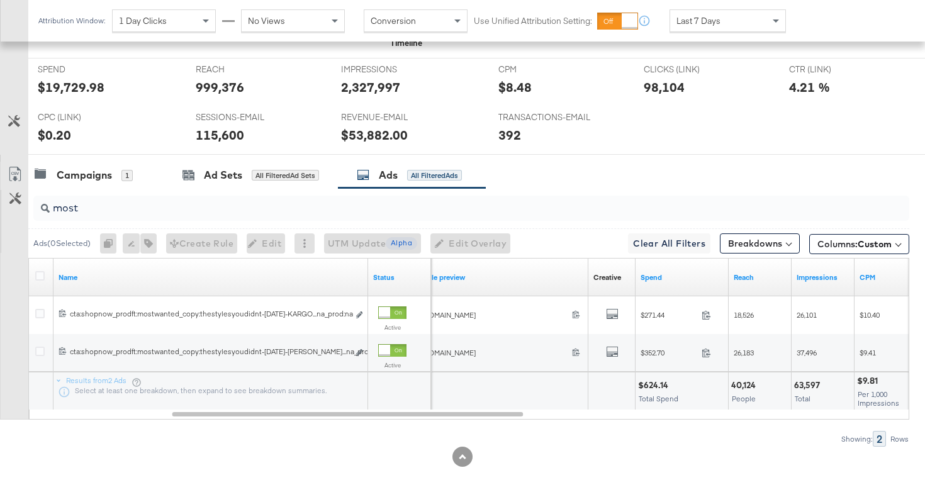
click at [646, 381] on div "$624.14" at bounding box center [655, 385] width 34 height 12
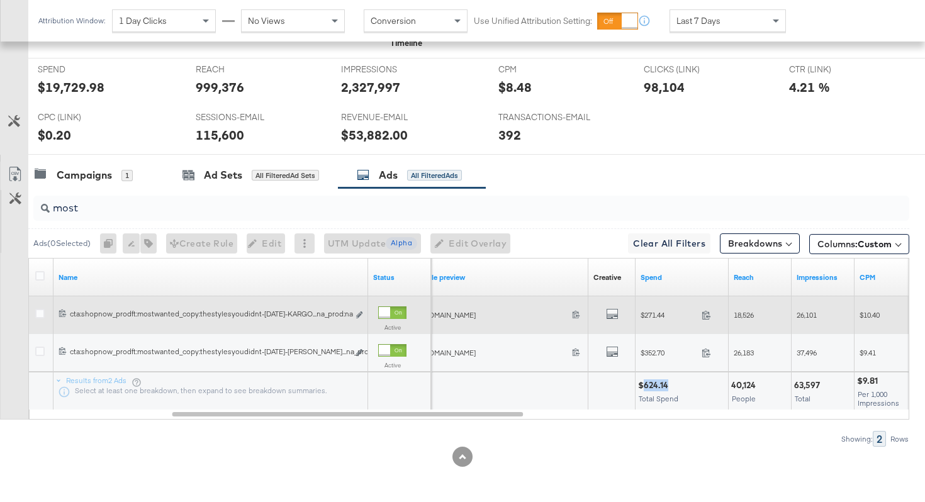
copy div "624.14"
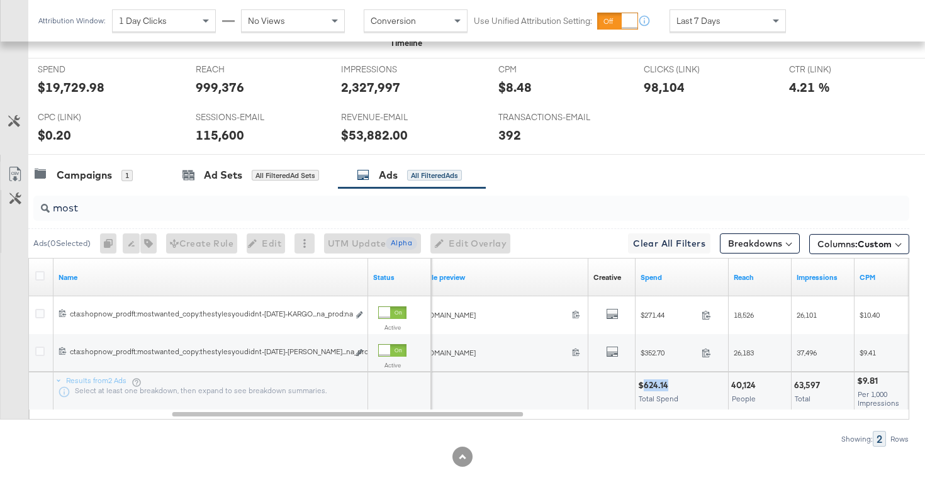
click at [749, 384] on div "40,124" at bounding box center [745, 385] width 28 height 12
copy div "40,124"
click at [815, 387] on div "63,597" at bounding box center [809, 385] width 30 height 12
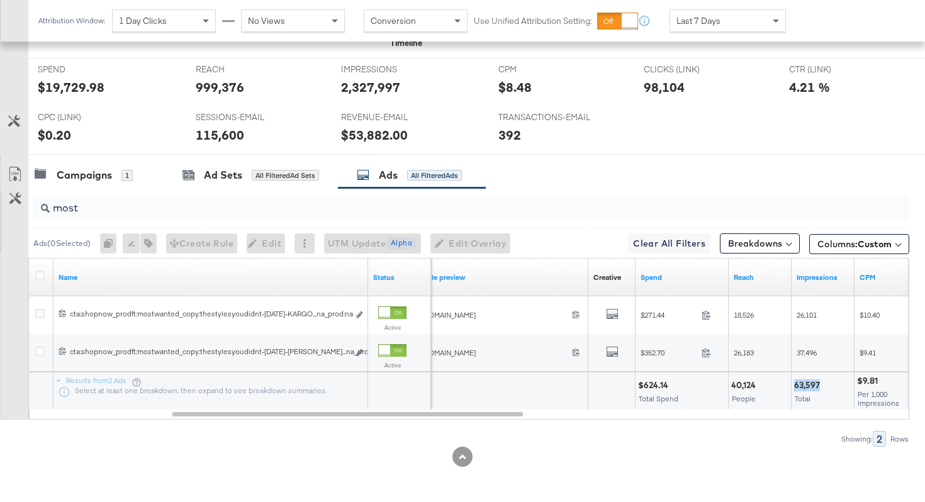
copy div "63,597"
click at [174, 205] on input "most" at bounding box center [440, 203] width 781 height 25
type input "hot"
click at [654, 383] on div "$18,673.07" at bounding box center [661, 385] width 46 height 12
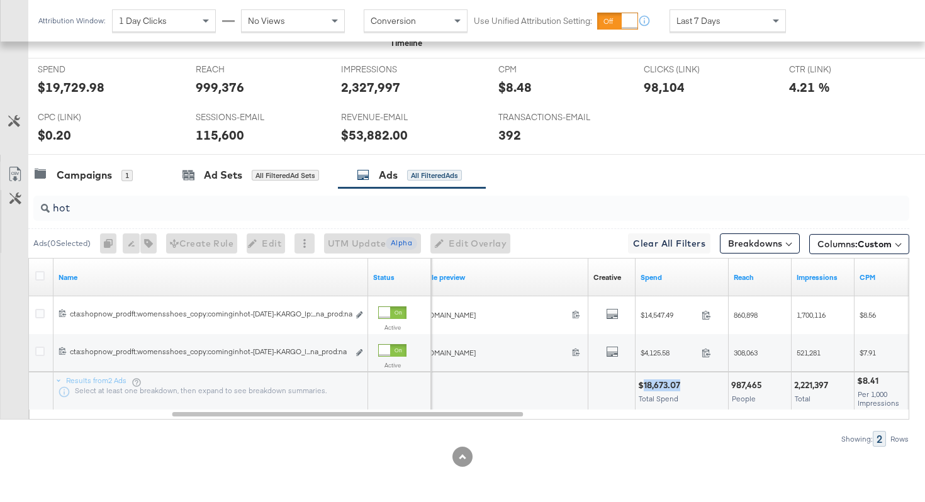
copy div "18,673.07"
click at [741, 384] on div "987,465" at bounding box center [748, 385] width 35 height 12
copy div "987,465"
click at [800, 378] on div "2,221,397 Total" at bounding box center [823, 391] width 62 height 38
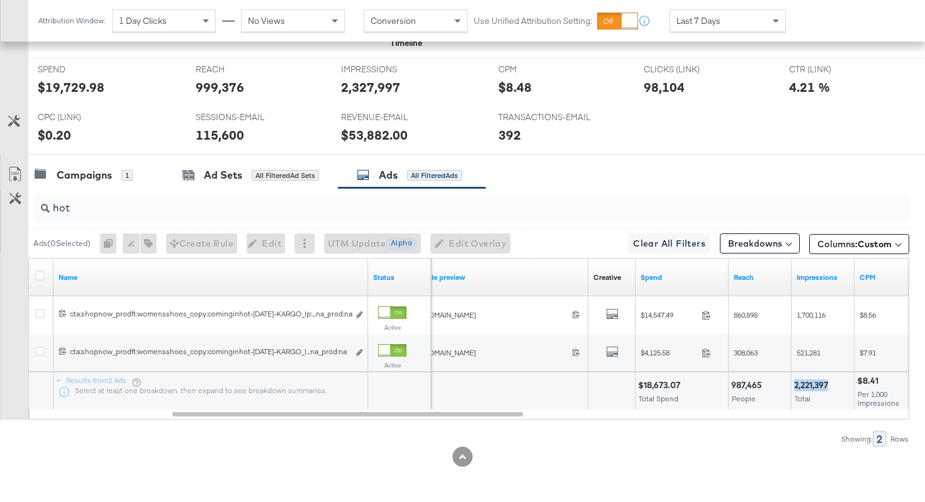
click at [800, 378] on div "2,221,397 Total" at bounding box center [823, 391] width 62 height 38
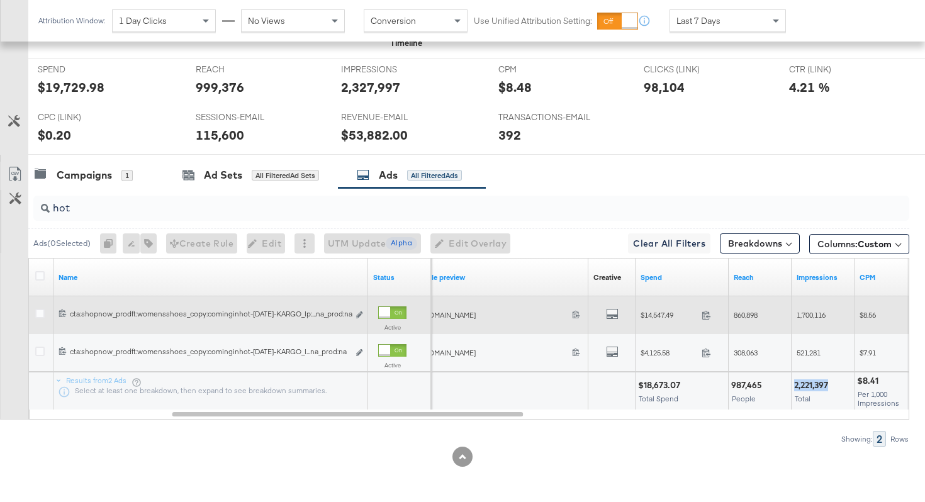
copy div "2,221,397"
